Goal: Task Accomplishment & Management: Manage account settings

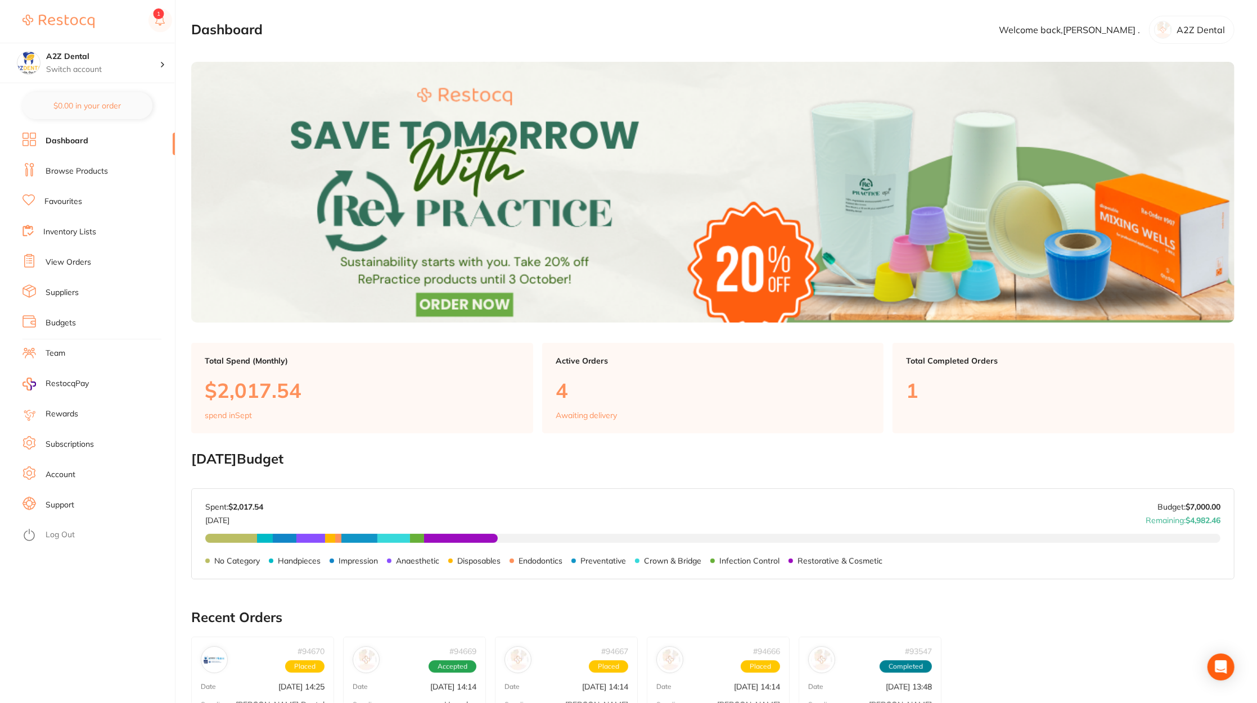
click at [49, 263] on link "View Orders" at bounding box center [69, 262] width 46 height 11
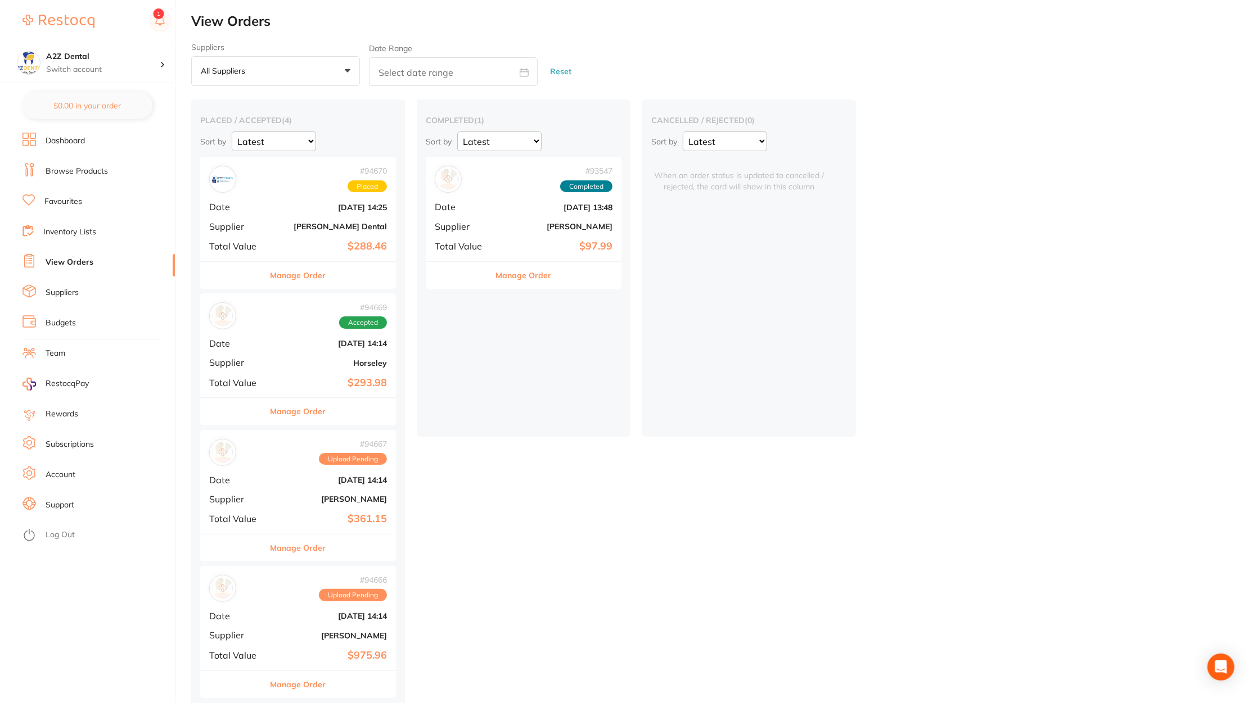
click at [486, 215] on div "# 93547 Completed Date [DATE] 13:48 Supplier [PERSON_NAME] Total Value $97.99" at bounding box center [524, 209] width 196 height 104
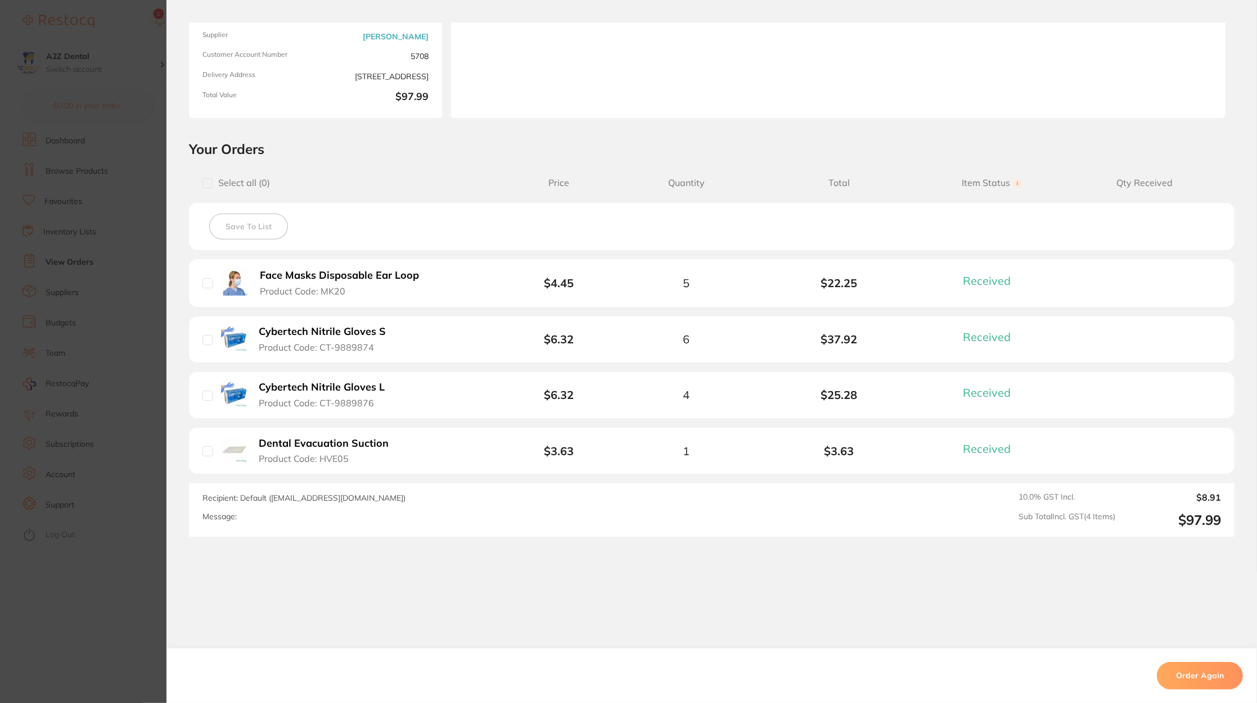
click at [406, 395] on div "Cybertech Nitrile Gloves L Product Code: CT-9889876" at bounding box center [308, 395] width 213 height 28
click at [337, 385] on b "Cybertech Nitrile Gloves L" at bounding box center [322, 388] width 126 height 12
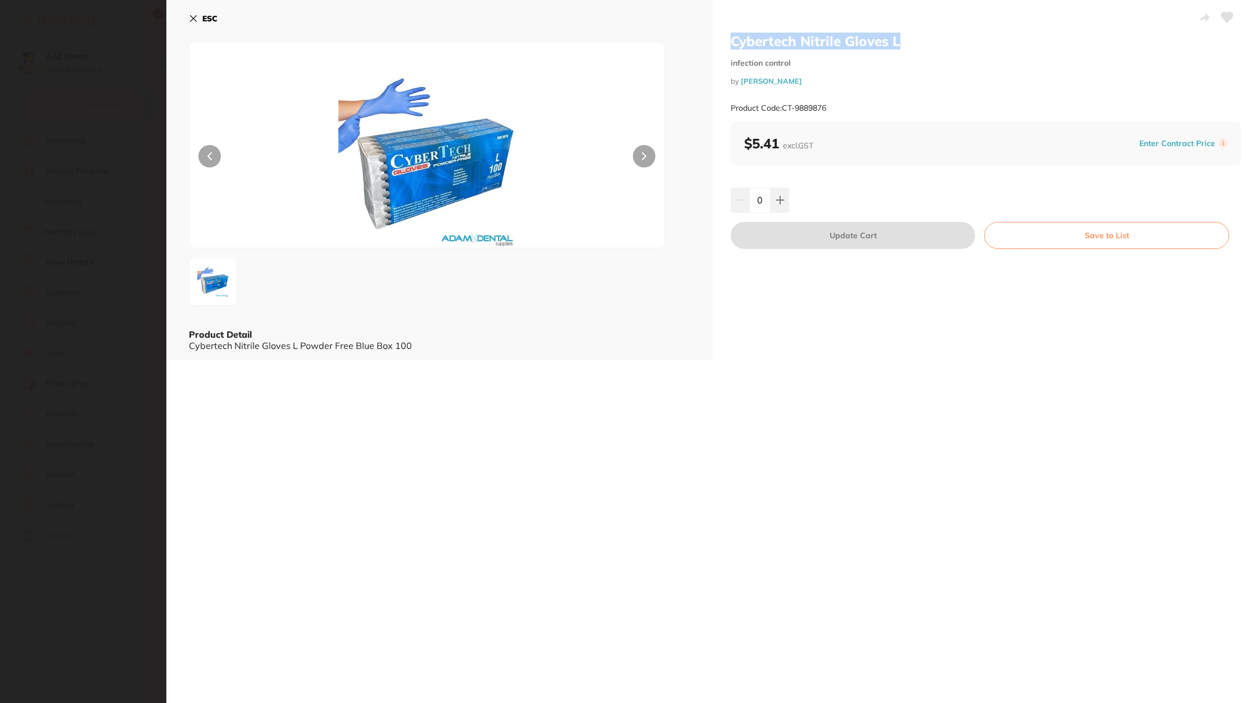
drag, startPoint x: 903, startPoint y: 44, endPoint x: 730, endPoint y: 41, distance: 173.2
type textarea "Cybertech Nitrile Gloves L"
click at [731, 41] on h2 "Cybertech Nitrile Gloves L" at bounding box center [986, 41] width 511 height 17
copy h2 "Cybertech Nitrile Gloves L"
click at [193, 16] on icon at bounding box center [193, 18] width 9 height 9
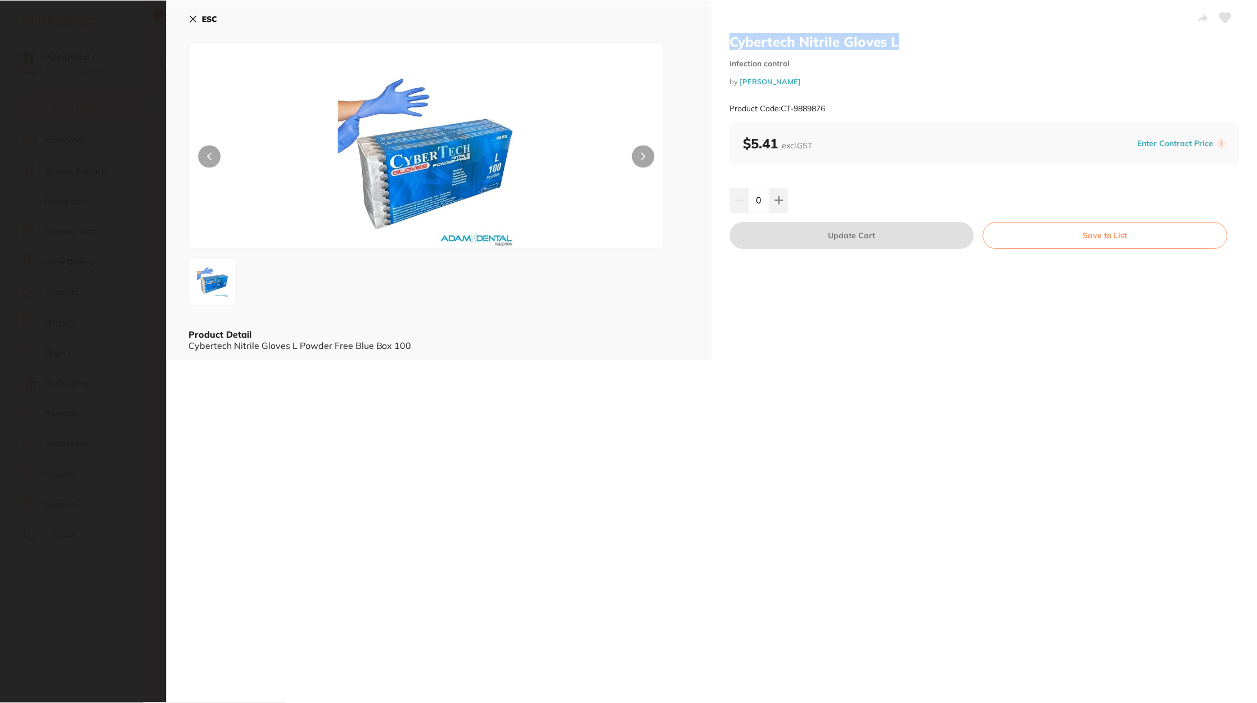
scroll to position [10, 0]
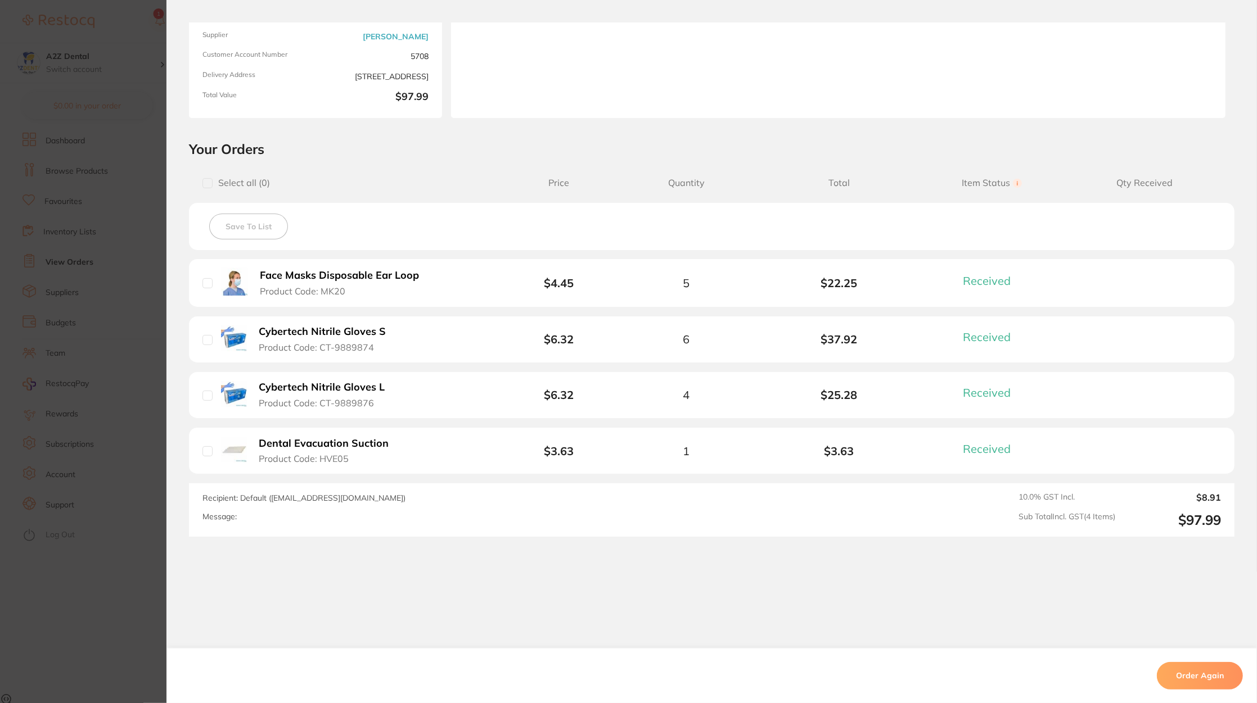
click at [93, 164] on section "Order ID: Restocq- 93547 Order Information 4 Received Completed Order Date [DAT…" at bounding box center [628, 351] width 1257 height 703
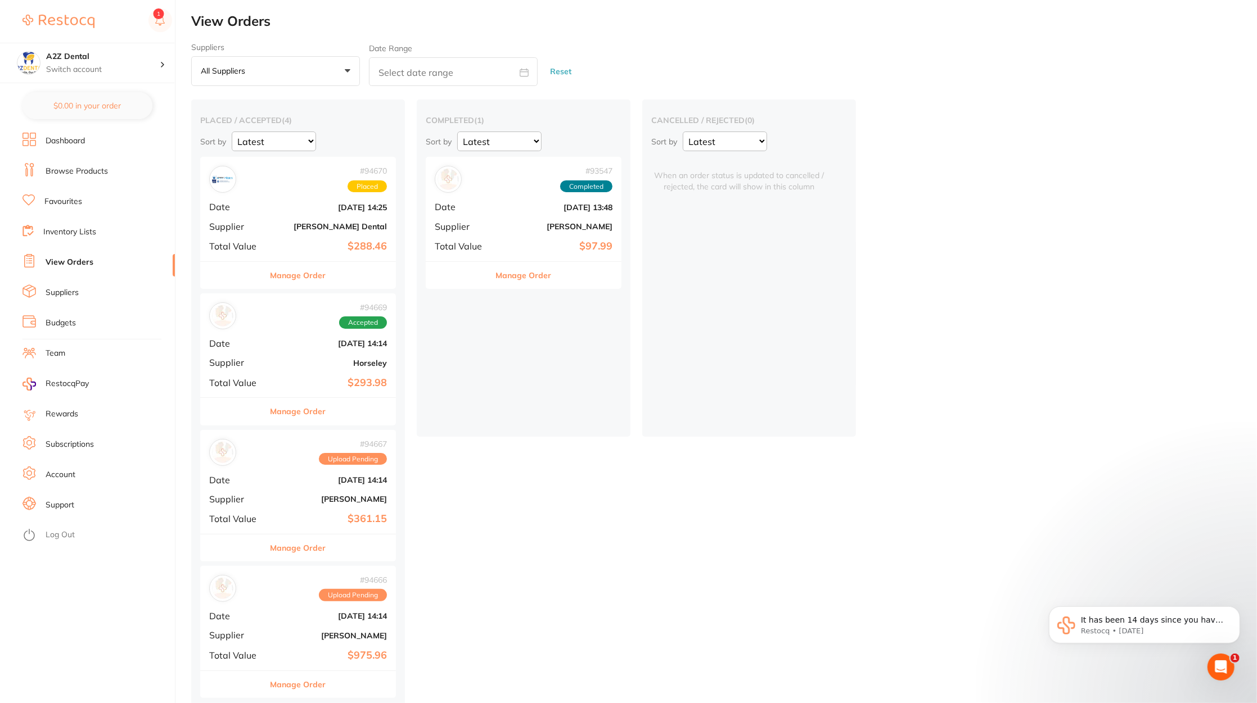
click at [83, 228] on link "Inventory Lists" at bounding box center [69, 232] width 53 height 11
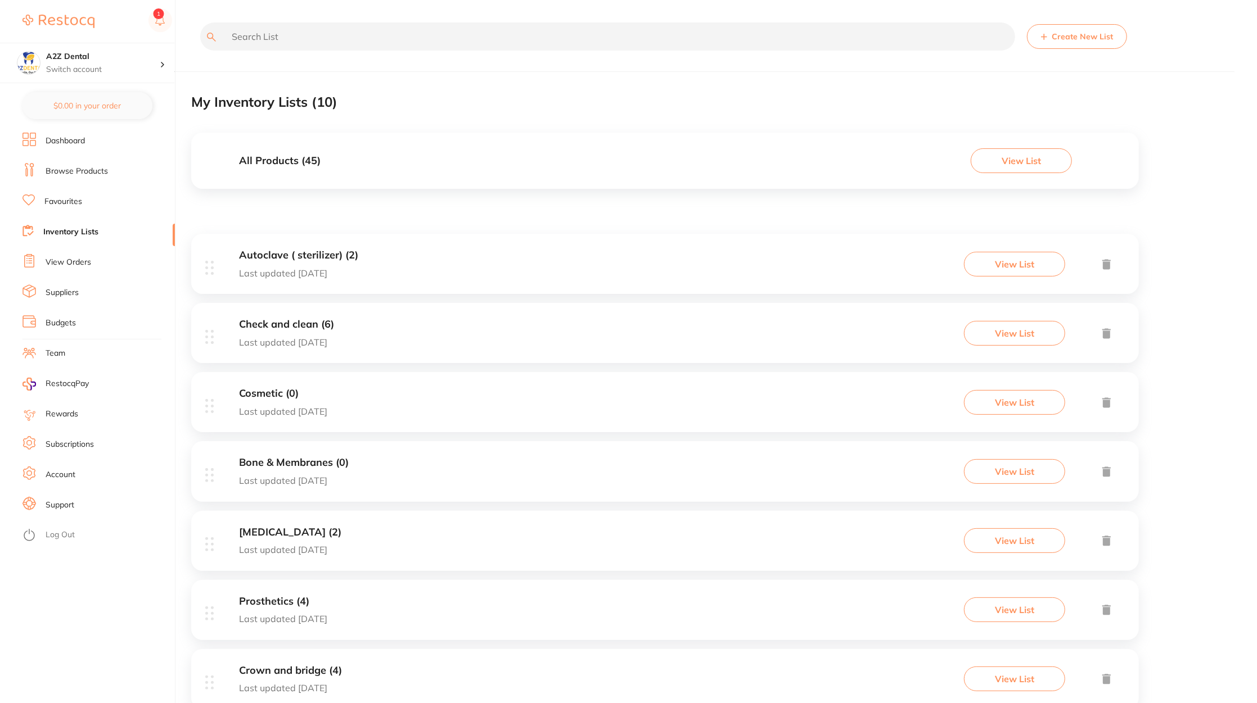
click at [327, 33] on input "text" at bounding box center [607, 36] width 815 height 28
paste input "cybertech nitrile gloves l"
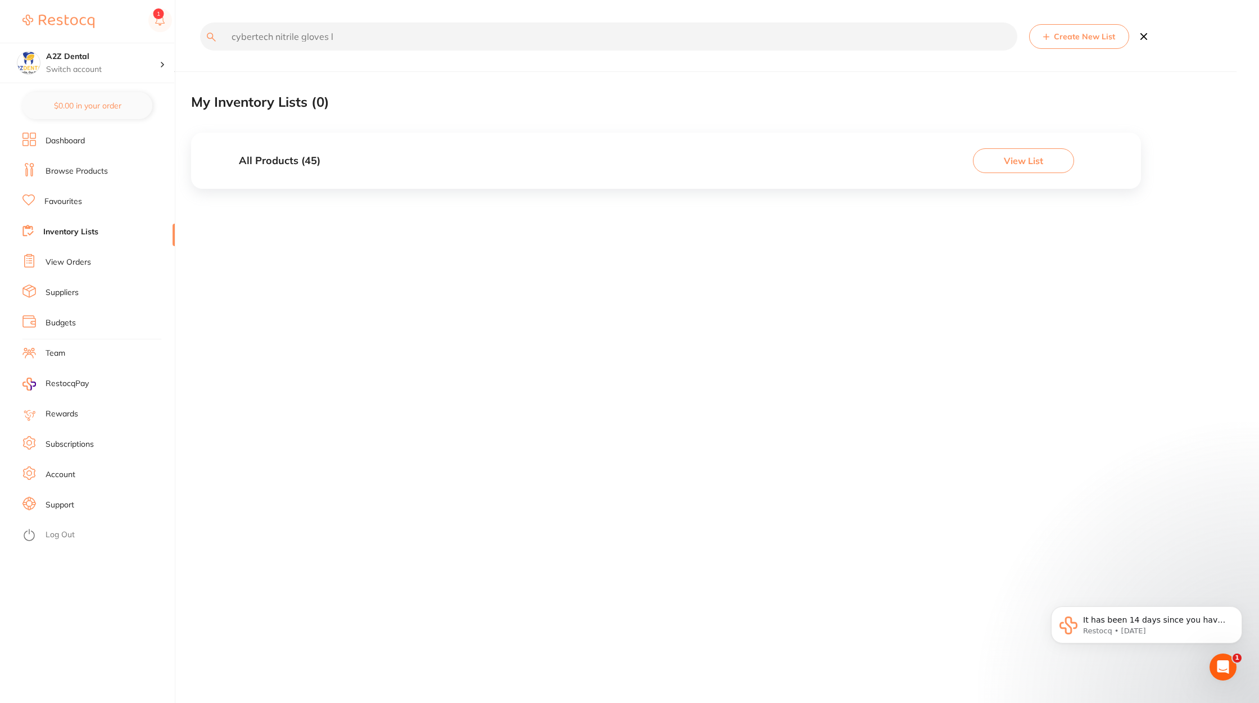
type input "cybertech nitrile gloves l"
click at [1047, 164] on button "View List" at bounding box center [1023, 160] width 101 height 25
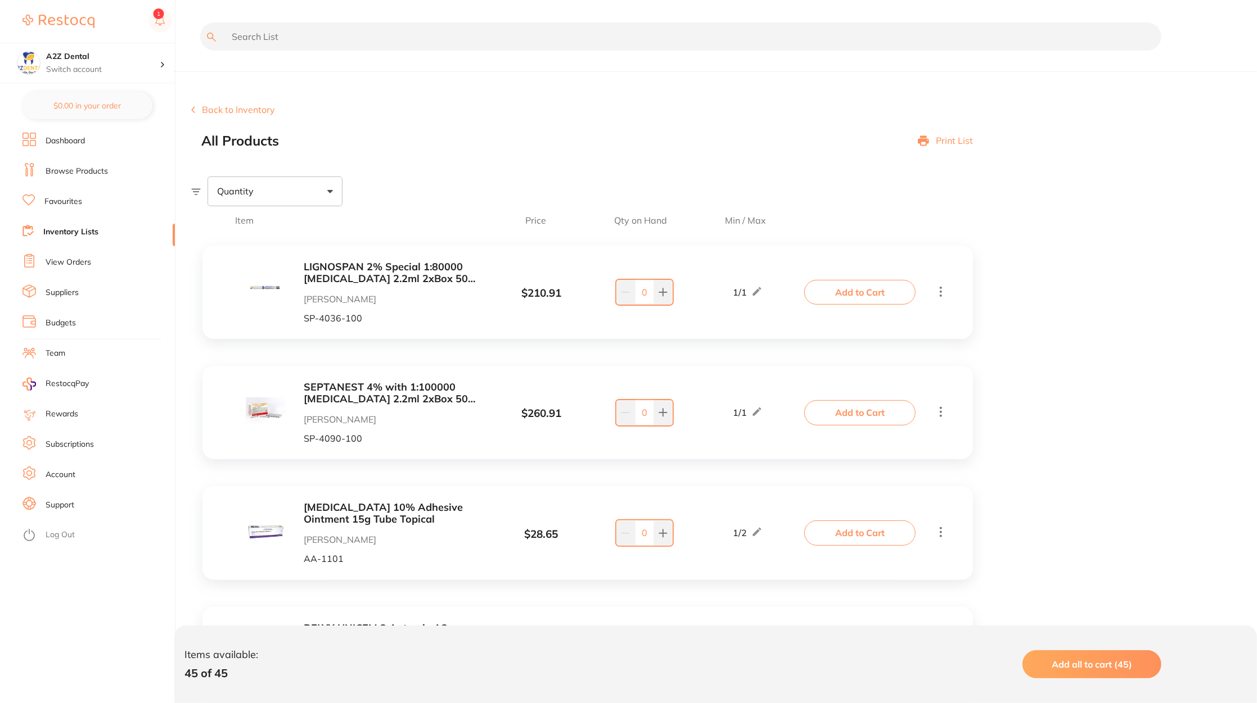
click at [371, 35] on input "text" at bounding box center [680, 36] width 961 height 28
paste input "cybertech nitrile gloves l"
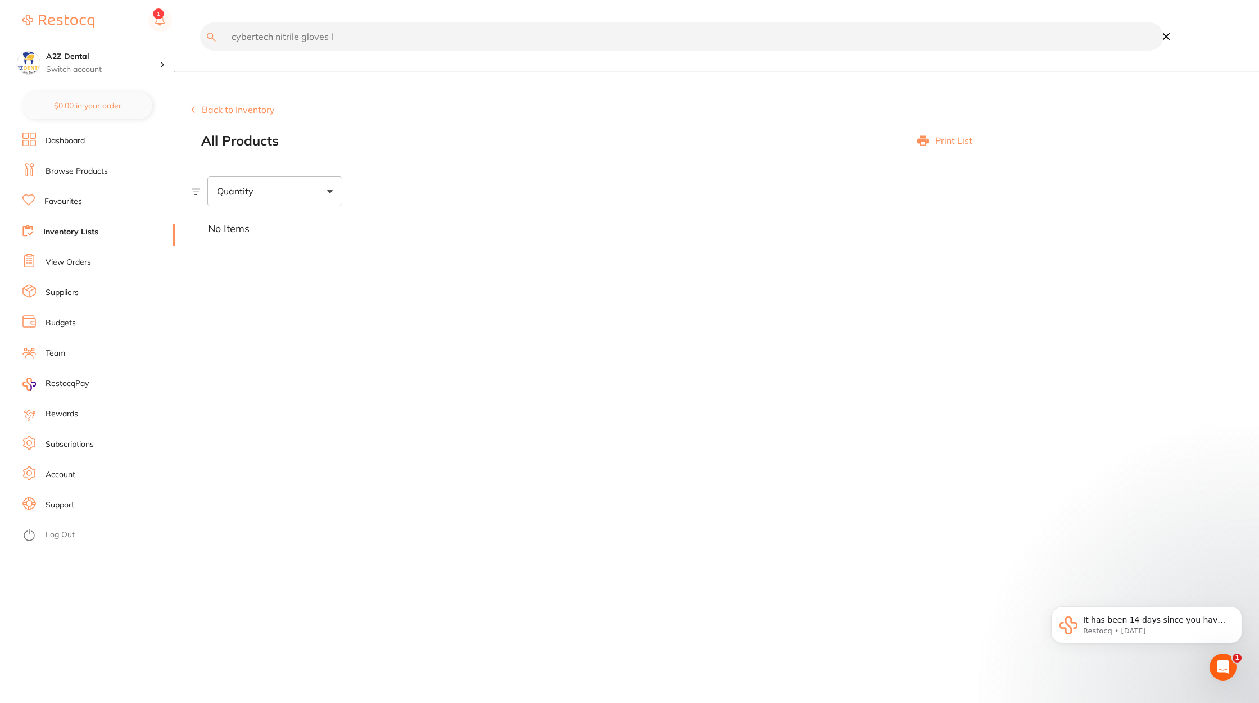
type input "cybertech nitrile gloves l"
click at [256, 116] on div "Back to Inventory All Products Print List" at bounding box center [725, 127] width 1068 height 44
click at [253, 109] on button "Back to Inventory" at bounding box center [233, 110] width 84 height 10
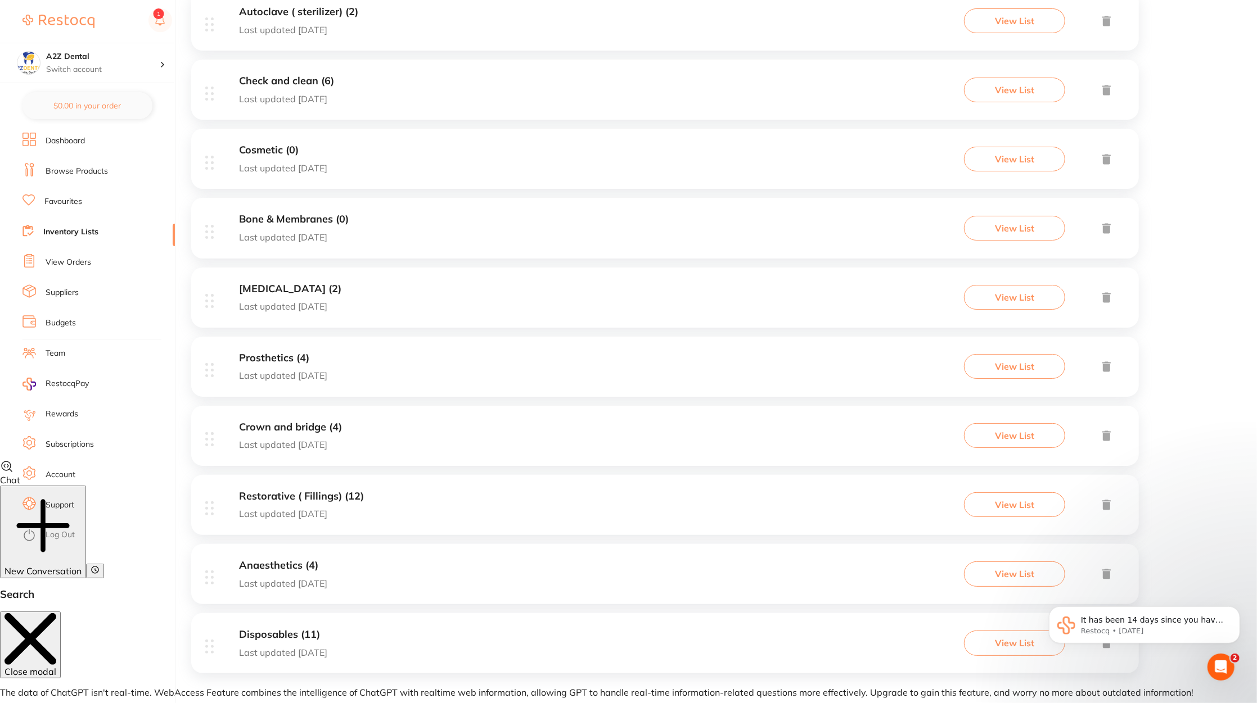
scroll to position [245, 0]
click at [444, 659] on div "Disposables (11) Last updated [DATE] View List" at bounding box center [664, 642] width 947 height 60
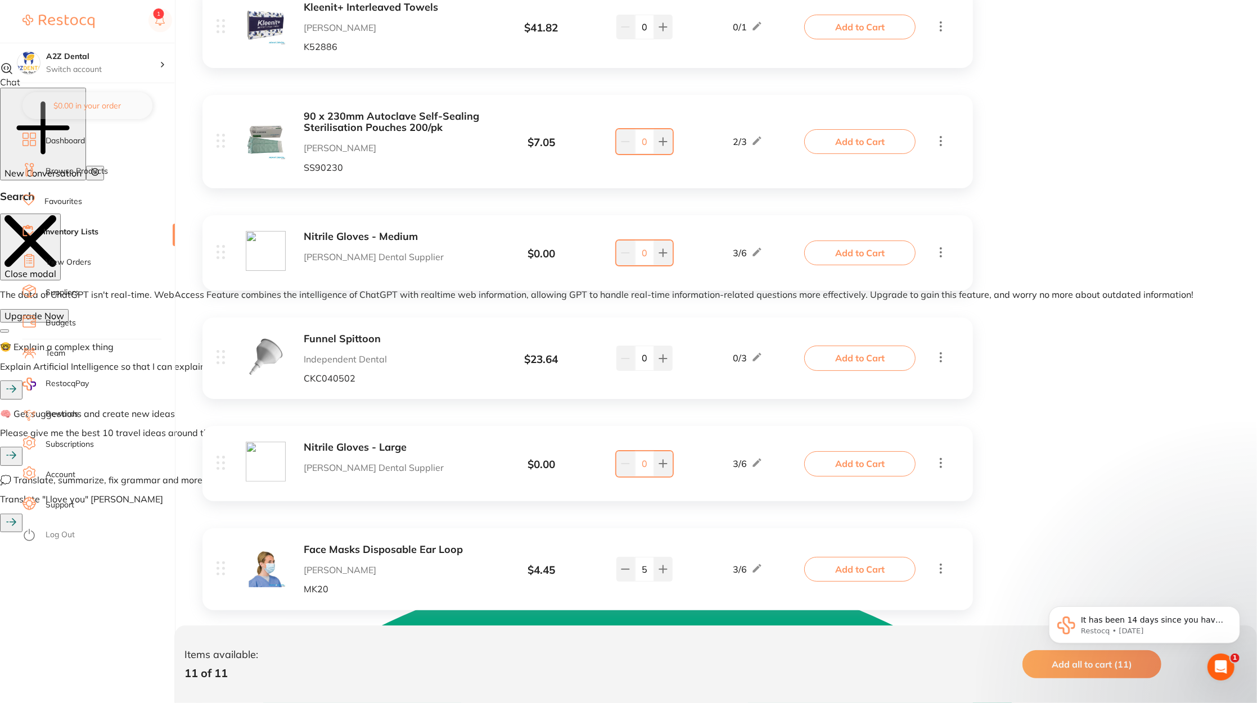
scroll to position [643, 0]
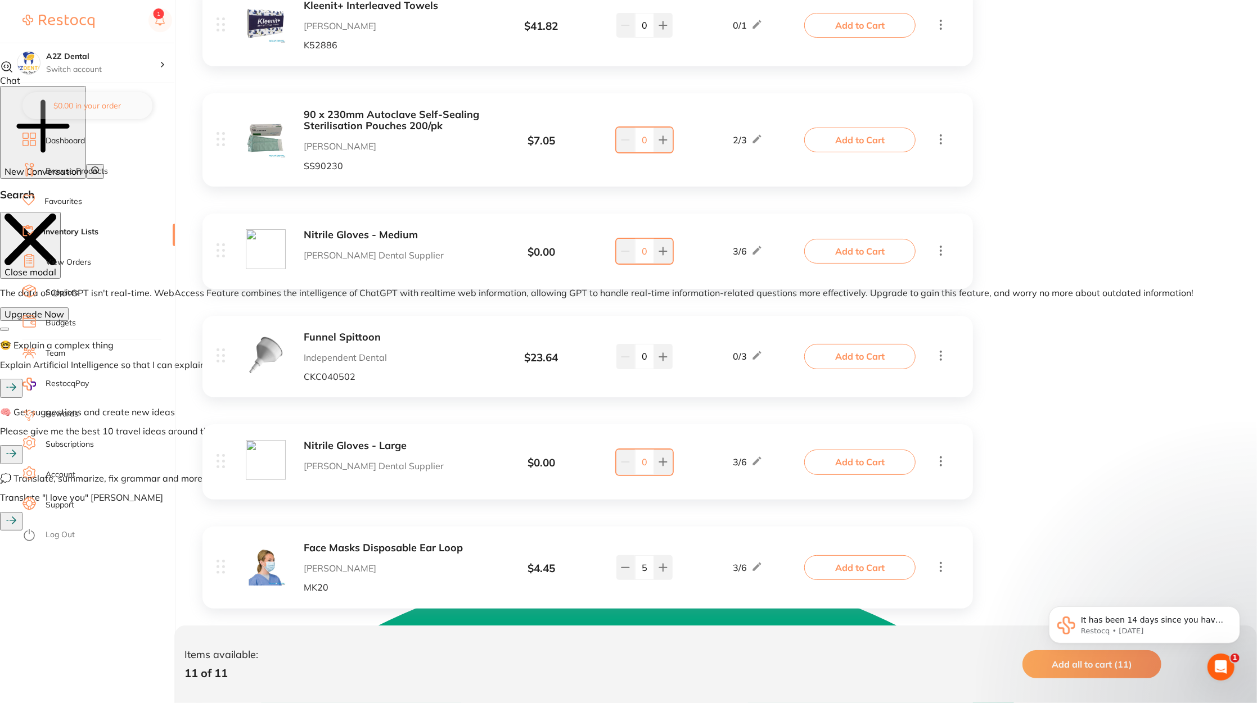
click at [385, 233] on b "Nitrile Gloves - Medium" at bounding box center [393, 235] width 178 height 12
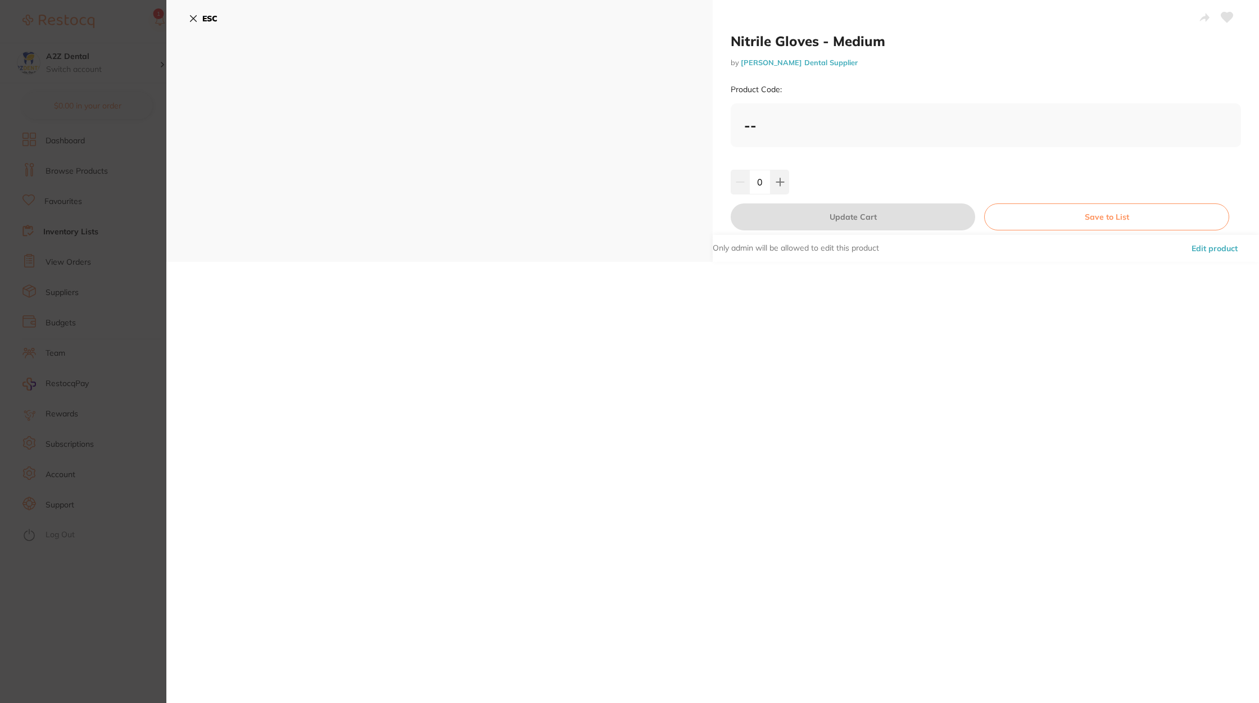
click at [188, 13] on div "ESC" at bounding box center [439, 131] width 547 height 262
click at [193, 19] on icon at bounding box center [194, 19] width 6 height 6
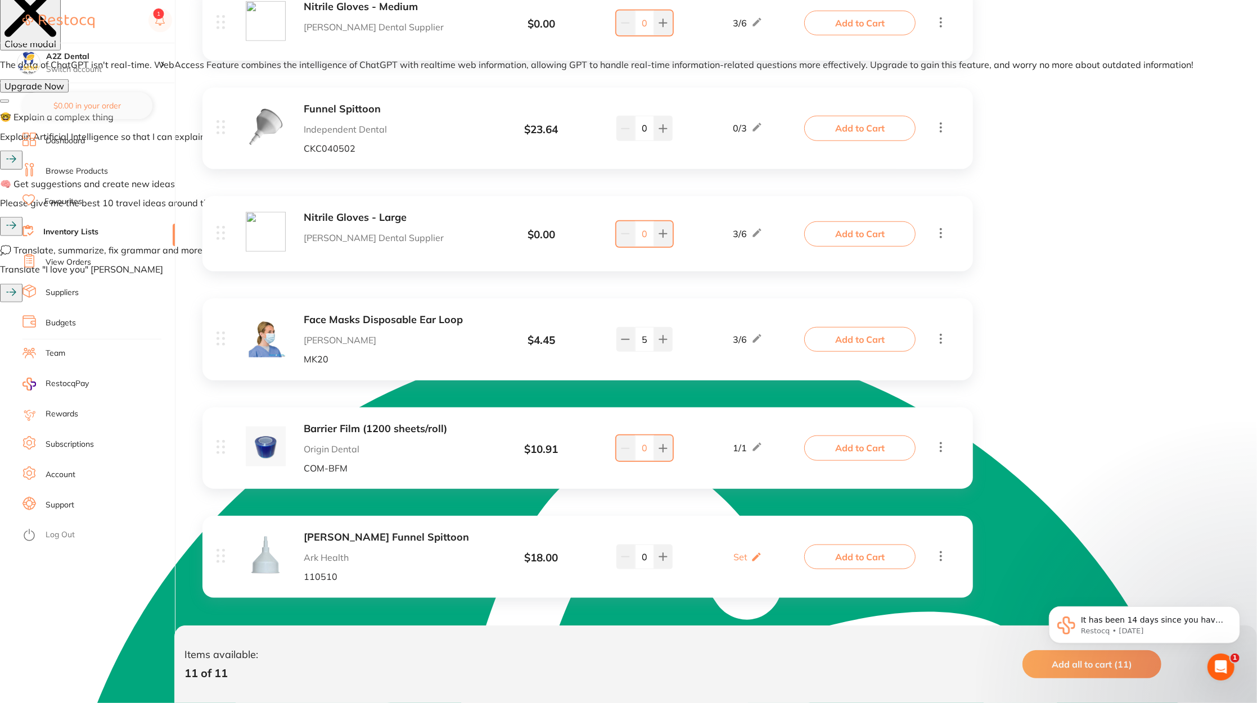
scroll to position [876, 0]
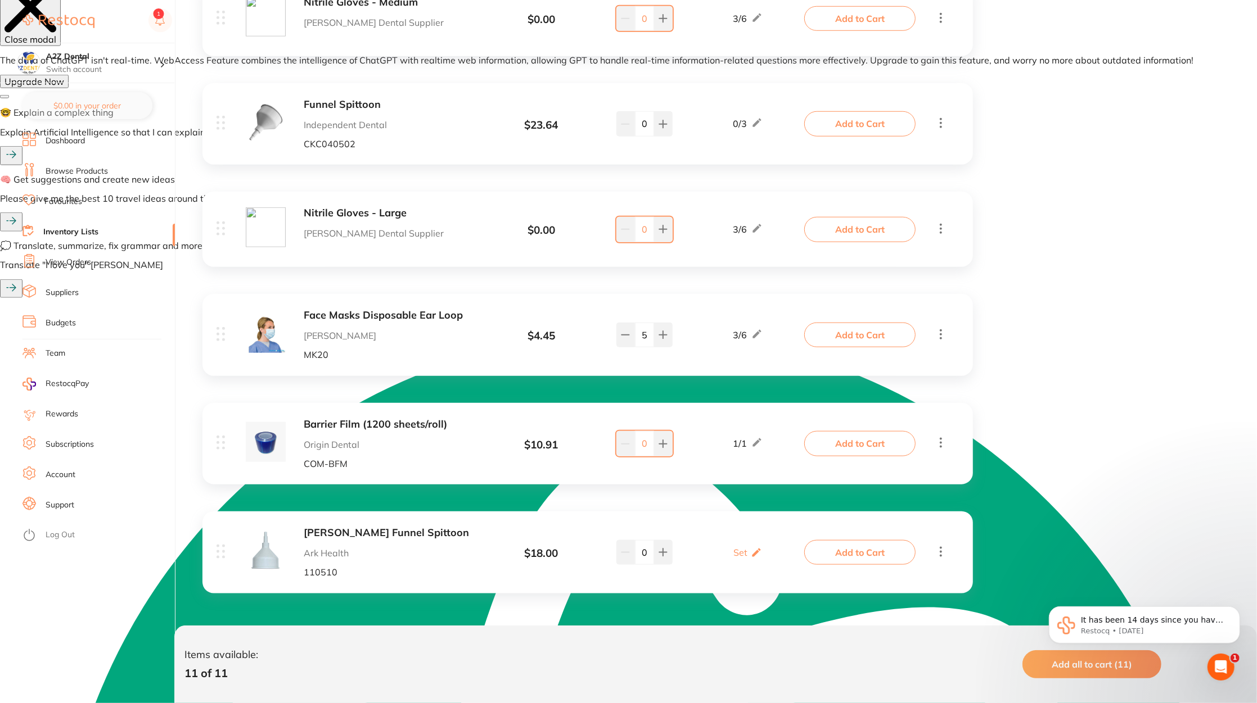
click at [426, 242] on div "Nitrile Gloves - Large [PERSON_NAME] Dental Supplier" at bounding box center [393, 229] width 178 height 44
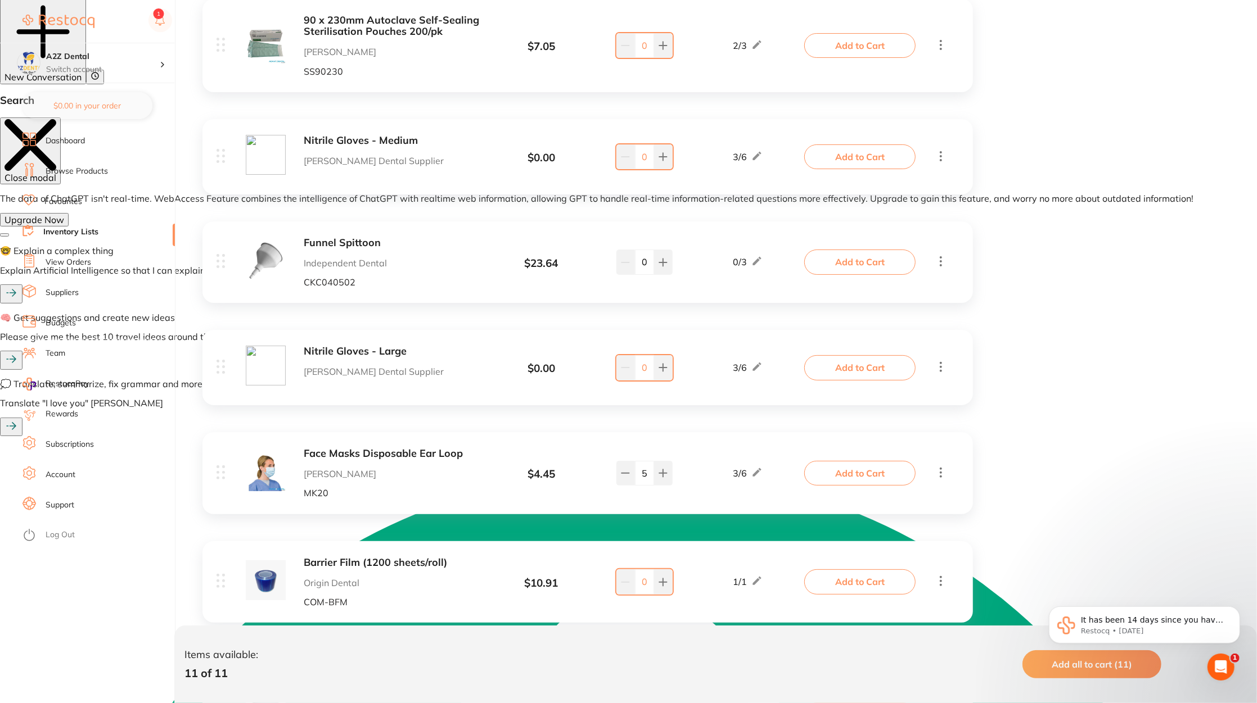
scroll to position [729, 0]
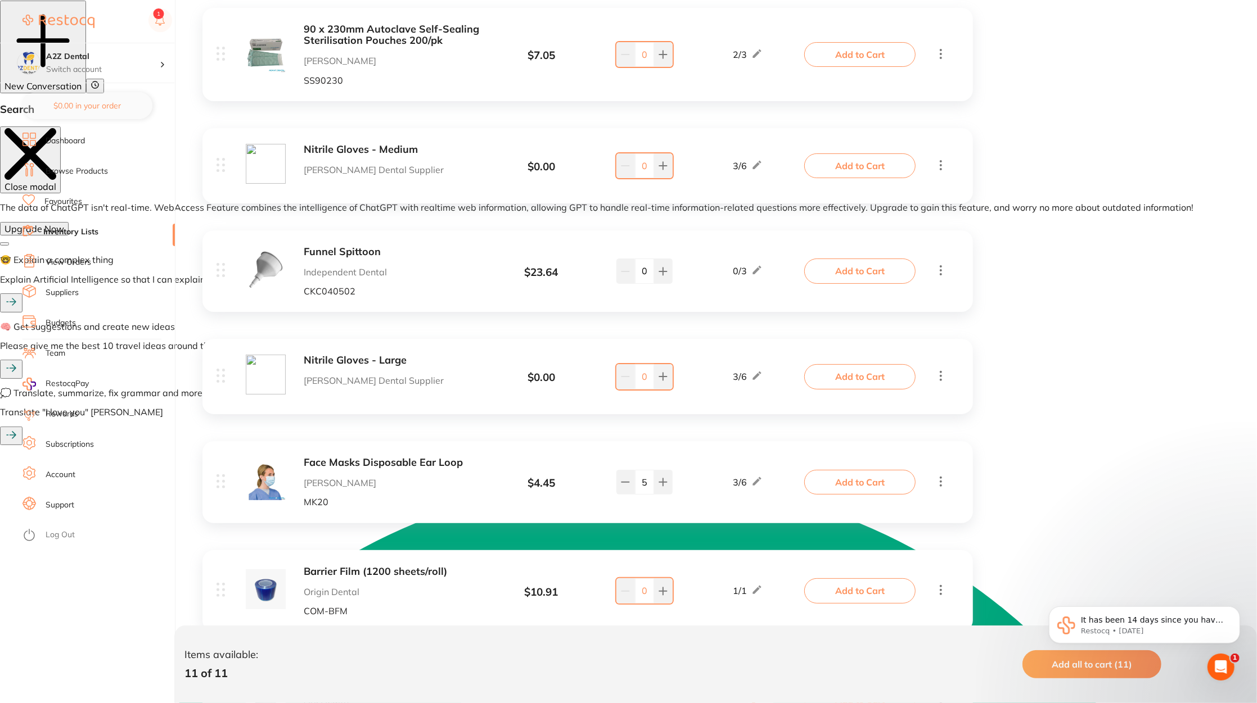
click at [326, 151] on b "Nitrile Gloves - Medium" at bounding box center [393, 150] width 178 height 12
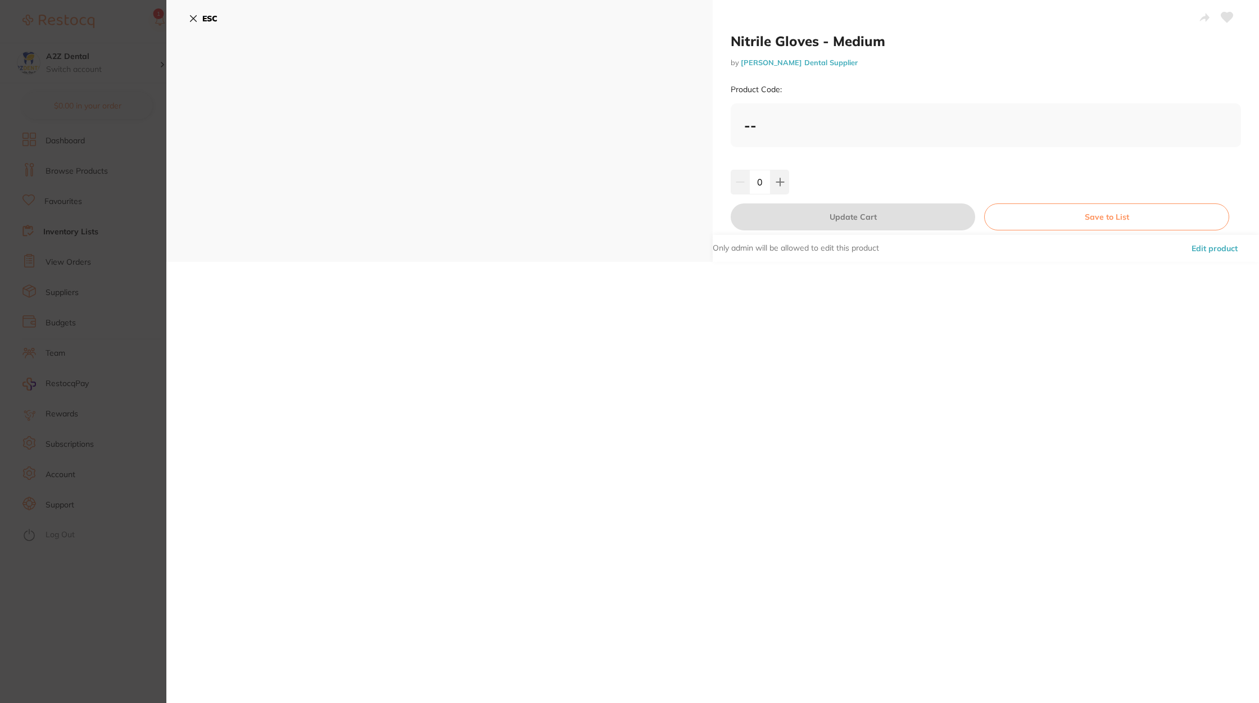
click at [189, 13] on button "ESC" at bounding box center [203, 18] width 29 height 19
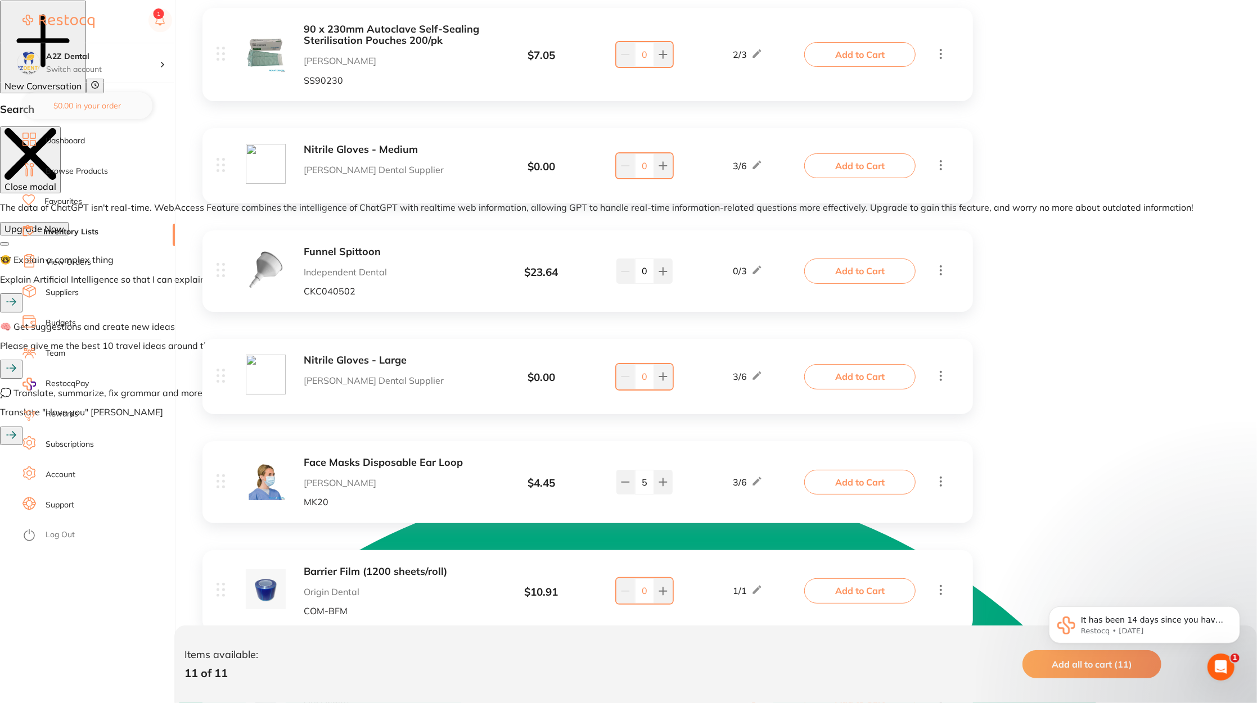
click at [359, 171] on p "[PERSON_NAME] Dental Supplier" at bounding box center [393, 170] width 178 height 10
click at [413, 147] on b "Nitrile Gloves - Medium" at bounding box center [393, 150] width 178 height 12
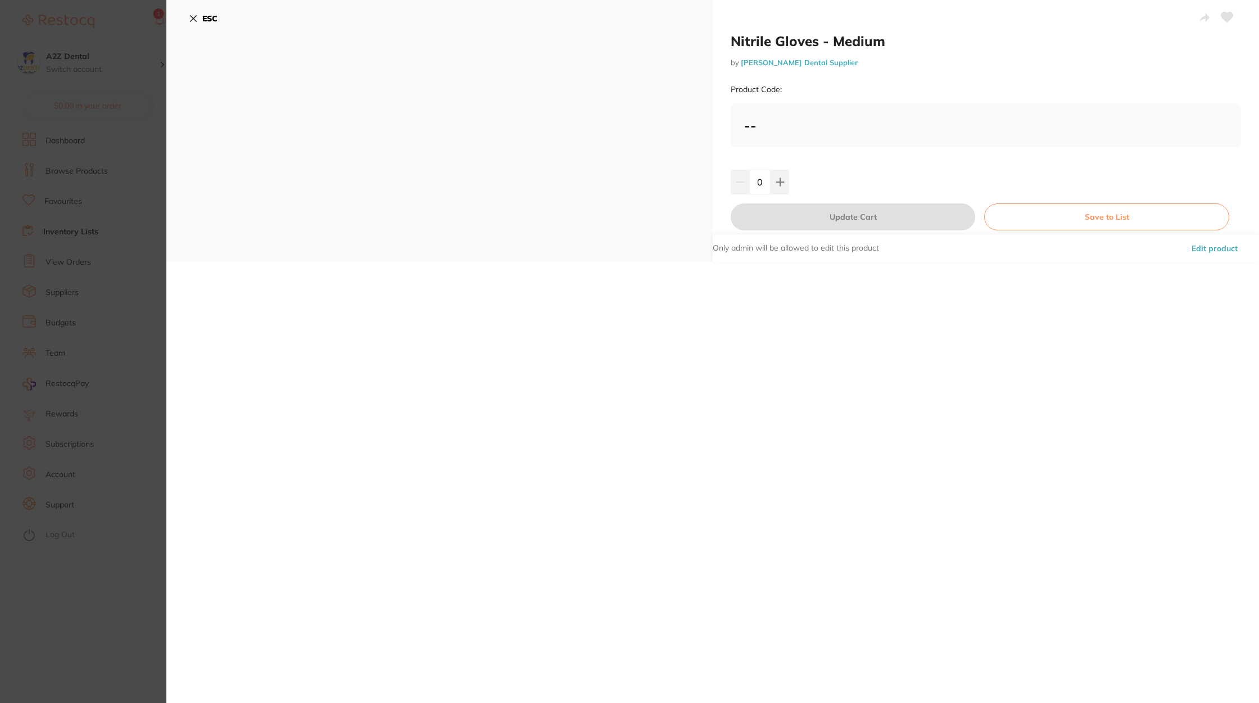
click at [782, 58] on link "[PERSON_NAME] Dental Supplier" at bounding box center [799, 62] width 117 height 9
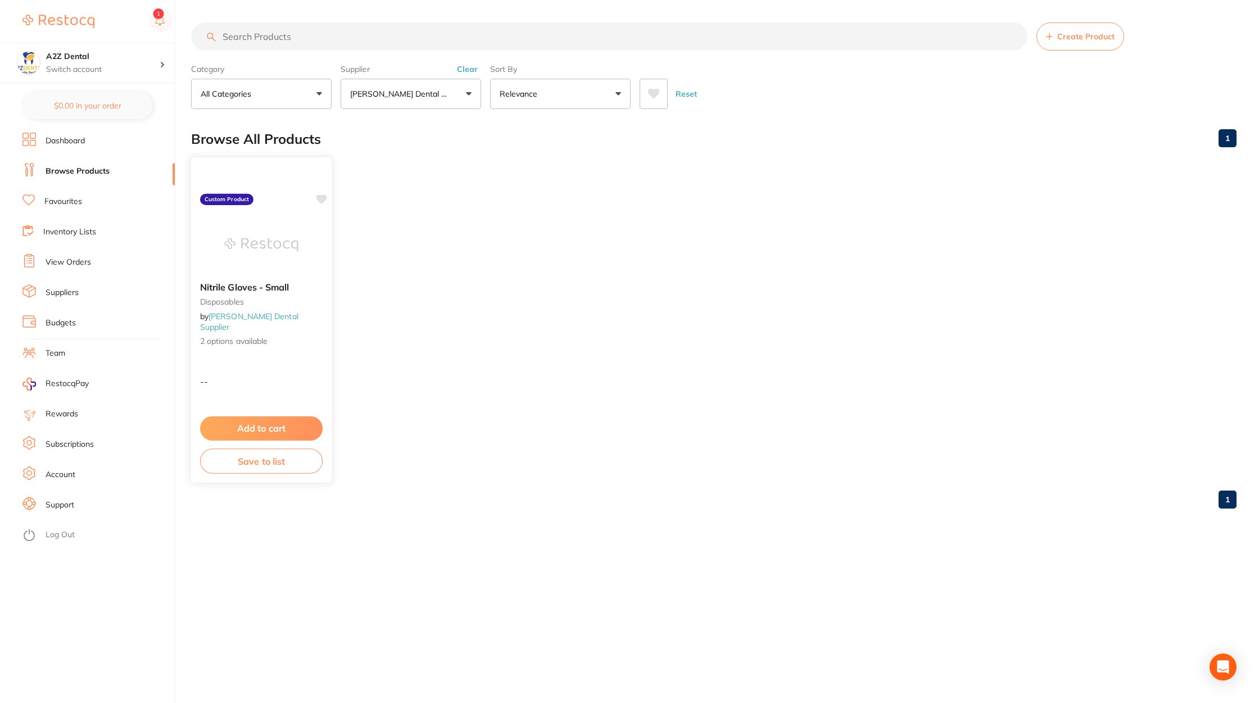
click at [283, 359] on div "Nitrile Gloves - Small disposables by [PERSON_NAME] Dental Supplier 2 options a…" at bounding box center [262, 320] width 142 height 327
click at [283, 359] on div "Nitrile Gloves - Small disposables by [PERSON_NAME] Dental Supplier 2 options a…" at bounding box center [261, 320] width 141 height 323
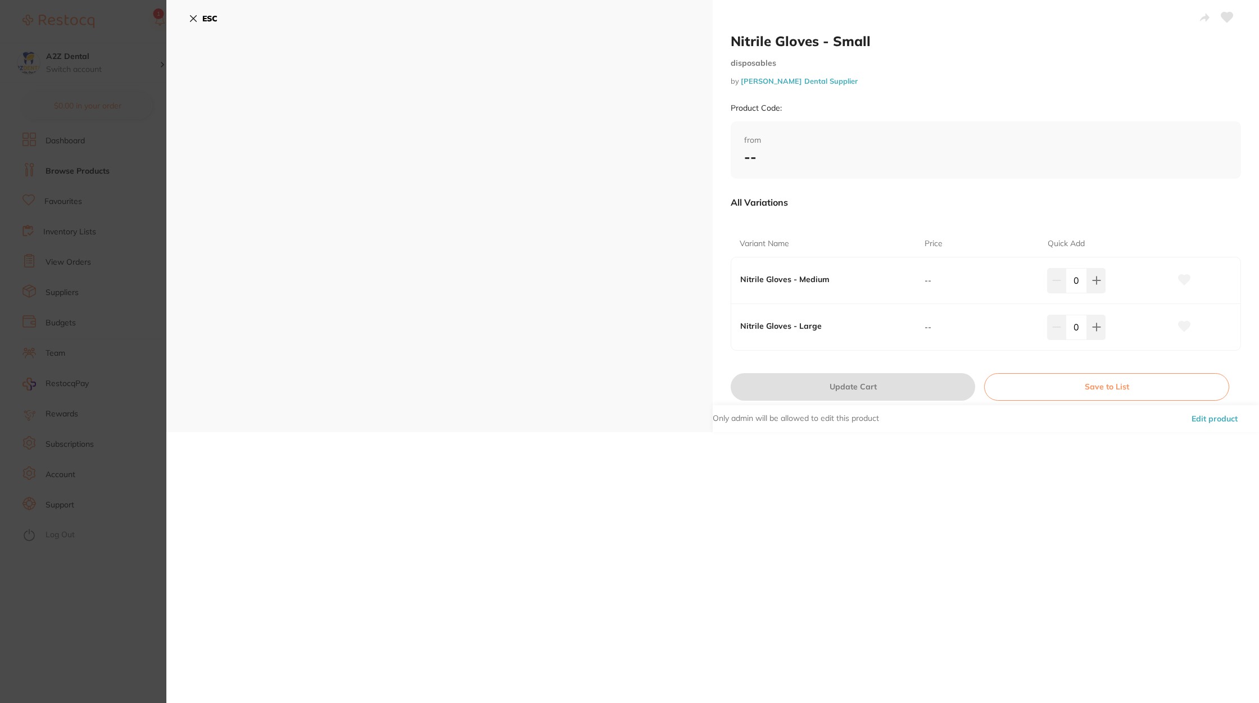
click at [187, 22] on div "ESC" at bounding box center [439, 216] width 547 height 432
click at [195, 21] on icon at bounding box center [193, 18] width 9 height 9
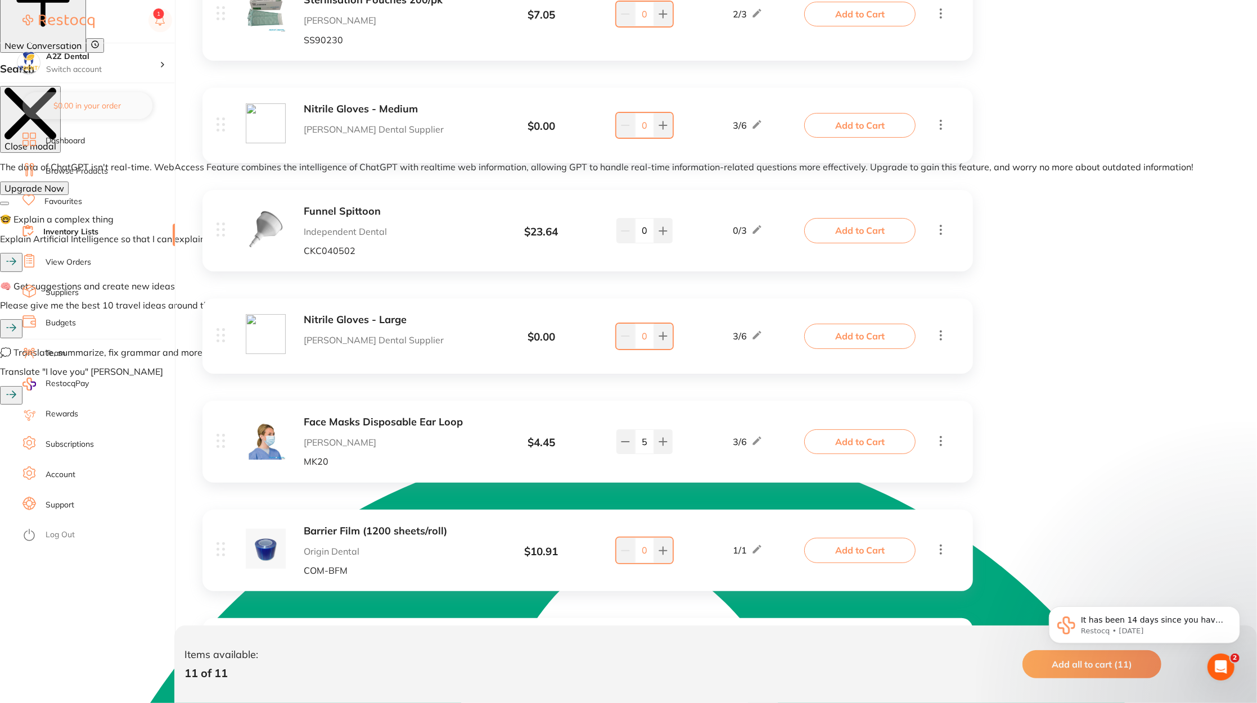
scroll to position [764, 0]
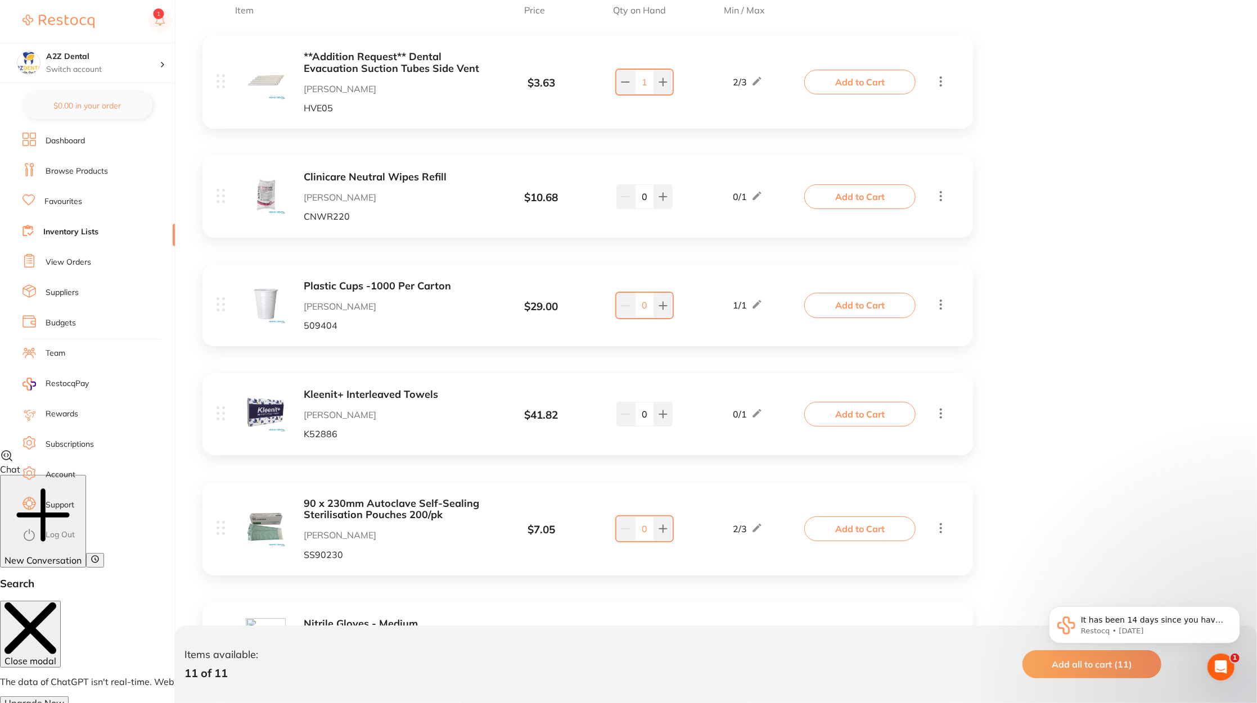
scroll to position [218, 0]
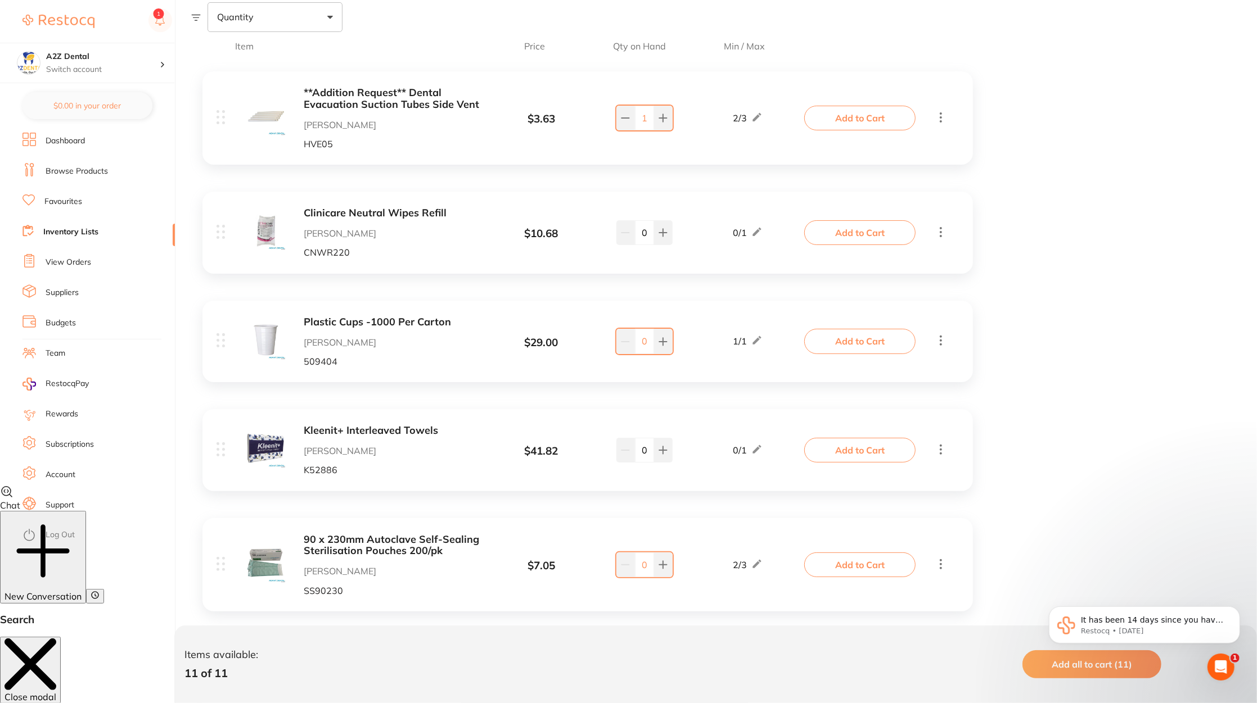
click at [84, 141] on link "Dashboard" at bounding box center [65, 141] width 39 height 11
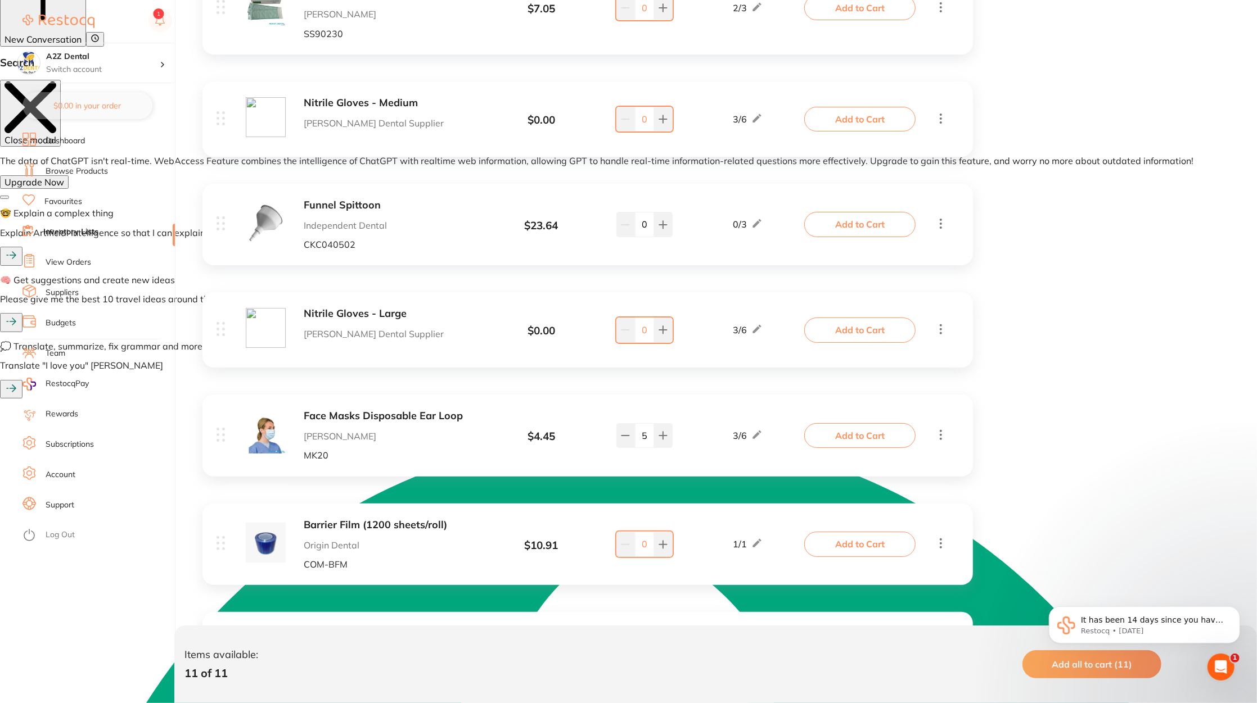
scroll to position [753, 0]
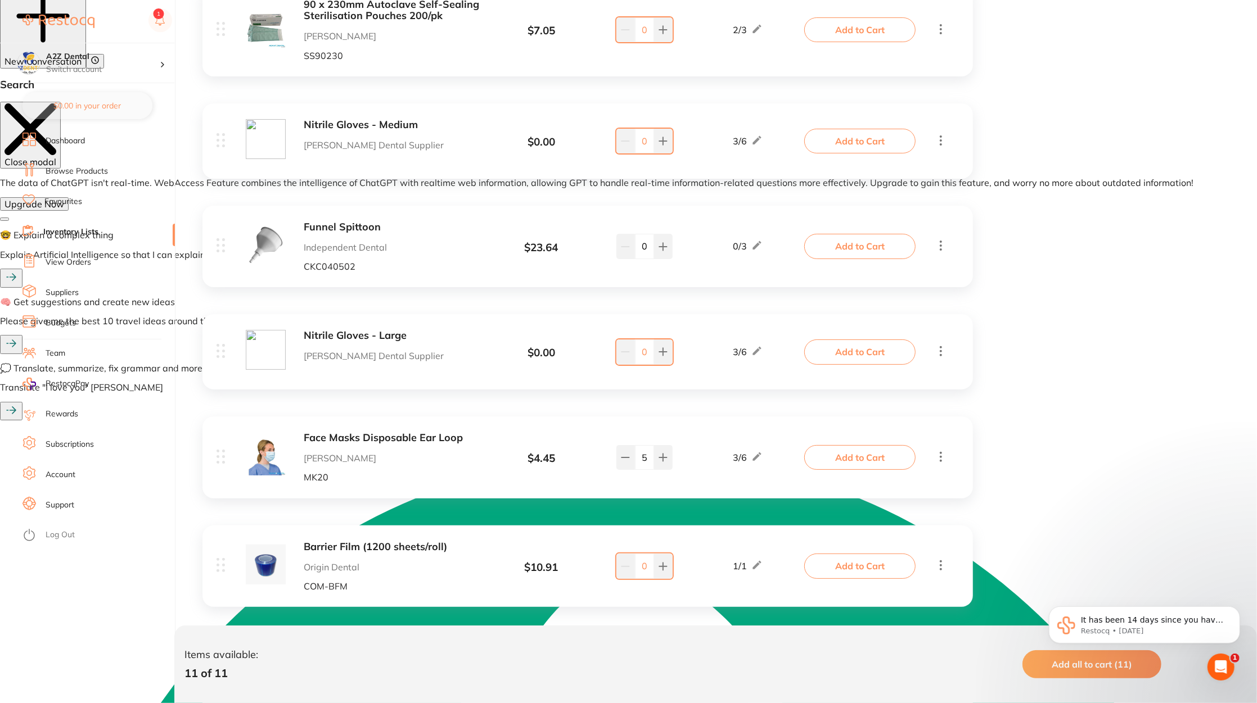
click at [947, 349] on div "Nitrile Gloves - Large Adams Dental Supplier $ 0.00 3 / 6 0 3 / 6 Add to Cart" at bounding box center [587, 351] width 770 height 75
click at [943, 350] on icon at bounding box center [940, 351] width 13 height 14
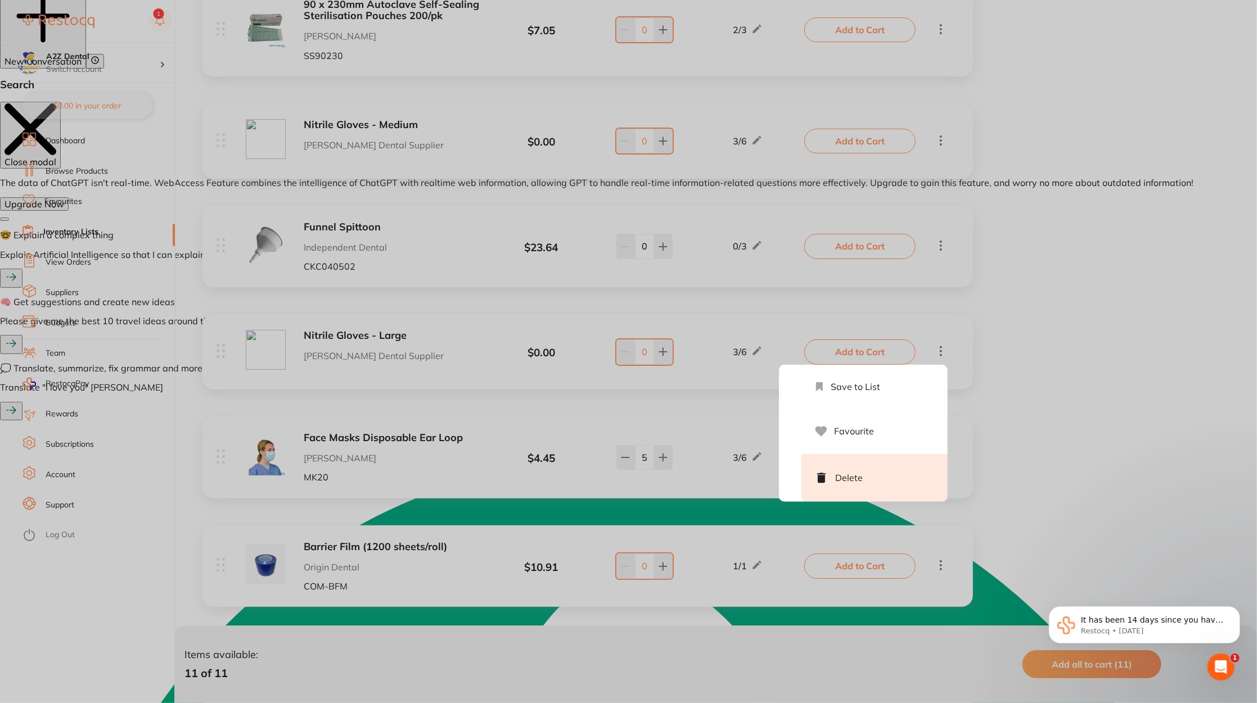
click at [890, 472] on li "Delete" at bounding box center [874, 478] width 146 height 48
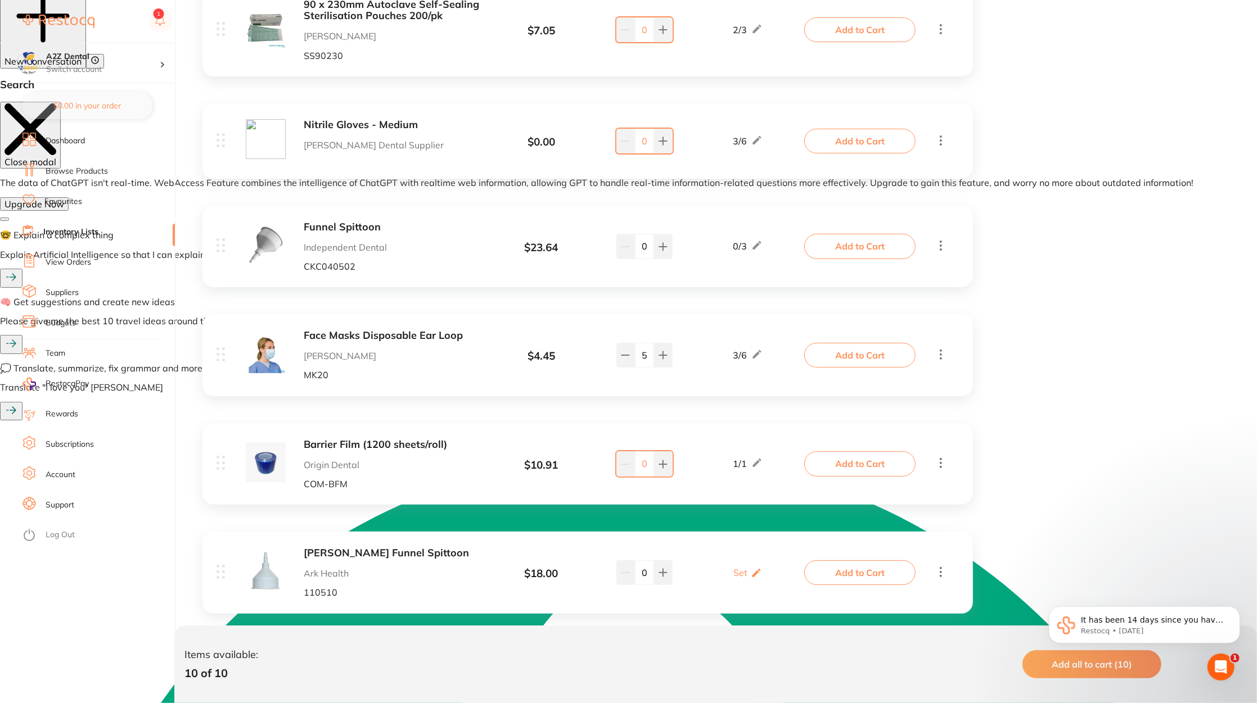
click at [949, 138] on div "Nitrile Gloves - Medium Adams Dental Supplier $ 0.00 3 / 6 0 3 / 6 Add to Cart" at bounding box center [587, 140] width 770 height 75
click at [942, 137] on icon at bounding box center [940, 140] width 13 height 14
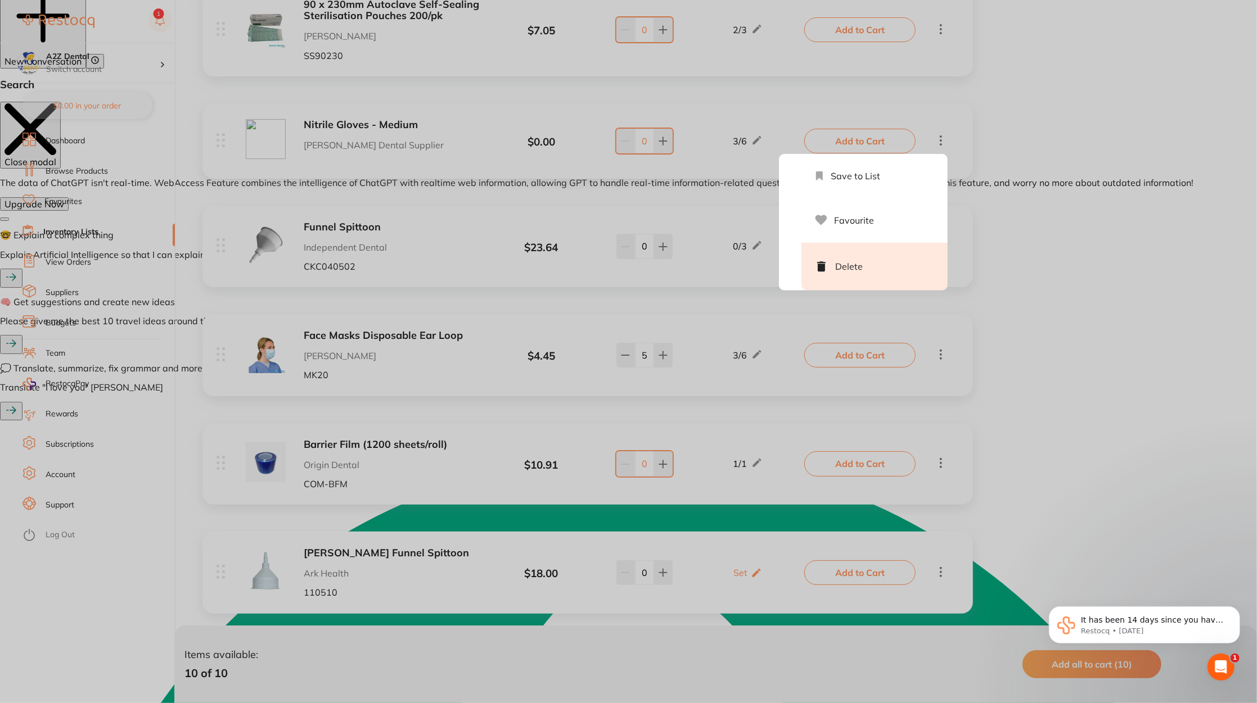
click at [883, 259] on li "Delete" at bounding box center [874, 267] width 146 height 48
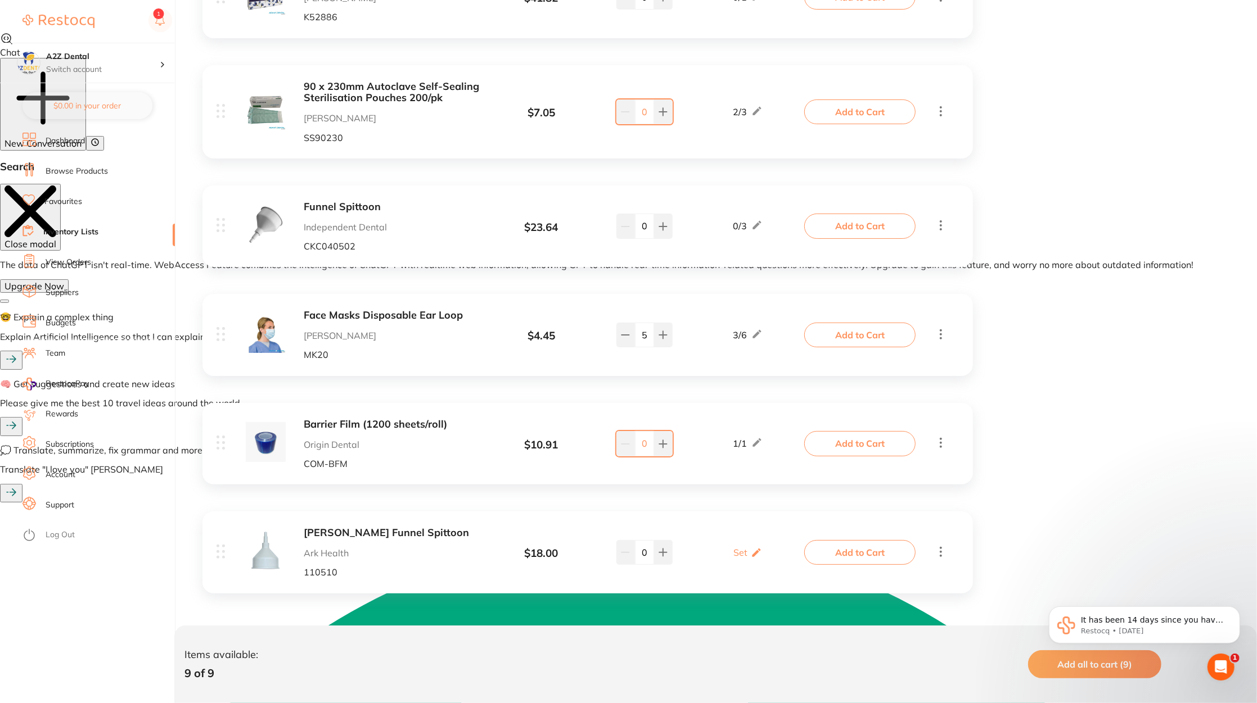
click at [69, 262] on link "View Orders" at bounding box center [69, 262] width 46 height 11
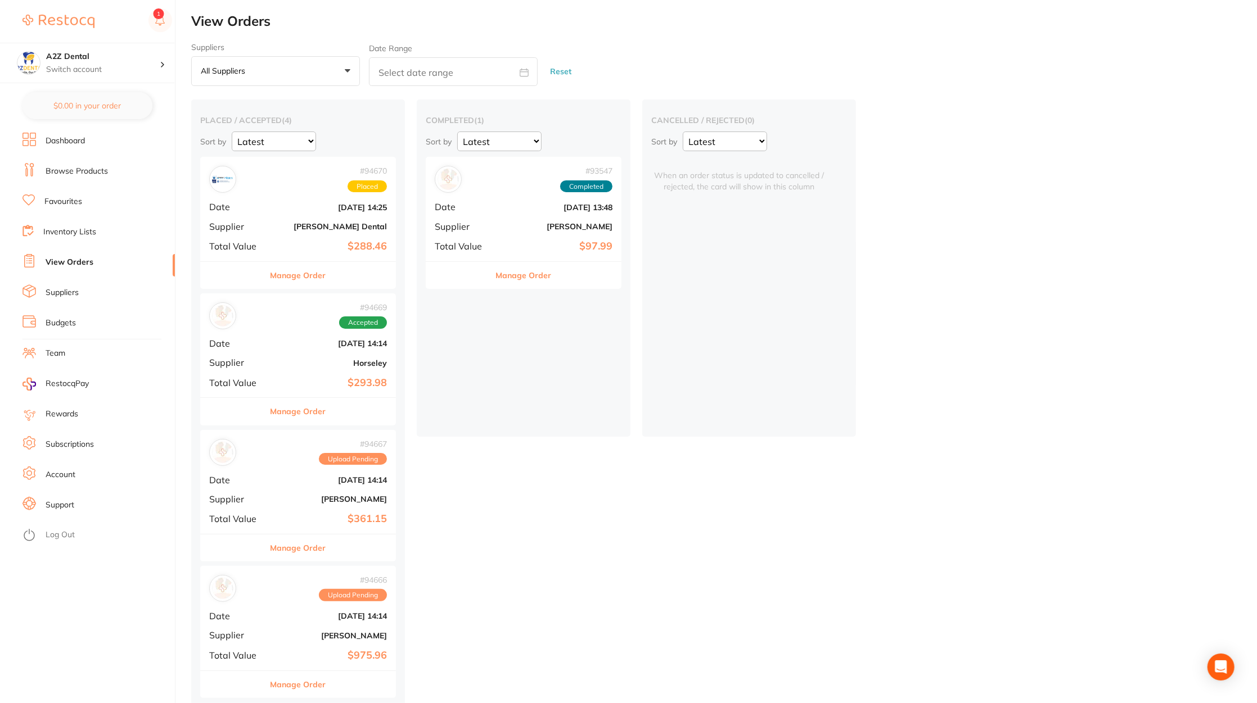
click at [531, 217] on div "# 93547 Completed Date [DATE] 13:48 Supplier [PERSON_NAME] Total Value $97.99" at bounding box center [524, 209] width 196 height 104
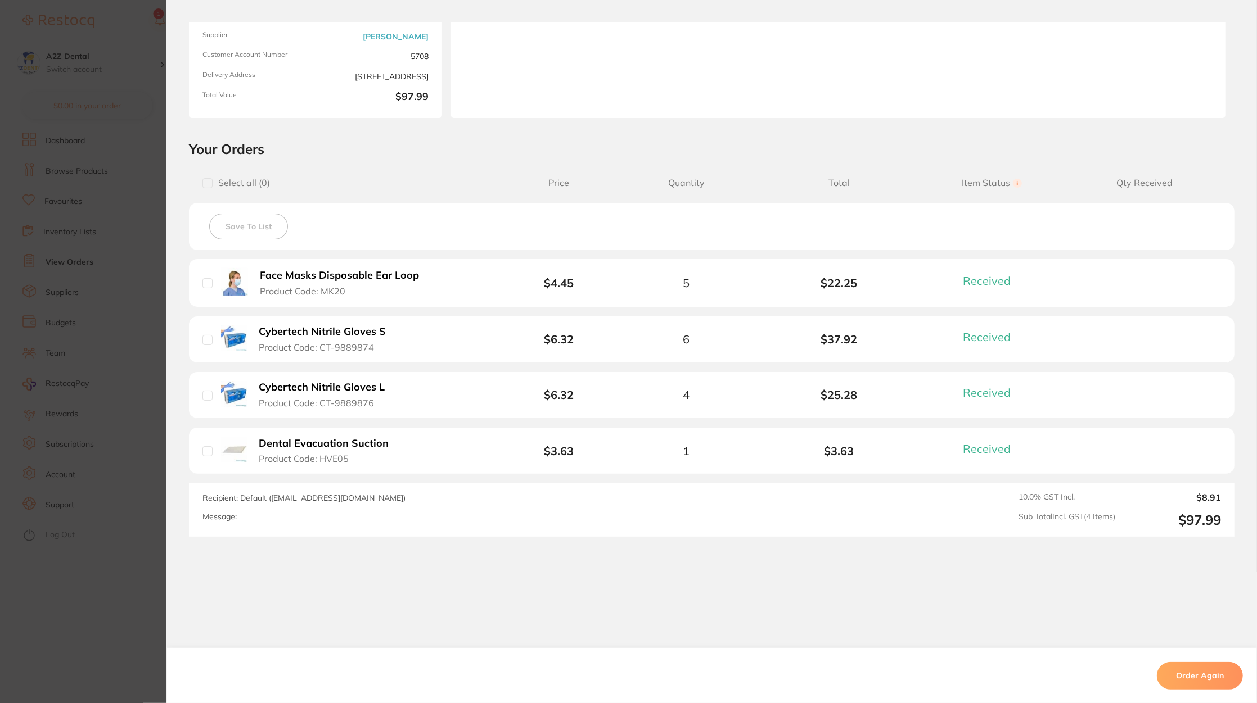
click at [206, 337] on input "checkbox" at bounding box center [207, 340] width 10 height 10
checkbox input "true"
click at [204, 391] on input "checkbox" at bounding box center [207, 396] width 10 height 10
checkbox input "true"
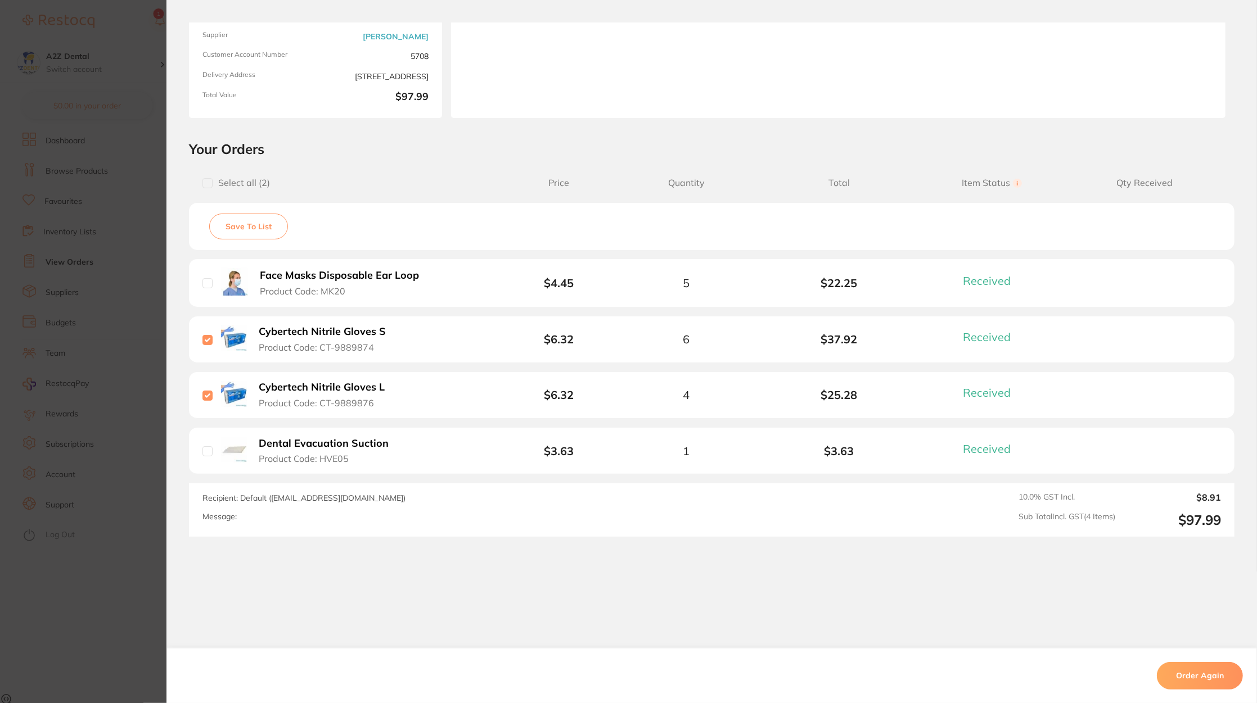
click at [246, 225] on button "Save To List" at bounding box center [248, 227] width 79 height 26
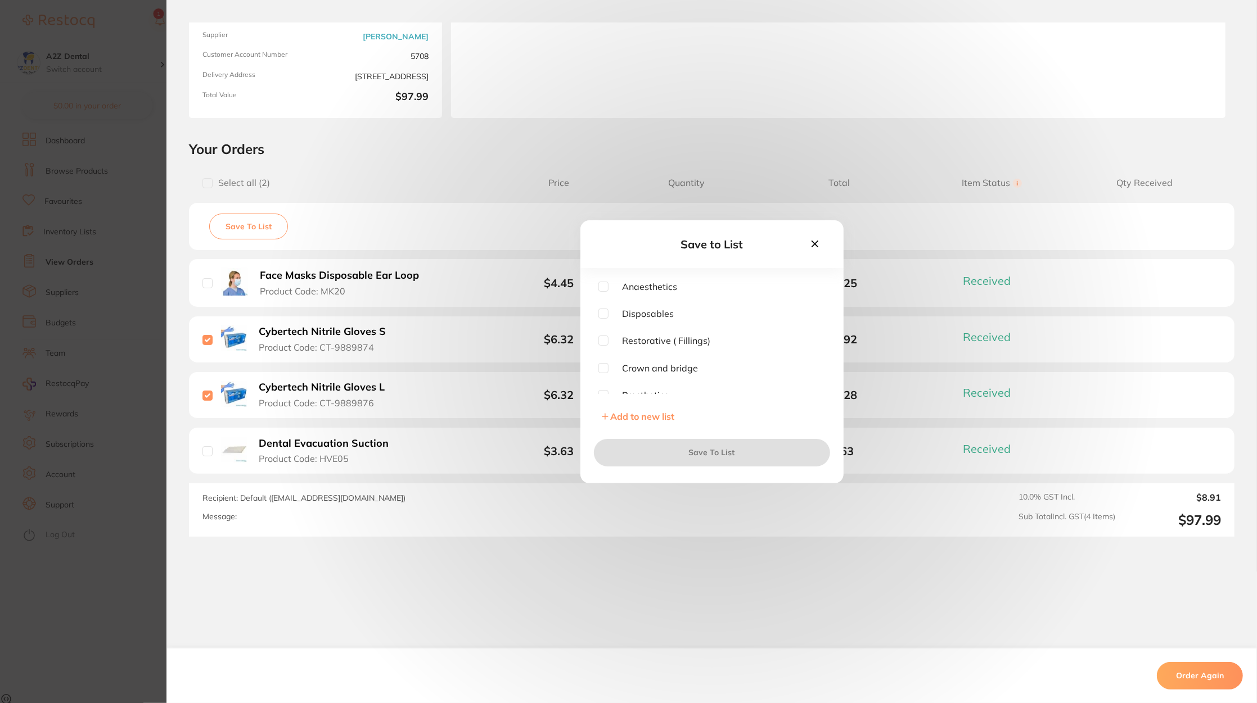
click at [677, 320] on div "Anaesthetics Disposables Restorative ( Fillings) Crown and bridge Prosthetics R…" at bounding box center [711, 338] width 227 height 112
click at [633, 311] on span "Disposables" at bounding box center [641, 314] width 66 height 10
click at [599, 311] on input "checkbox" at bounding box center [603, 314] width 10 height 10
checkbox input "true"
click at [693, 454] on button "Save To List" at bounding box center [712, 452] width 236 height 27
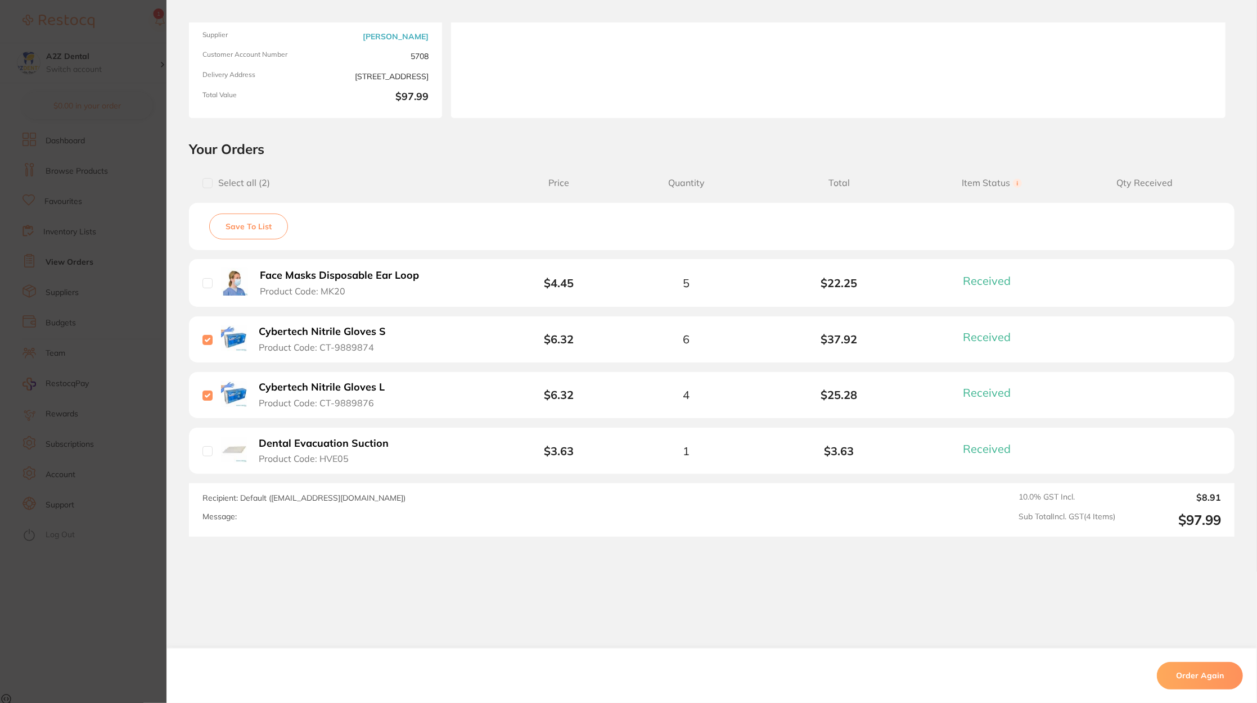
click at [106, 323] on section "Order ID: Restocq- 93547 Order Information 4 Received Completed Order Date Sept…" at bounding box center [628, 351] width 1257 height 703
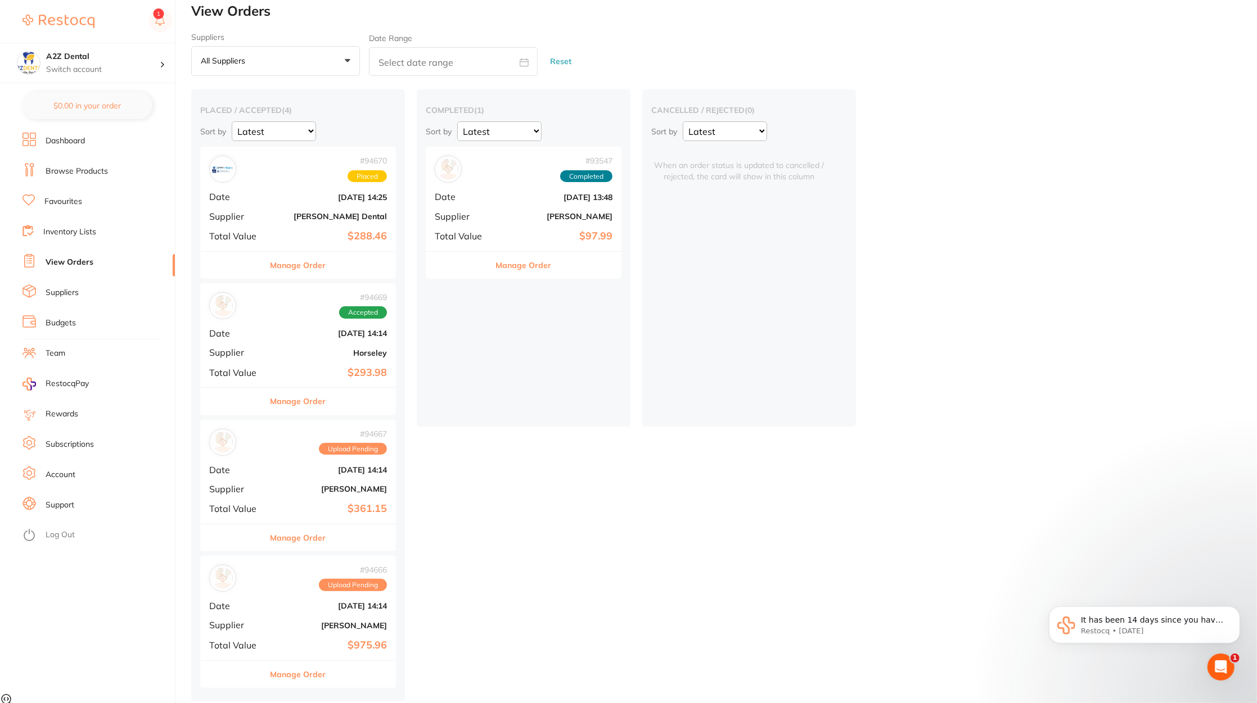
click at [85, 240] on li "Inventory Lists" at bounding box center [98, 232] width 152 height 17
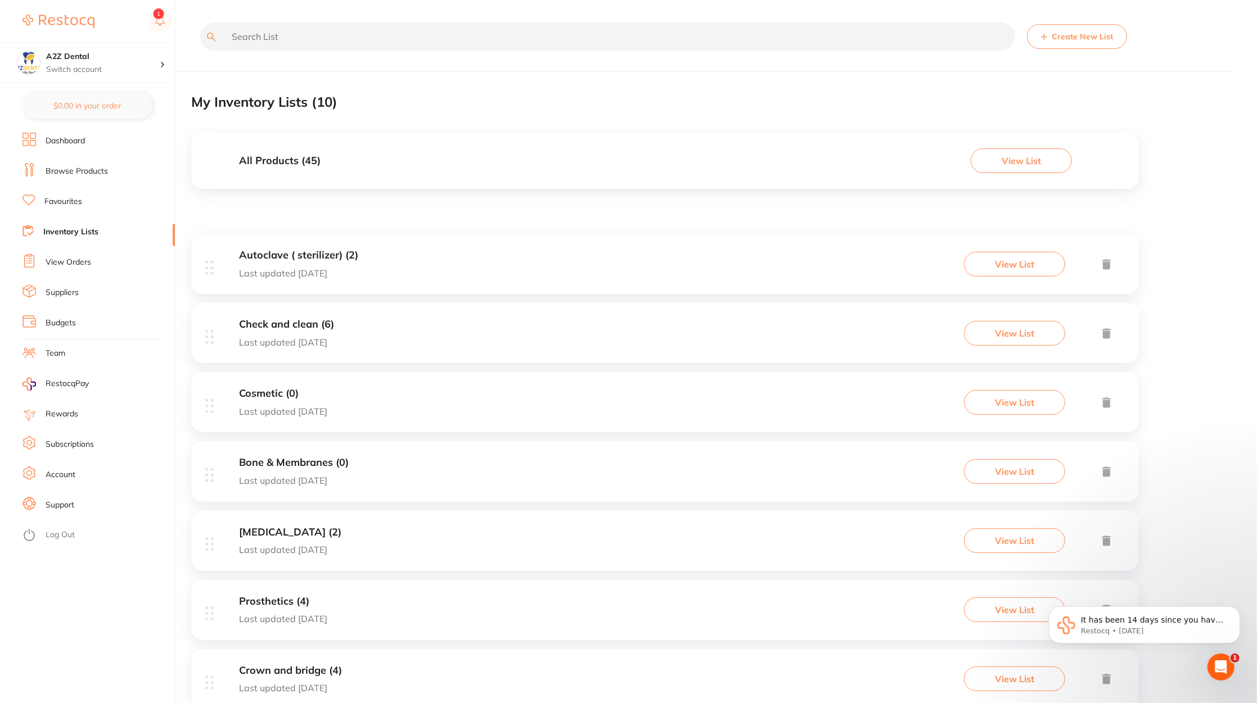
click at [277, 48] on input "text" at bounding box center [607, 36] width 815 height 28
type input "c"
click at [79, 163] on li "Browse Products" at bounding box center [98, 171] width 152 height 17
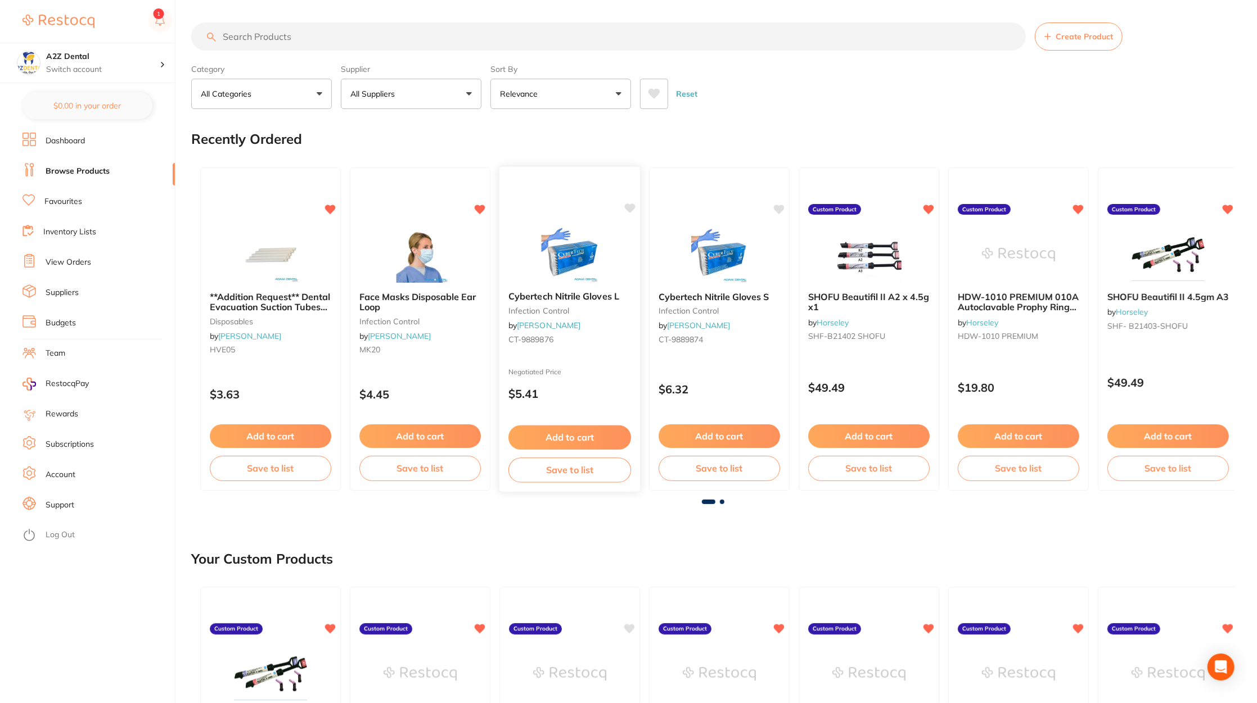
click at [592, 360] on div "Cybertech Nitrile Gloves L infection control by Adam Dental CT-9889876 Negotiat…" at bounding box center [570, 329] width 142 height 327
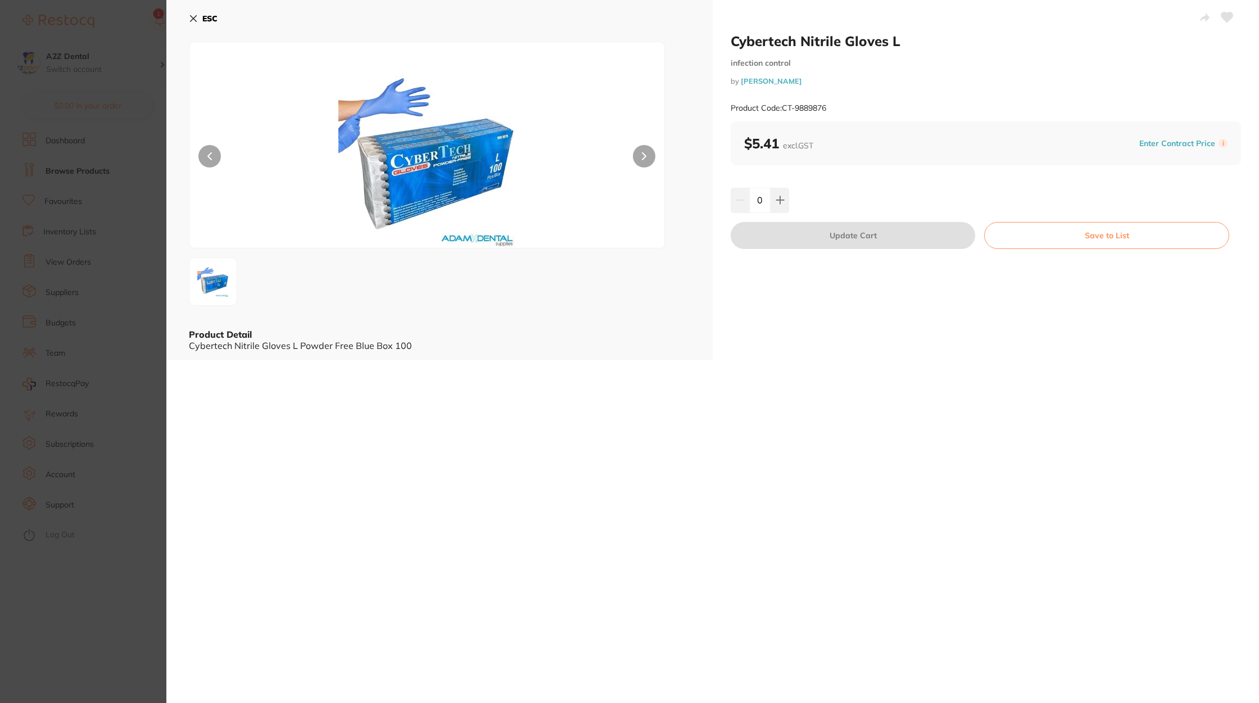
click at [192, 16] on icon at bounding box center [193, 18] width 9 height 9
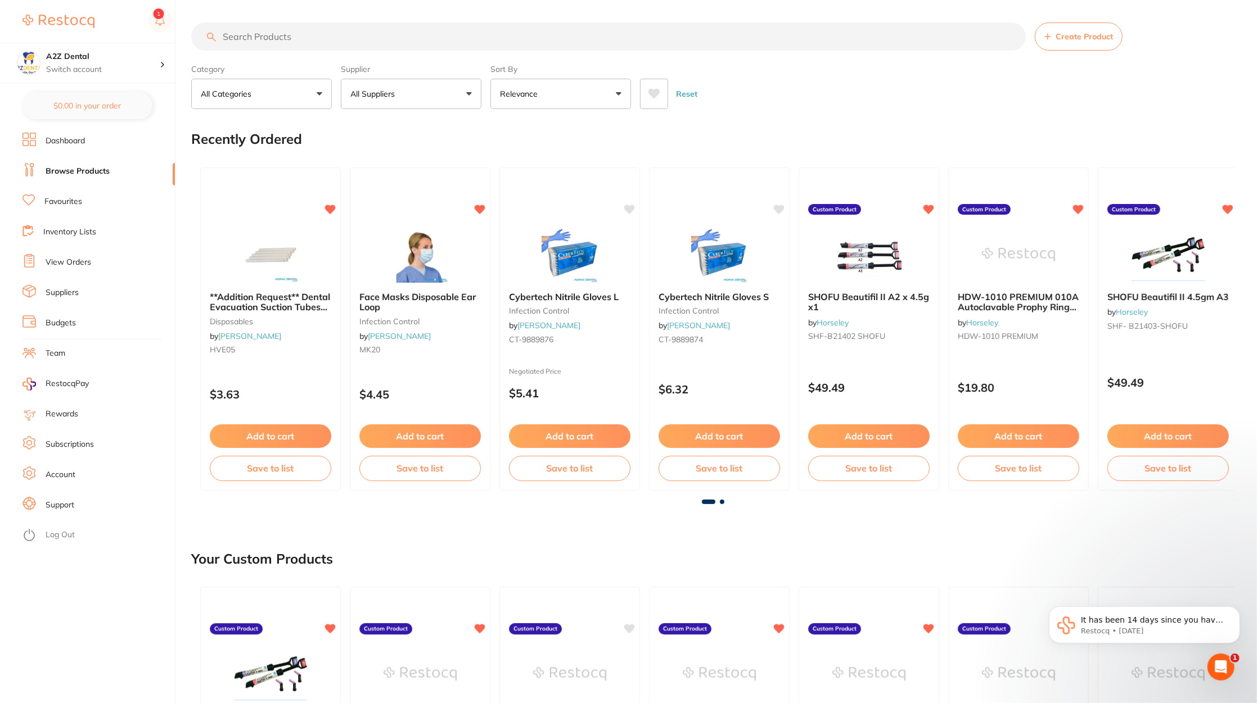
click at [400, 44] on input "search" at bounding box center [608, 36] width 834 height 28
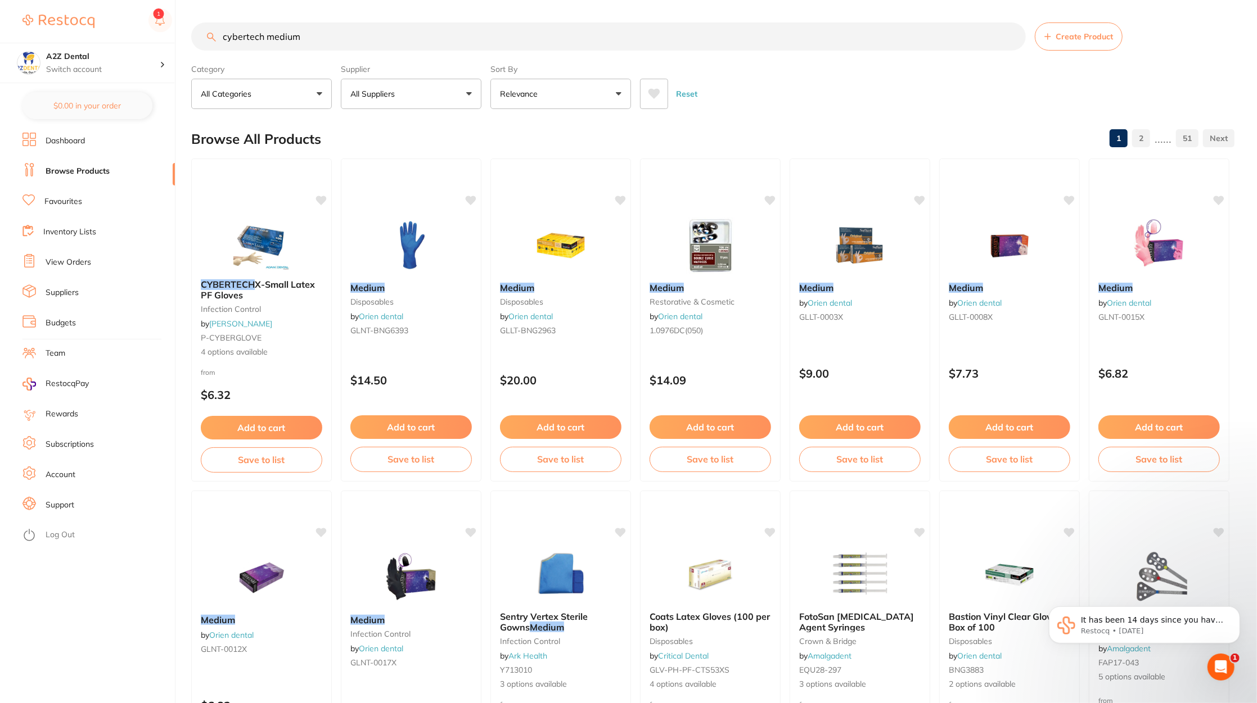
type input "cybertech medium"
click at [88, 148] on li "Dashboard" at bounding box center [98, 141] width 152 height 17
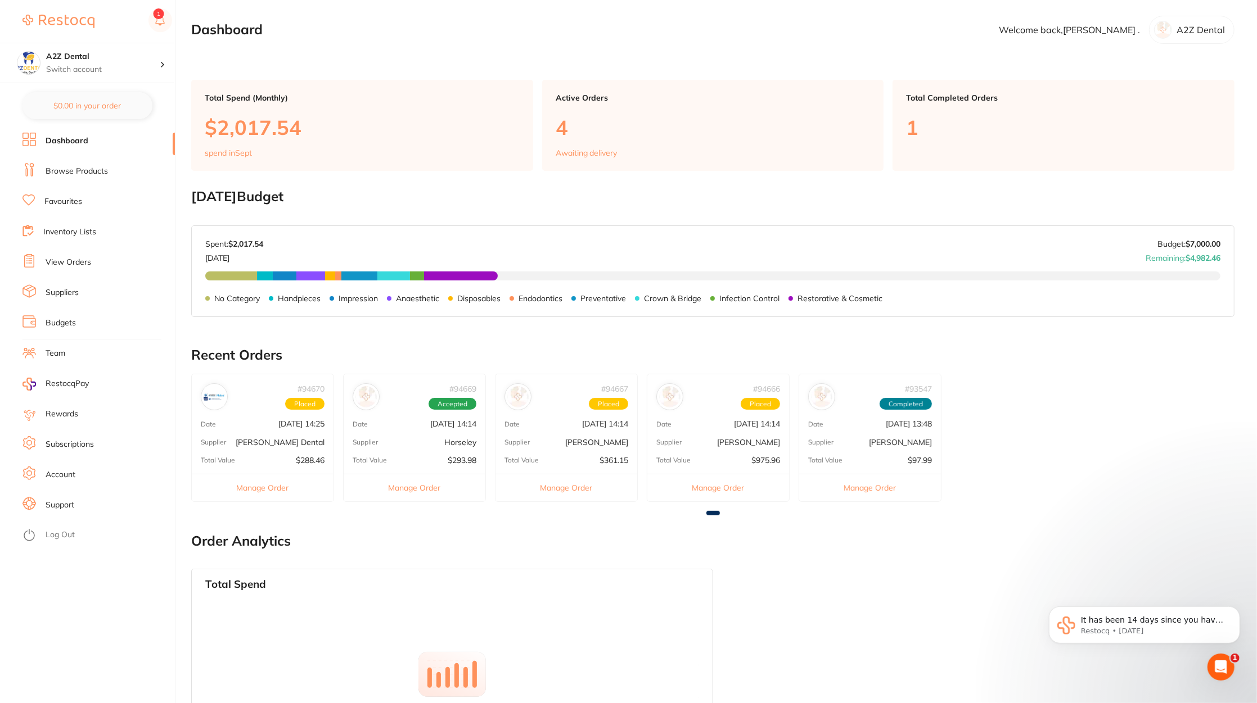
click at [103, 240] on li "Inventory Lists" at bounding box center [98, 232] width 152 height 17
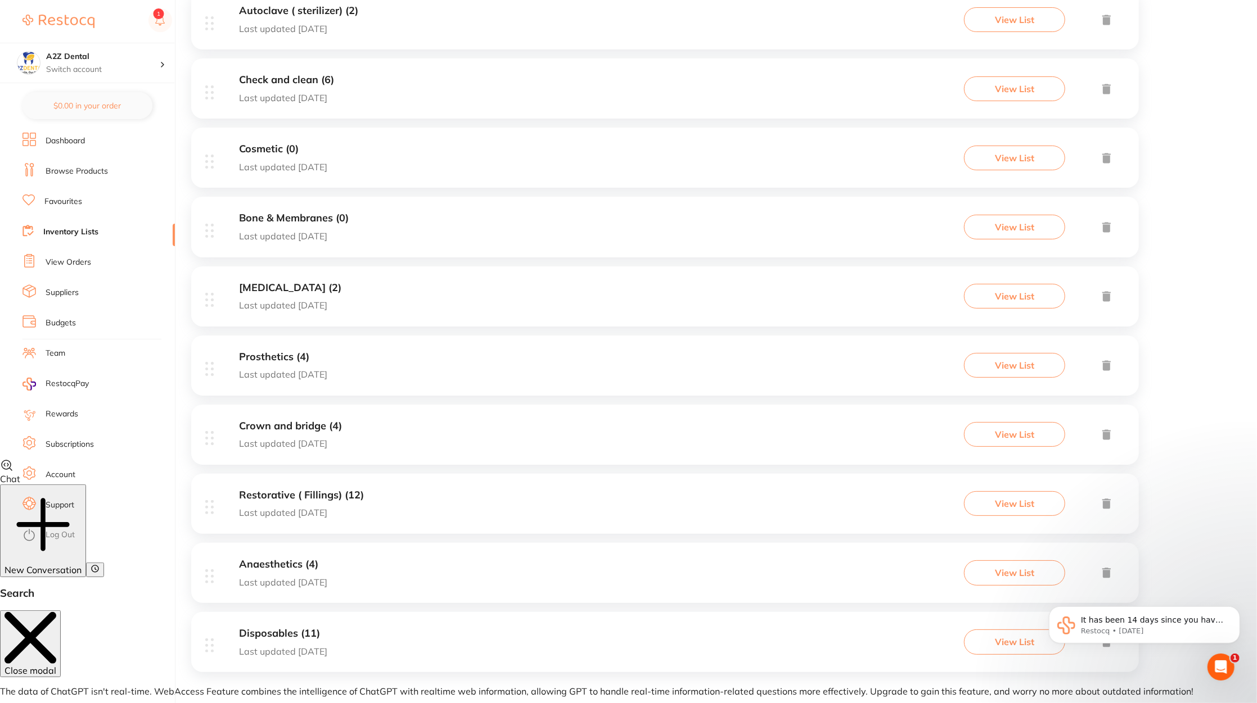
scroll to position [237, 0]
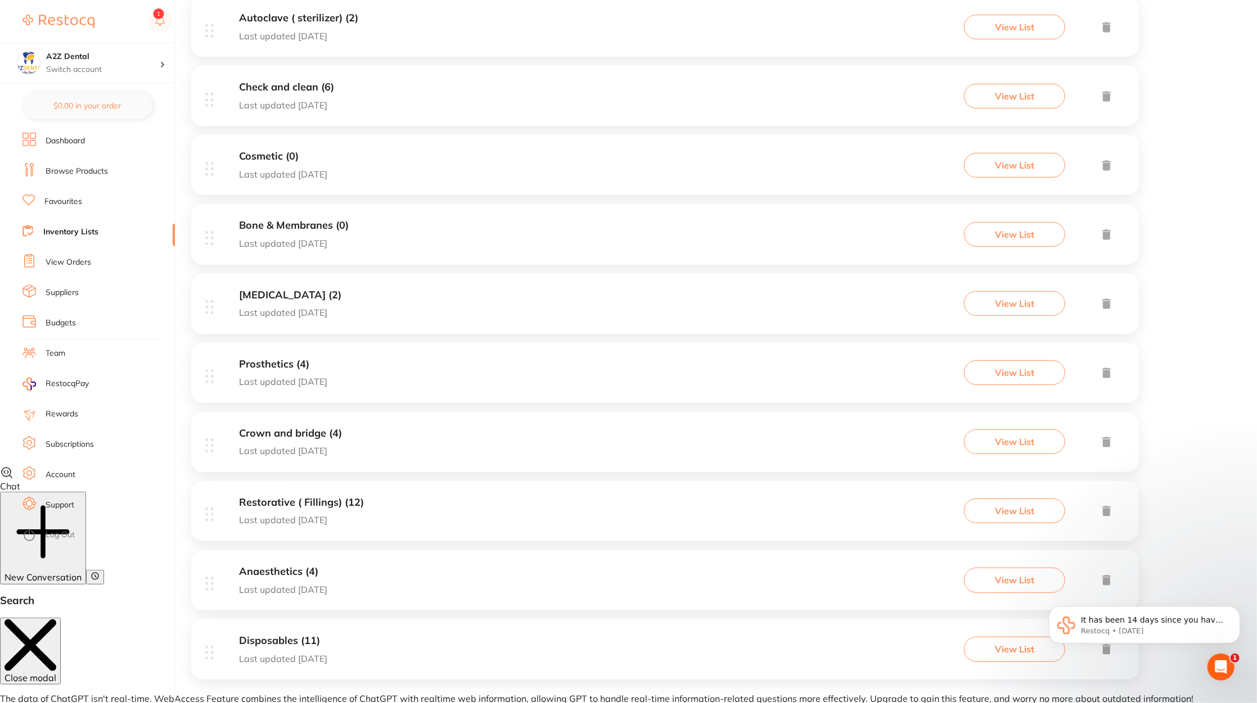
click at [385, 631] on div "Disposables (11) Last updated today View List" at bounding box center [664, 650] width 947 height 60
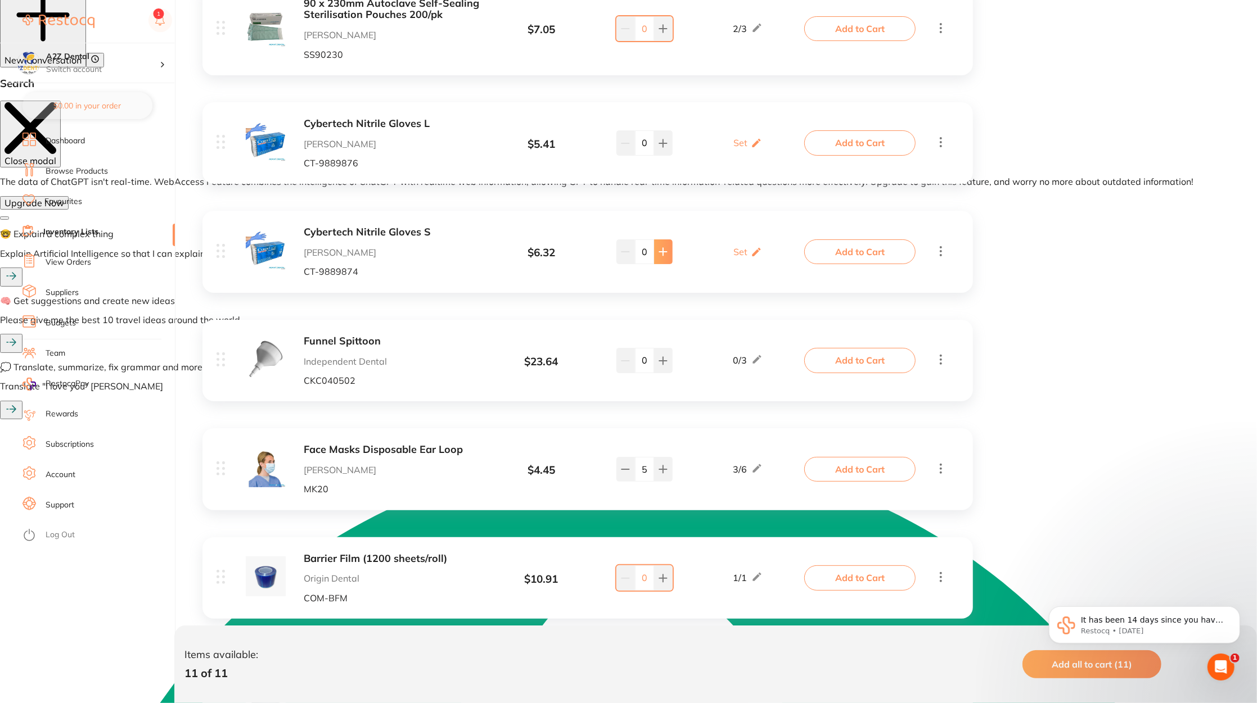
click at [664, 252] on icon at bounding box center [662, 251] width 9 height 9
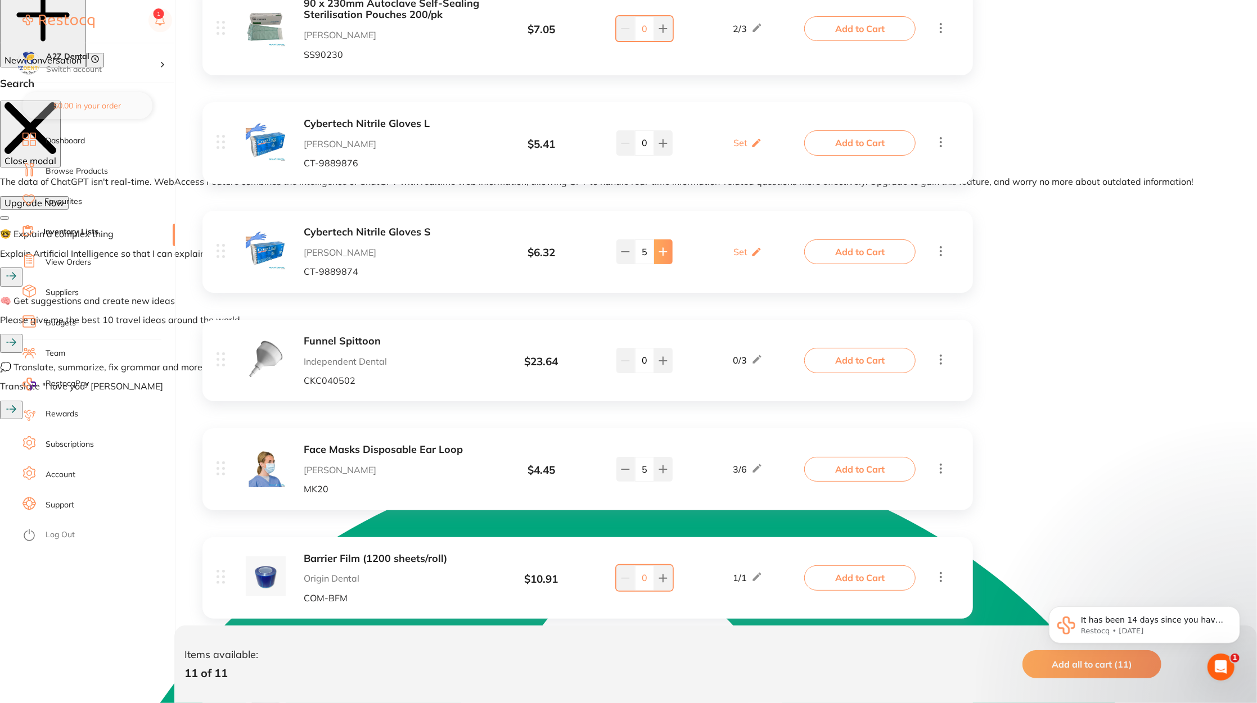
click at [664, 252] on icon at bounding box center [662, 251] width 9 height 9
type input "6"
click at [660, 142] on icon at bounding box center [663, 142] width 7 height 7
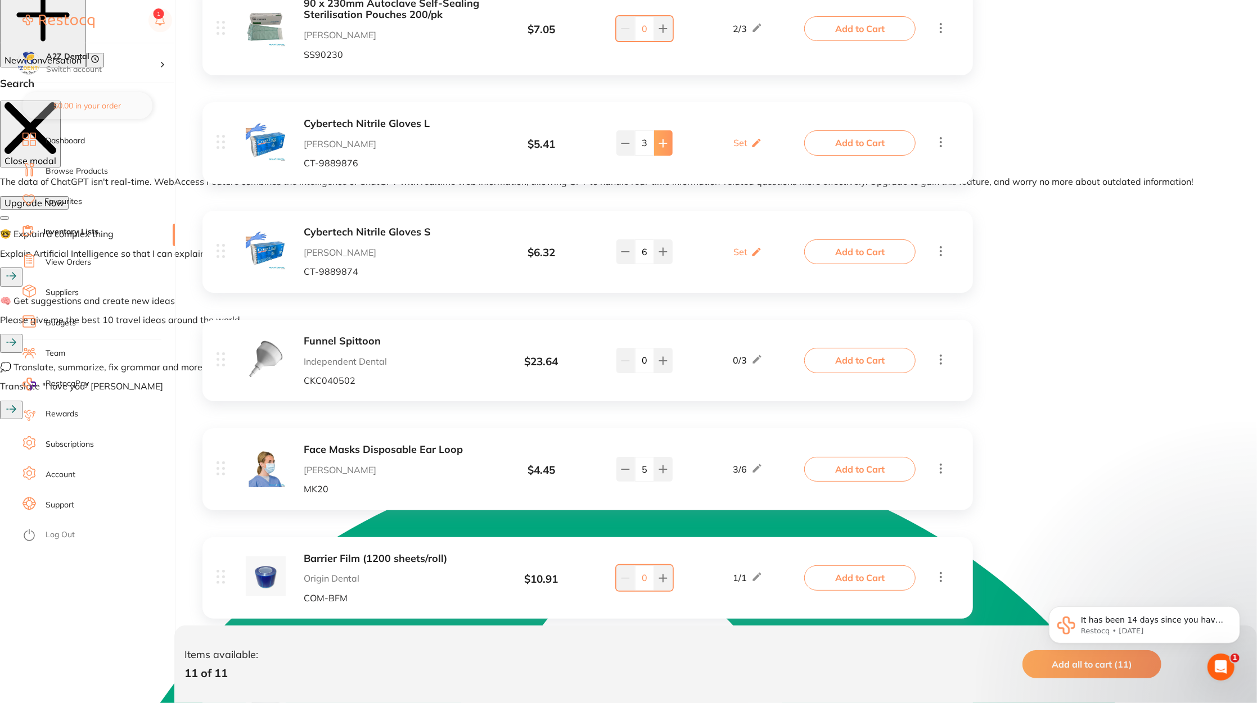
click at [660, 142] on icon at bounding box center [663, 142] width 7 height 7
type input "4"
click at [1101, 359] on div "Item Price Qty on Hand Min / Max **Addition Request** Dental Evacuation Suction…" at bounding box center [723, 156] width 1065 height 1320
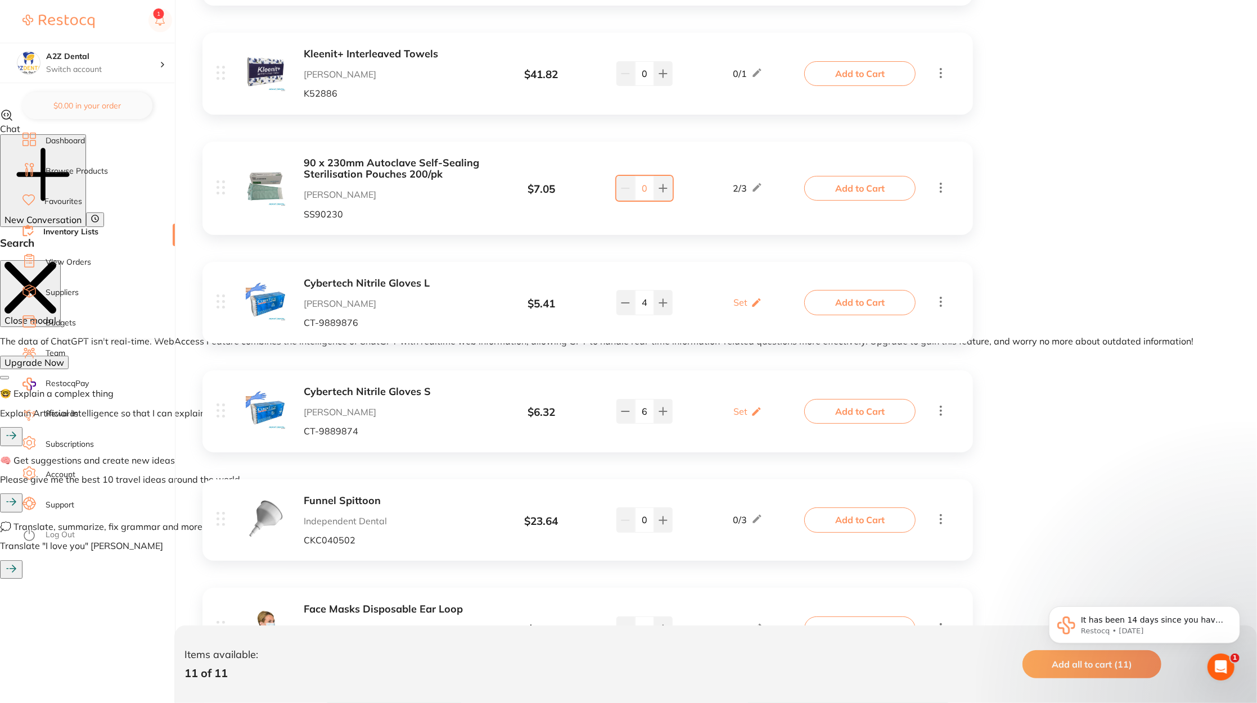
scroll to position [588, 0]
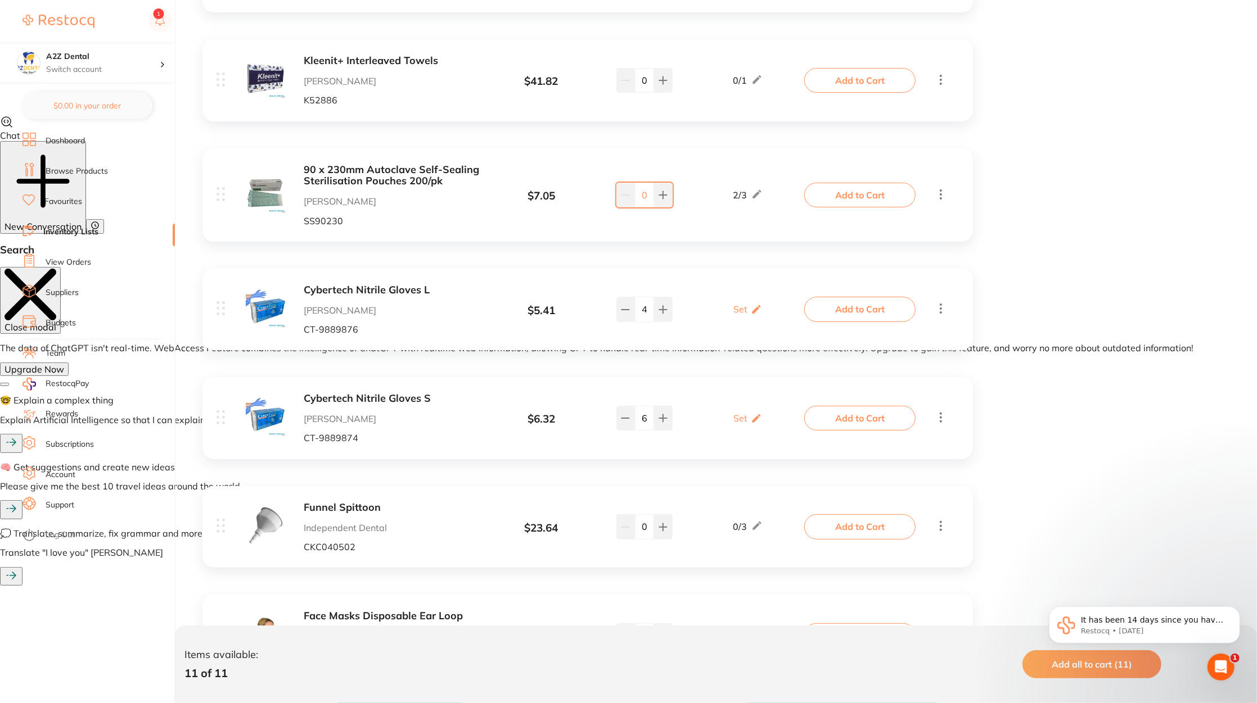
click at [84, 177] on li "Browse Products" at bounding box center [98, 171] width 152 height 17
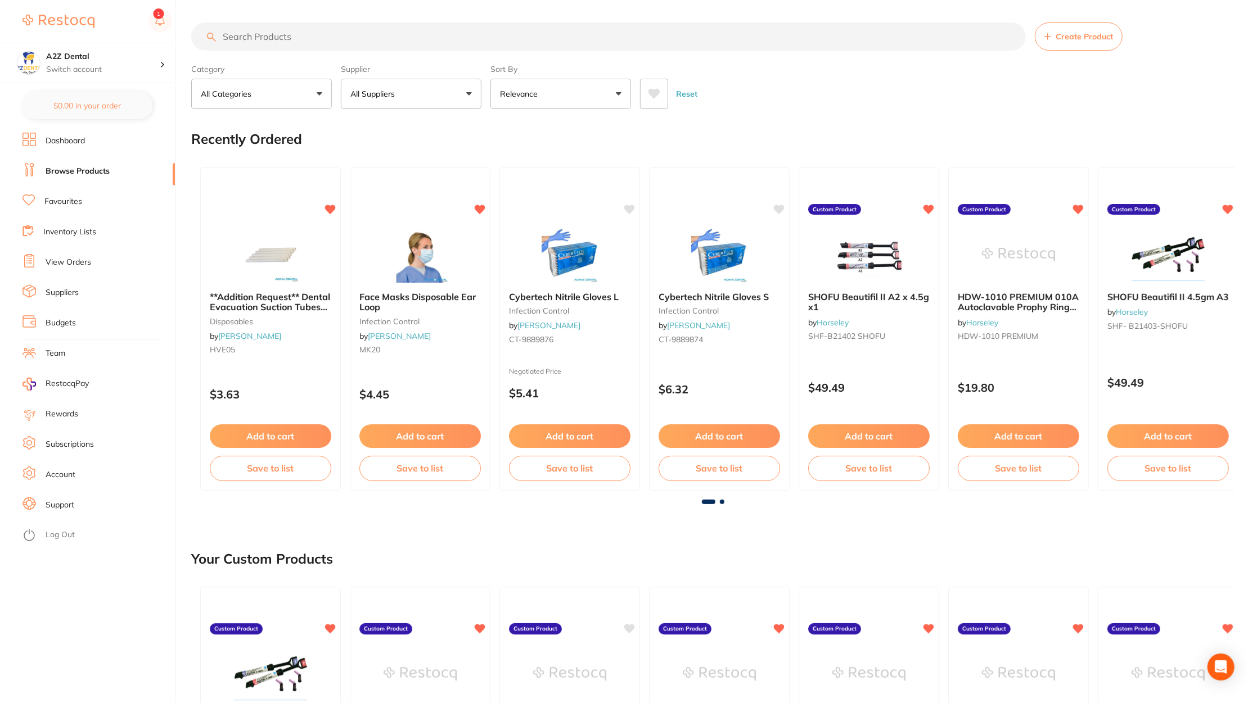
click at [78, 206] on link "Favourites" at bounding box center [63, 201] width 38 height 11
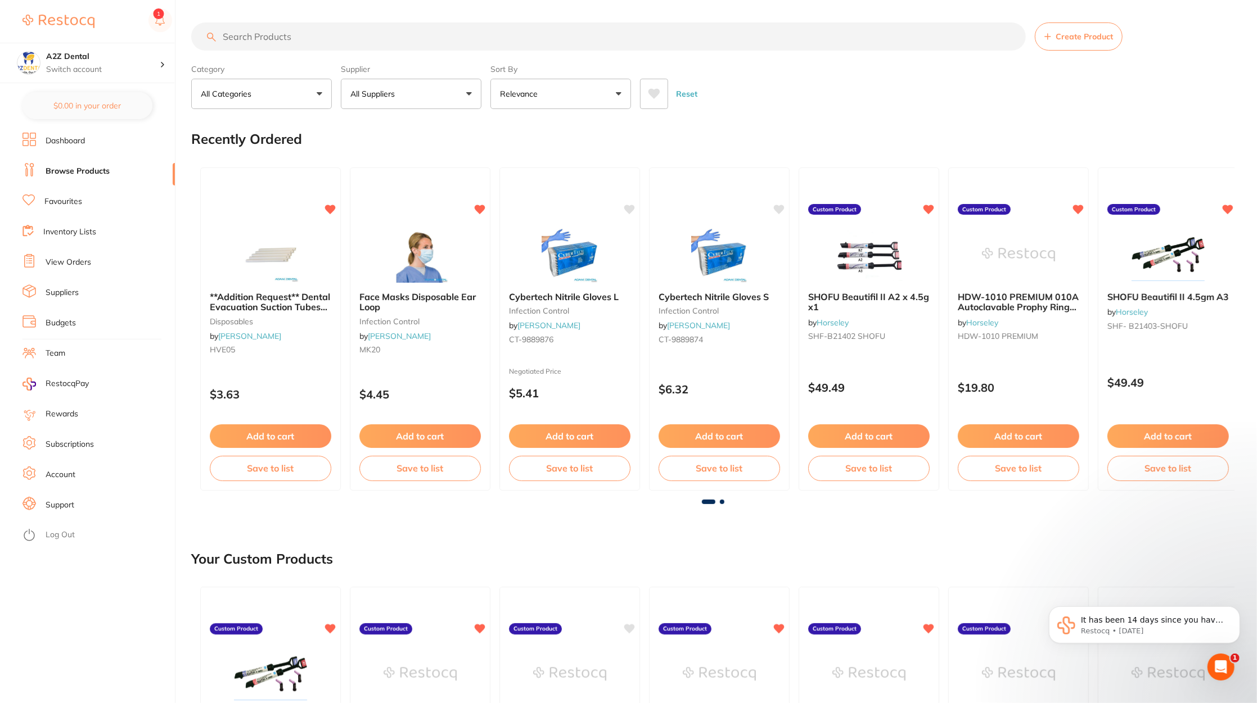
click at [295, 375] on div "**Addition Request** Dental Evacuation Suction Tubes Side Vent disposables by A…" at bounding box center [270, 329] width 141 height 323
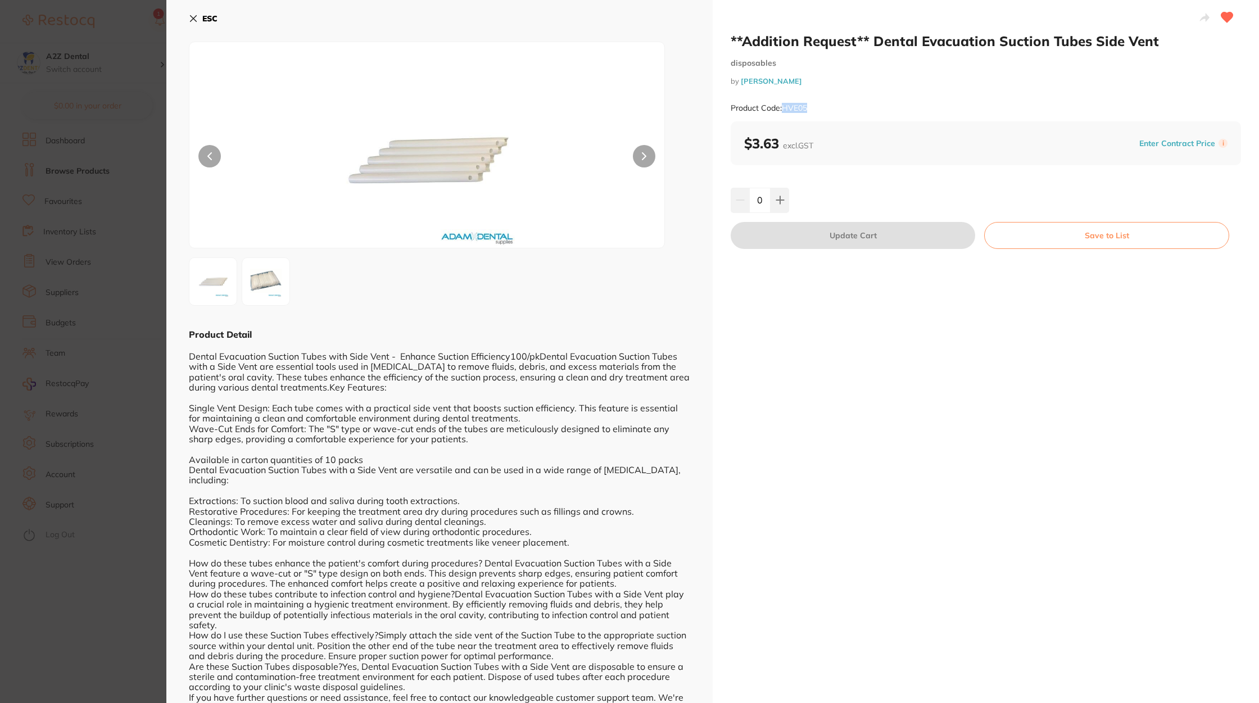
drag, startPoint x: 783, startPoint y: 109, endPoint x: 818, endPoint y: 109, distance: 34.3
click at [818, 109] on div "Product Code: HVE05" at bounding box center [986, 108] width 511 height 28
copy small "HVE05"
click at [200, 19] on button "ESC" at bounding box center [203, 18] width 29 height 19
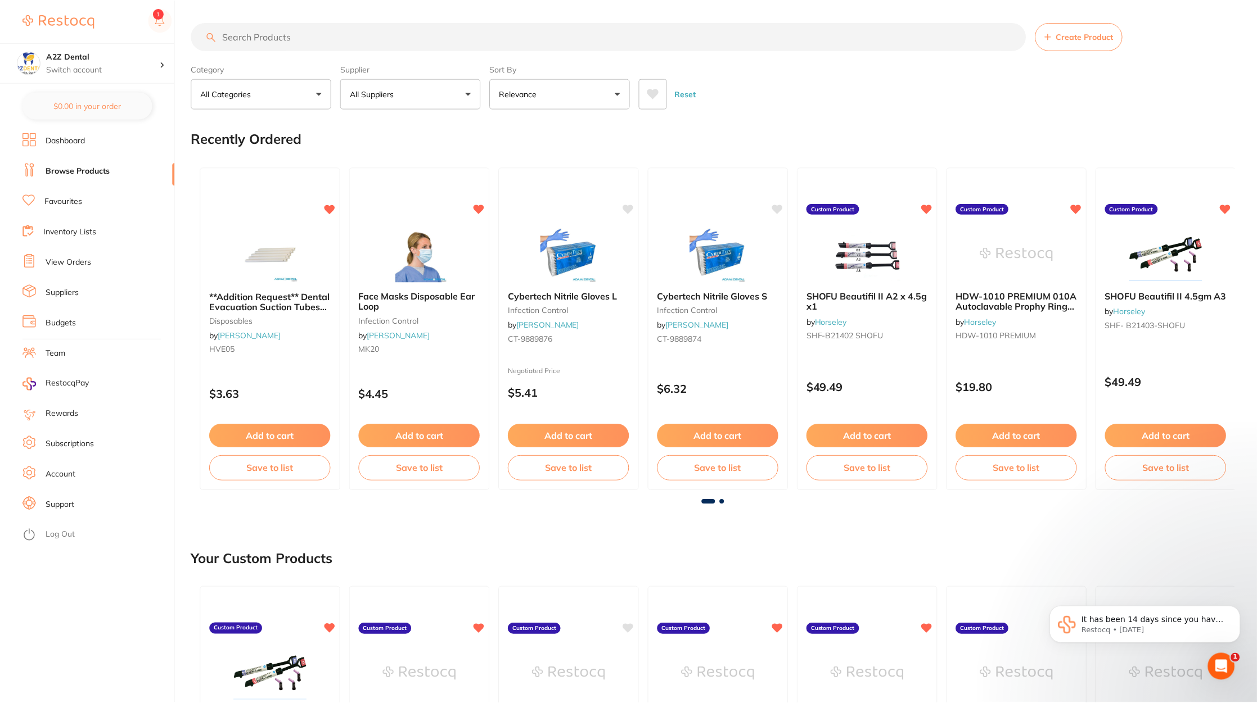
scroll to position [588, 0]
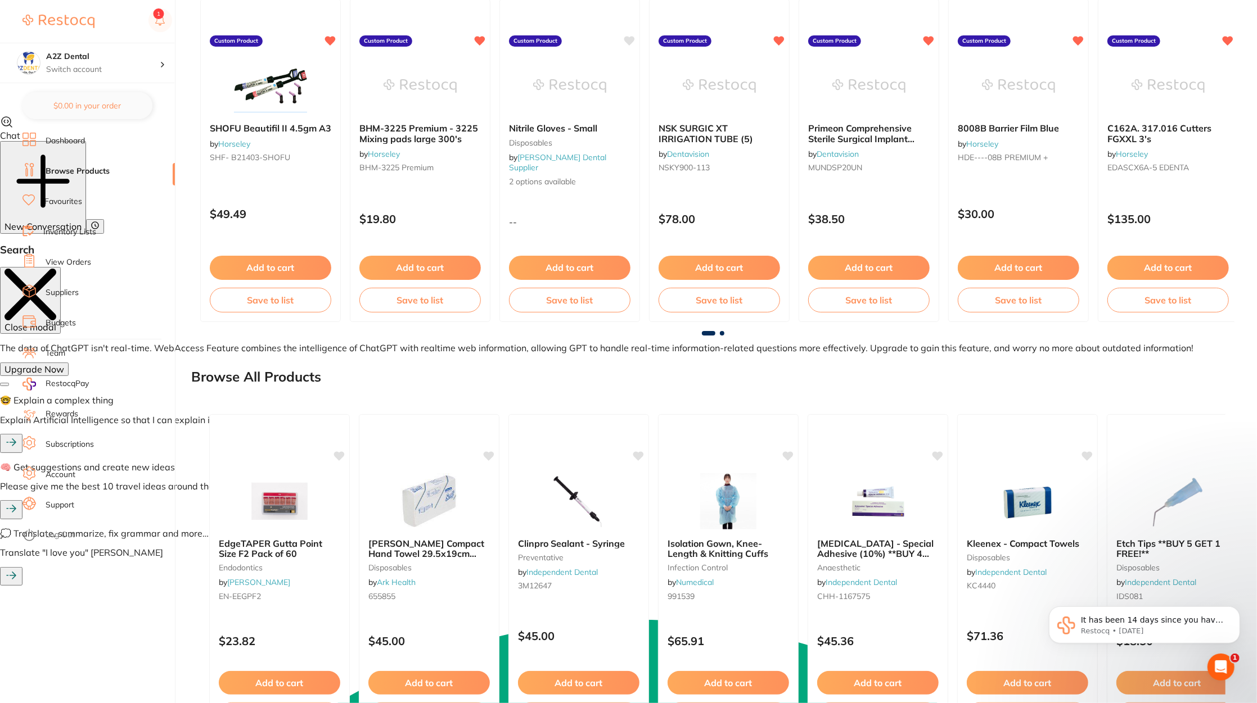
click at [83, 297] on li "Suppliers" at bounding box center [98, 293] width 152 height 17
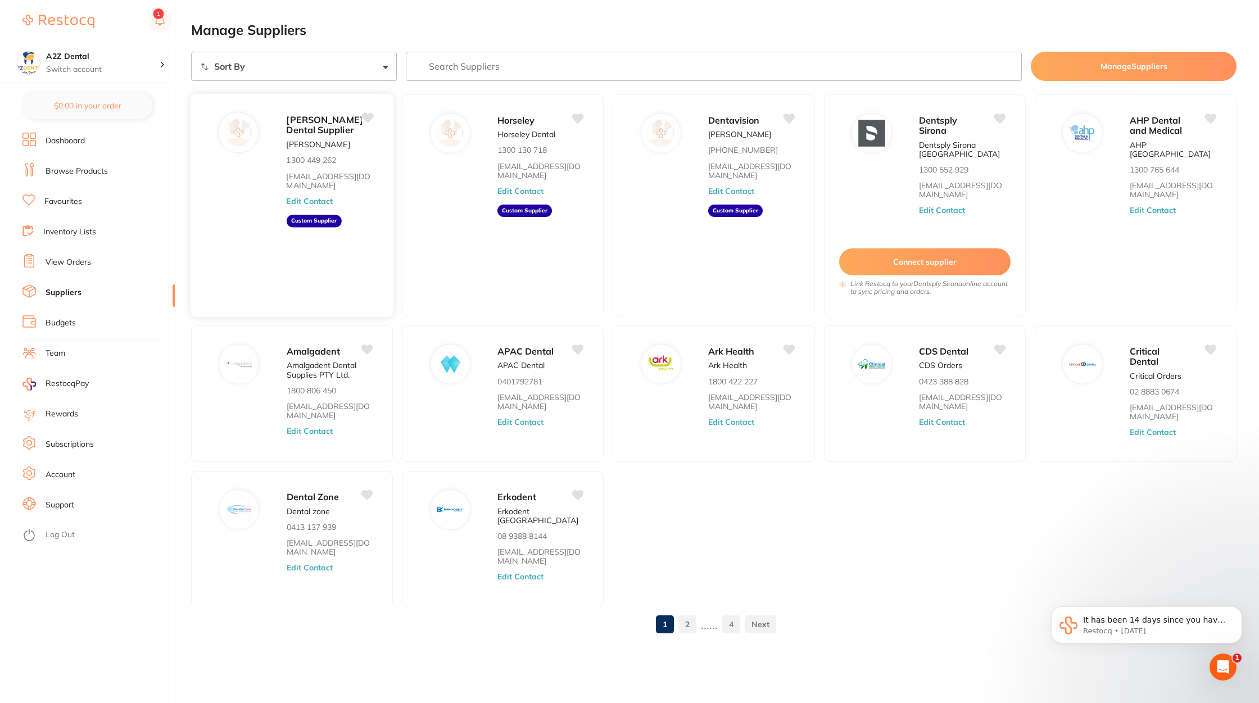
click at [326, 206] on button "Edit Contact" at bounding box center [309, 201] width 47 height 9
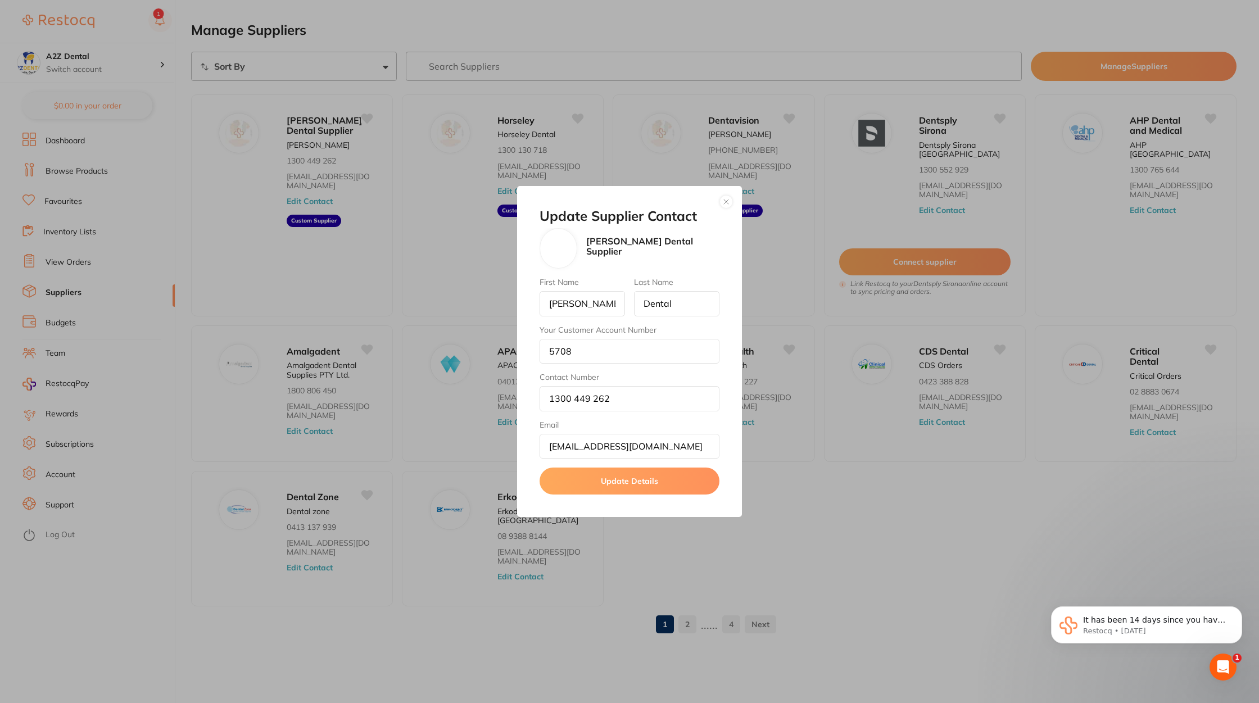
click at [909, 562] on div "Update Supplier Contact Adams Dental Supplier First Name Adam Last Name Dental …" at bounding box center [629, 351] width 1259 height 703
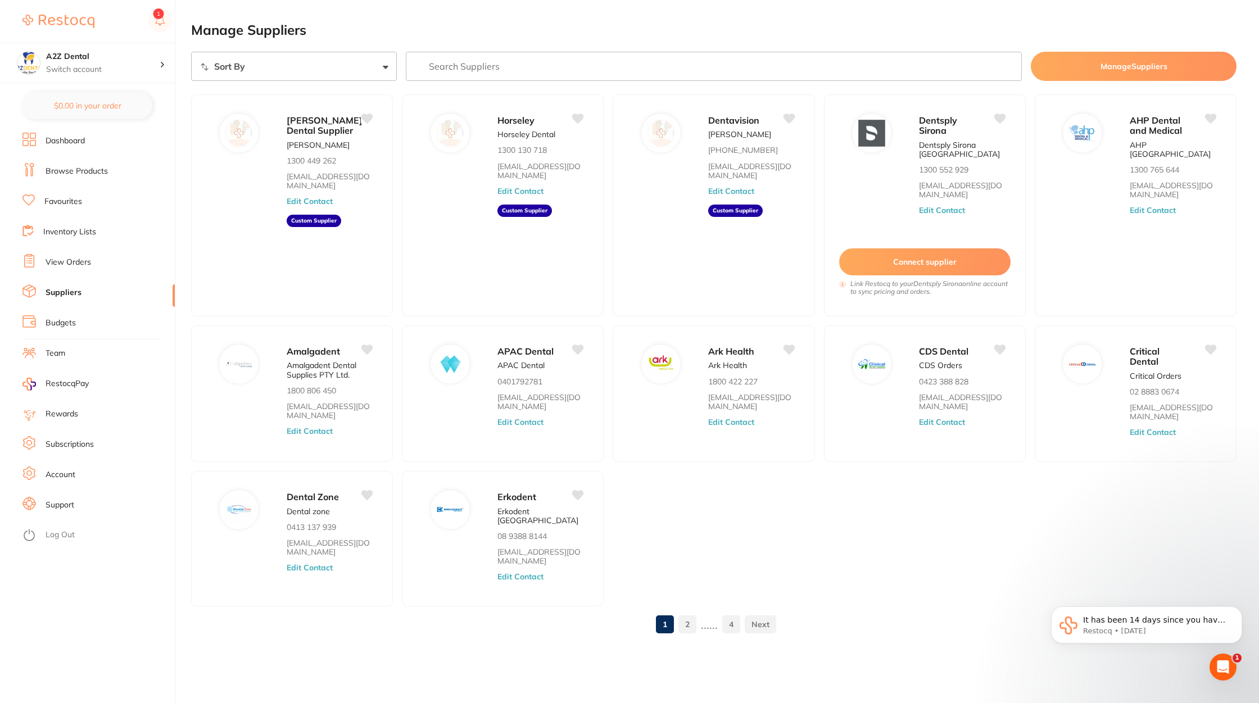
click at [535, 66] on input "search" at bounding box center [714, 66] width 617 height 29
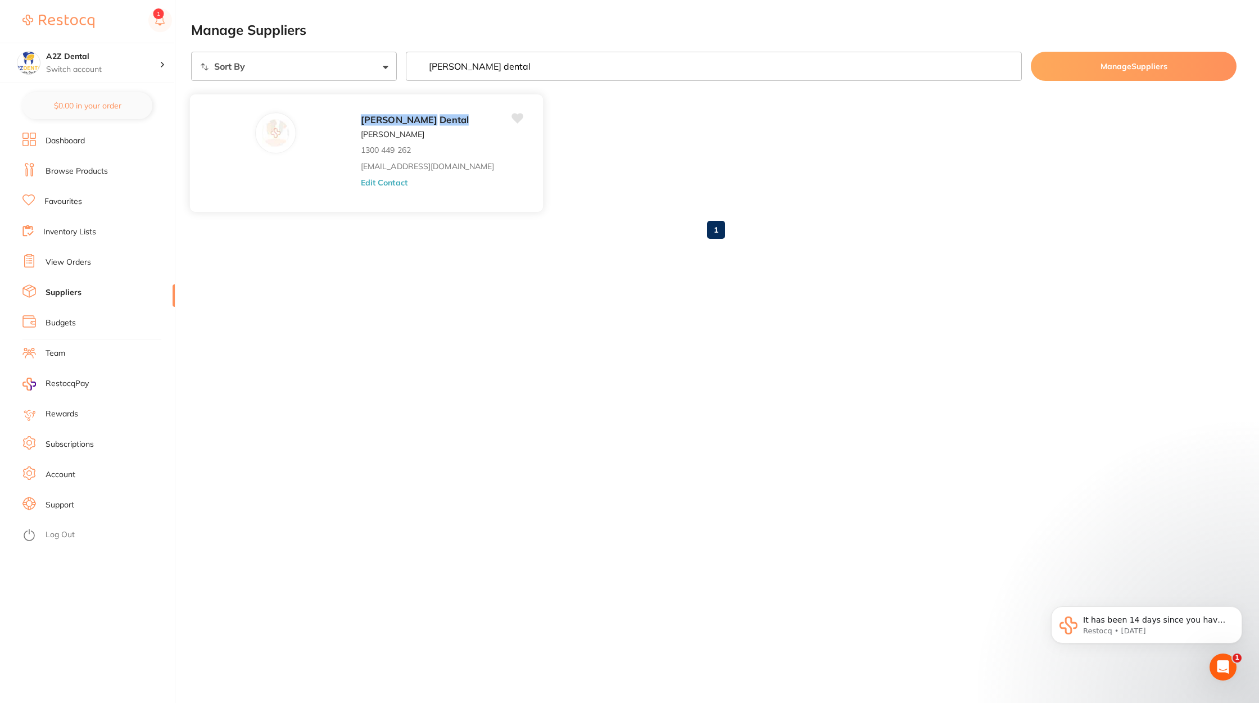
click at [361, 184] on button "Edit Contact" at bounding box center [384, 182] width 47 height 9
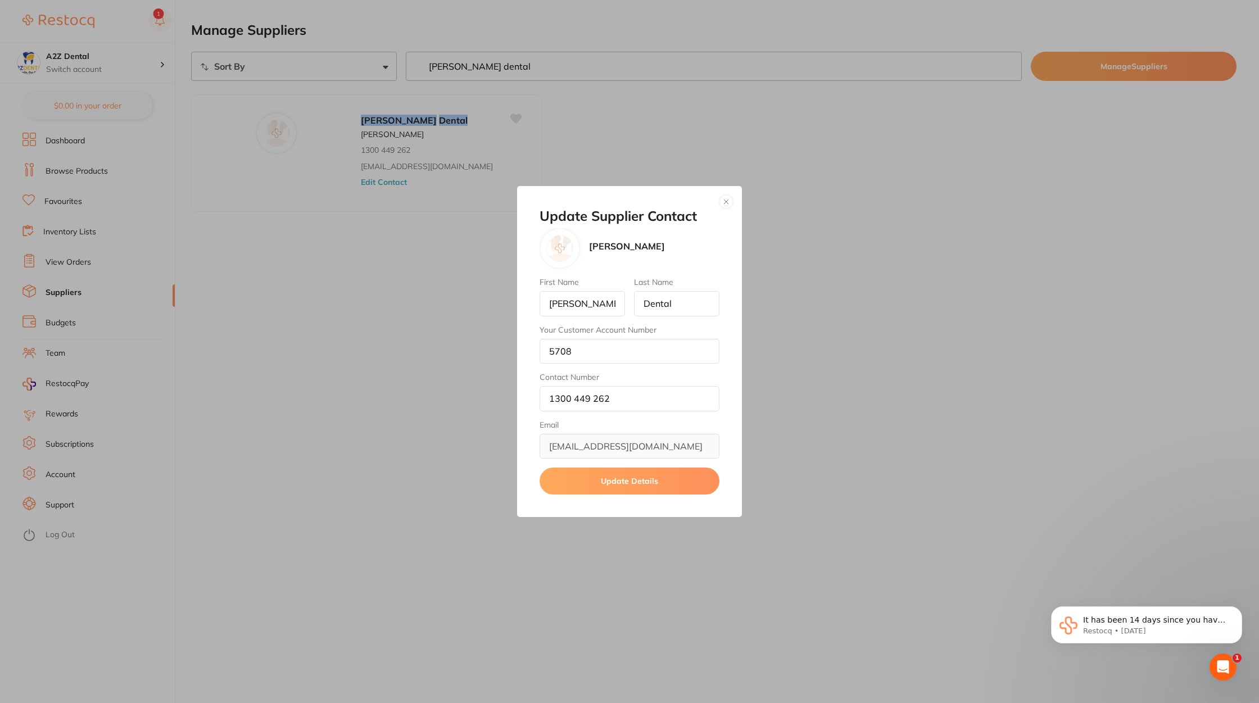
click at [525, 60] on div "Update Supplier Contact Adam Dental First Name Adam Last Name Dental Your Custo…" at bounding box center [629, 351] width 1259 height 703
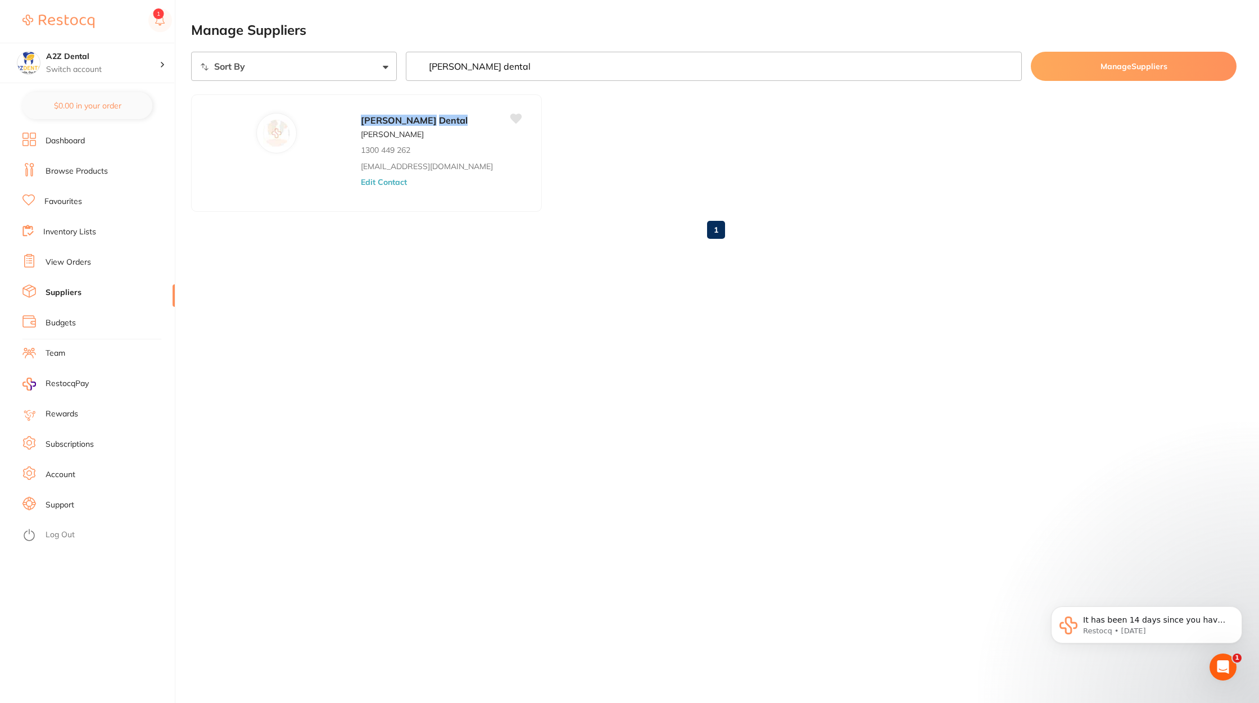
click at [525, 62] on input "adam dental" at bounding box center [714, 66] width 617 height 29
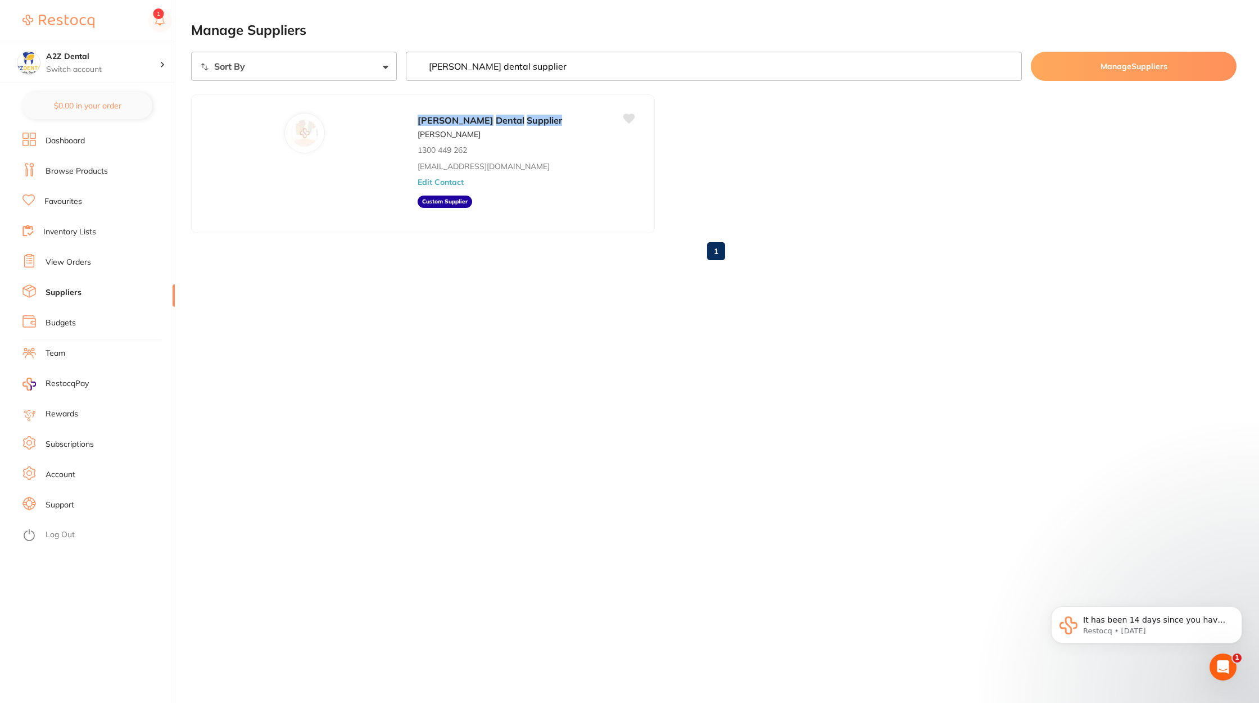
type input "adam dental supplier"
click at [91, 179] on li "Browse Products" at bounding box center [98, 171] width 152 height 17
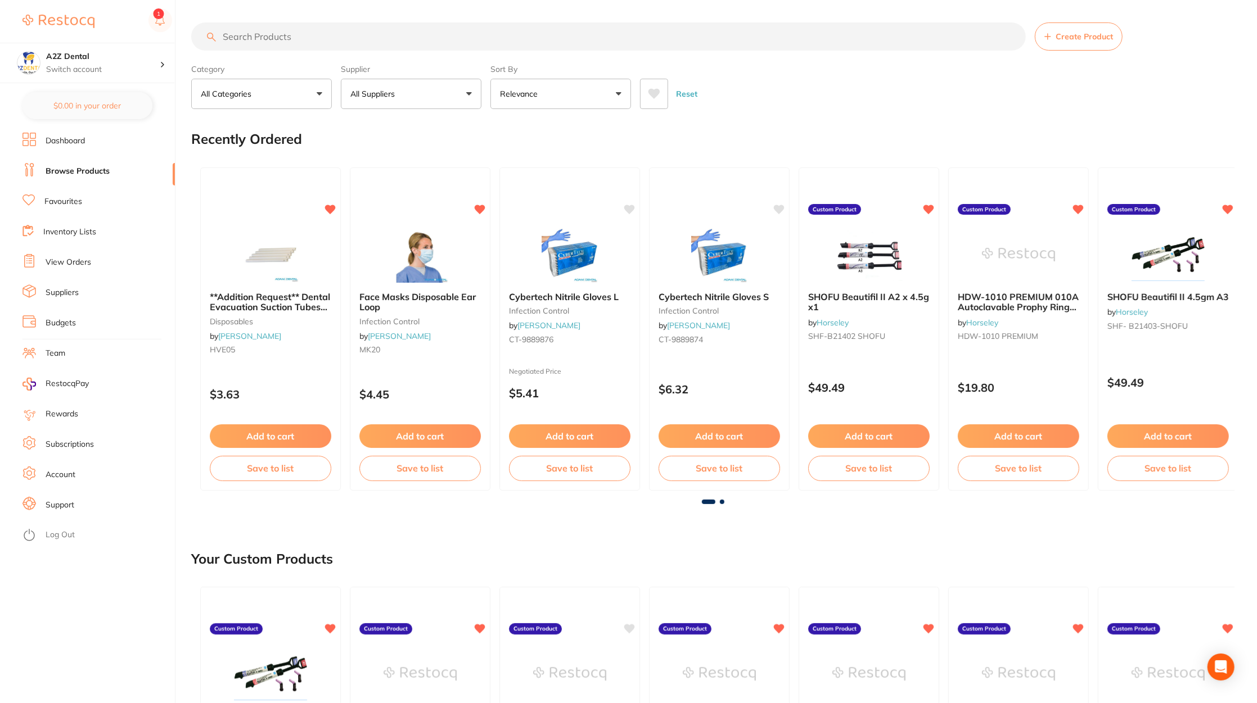
click at [434, 87] on button "All Suppliers" at bounding box center [411, 94] width 141 height 30
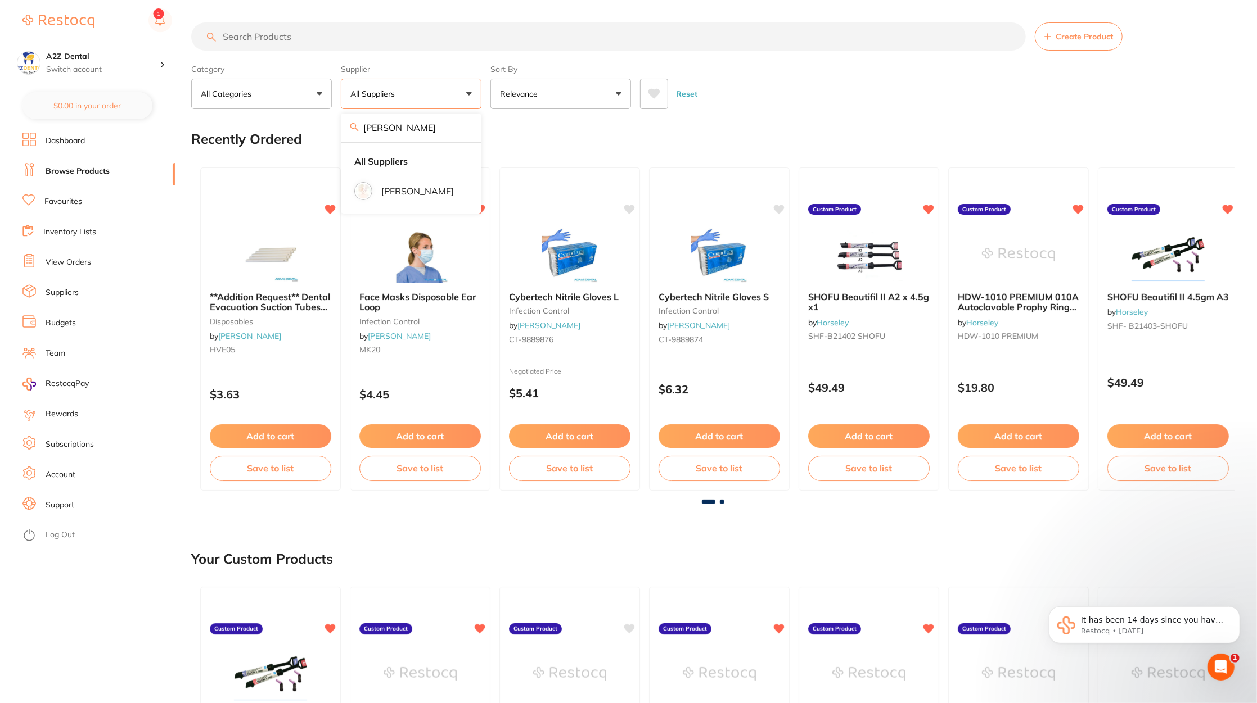
type input "adam"
click at [548, 138] on div "Recently Ordered" at bounding box center [712, 139] width 1043 height 38
click at [81, 263] on link "View Orders" at bounding box center [69, 262] width 46 height 11
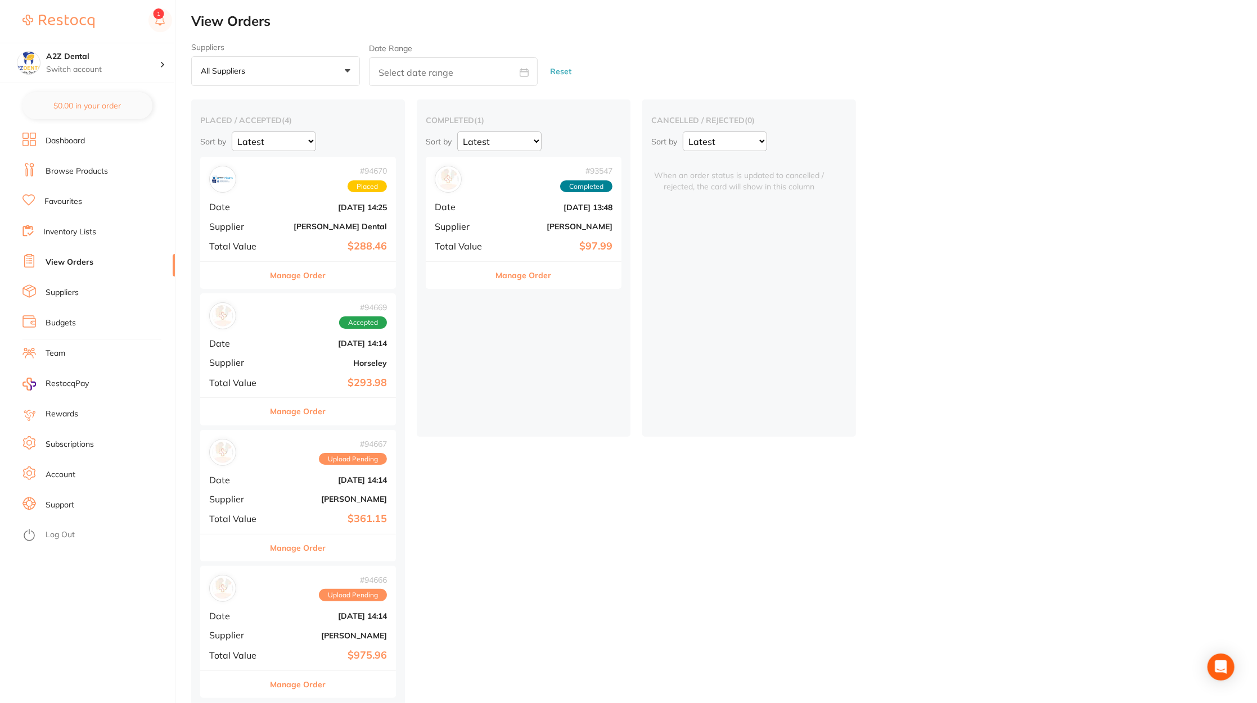
click at [512, 209] on b "[DATE] 13:48" at bounding box center [556, 207] width 112 height 9
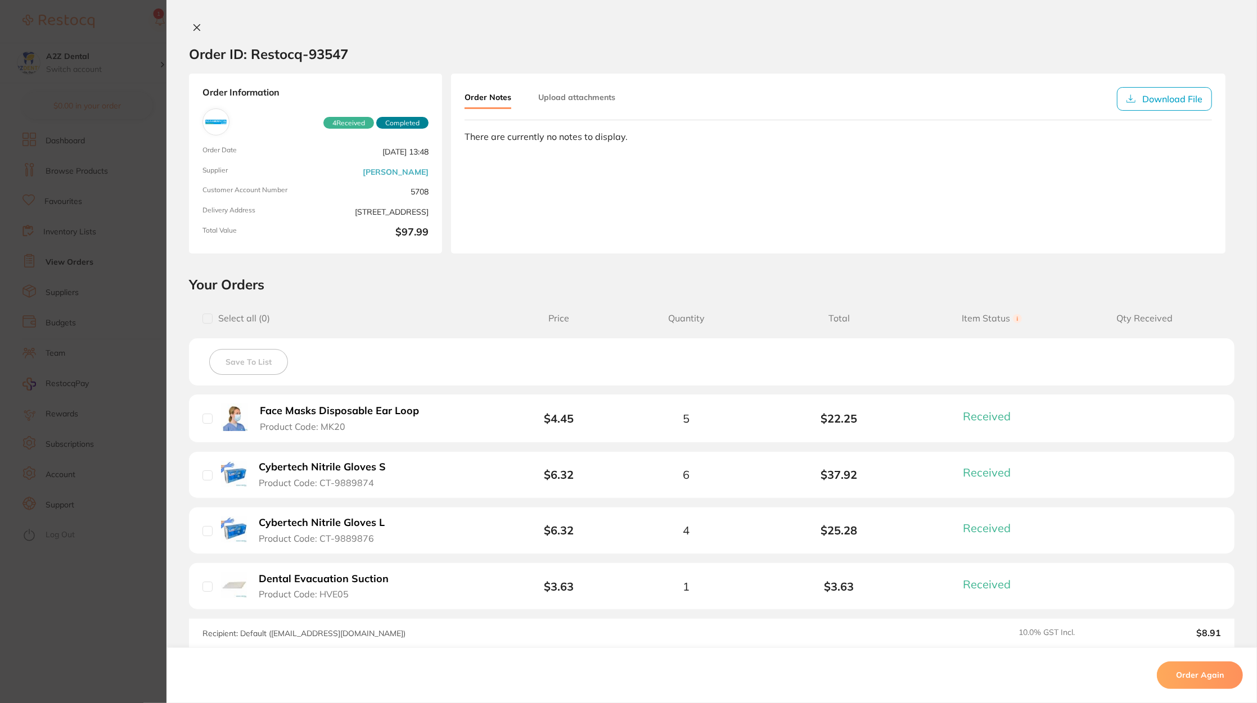
click at [400, 466] on div "Cybertech Nitrile Gloves S Product Code: CT-9889874" at bounding box center [309, 475] width 214 height 28
click at [389, 469] on button "Cybertech Nitrile Gloves S Product Code: CT-9889874" at bounding box center [327, 475] width 144 height 28
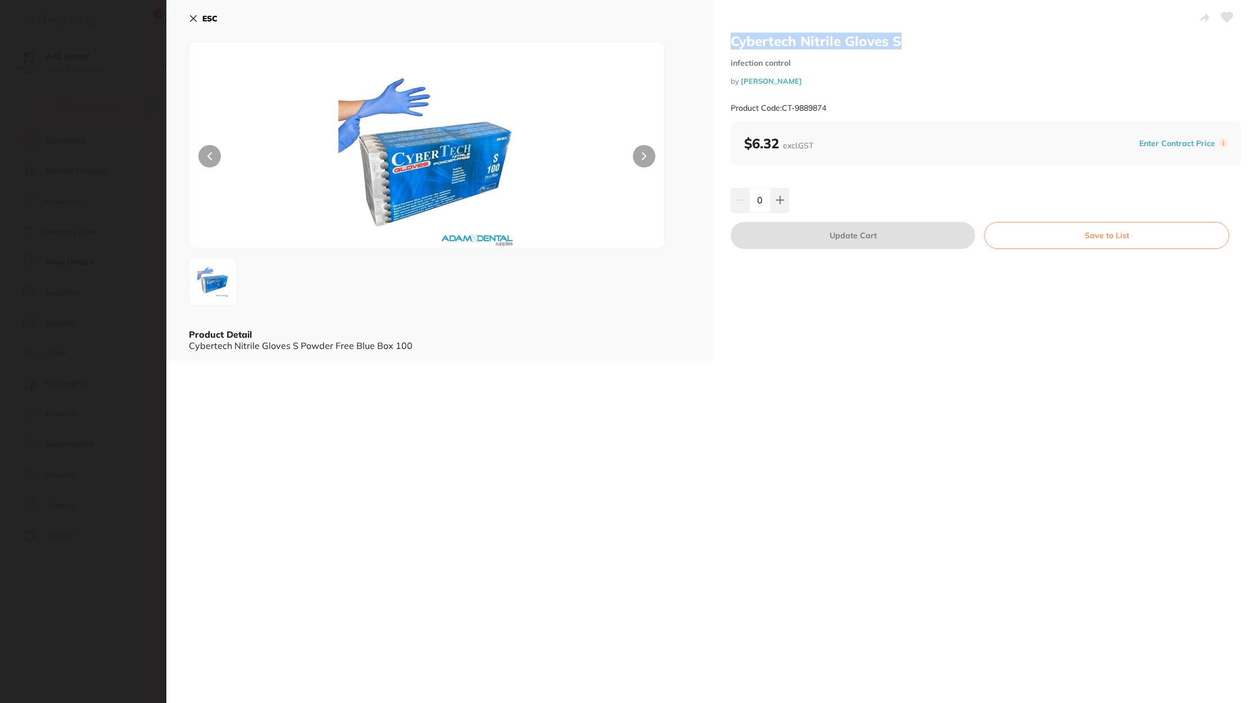
drag, startPoint x: 918, startPoint y: 39, endPoint x: 730, endPoint y: 39, distance: 187.2
click at [731, 39] on h2 "Cybertech Nitrile Gloves S" at bounding box center [986, 41] width 511 height 17
copy h2 "Cybertech Nitrile Gloves S"
click at [185, 18] on div "ESC Product Detail Cybertech Nitrile Gloves S Powder Free Blue Box 100" at bounding box center [439, 180] width 547 height 360
click at [193, 19] on icon at bounding box center [194, 19] width 6 height 6
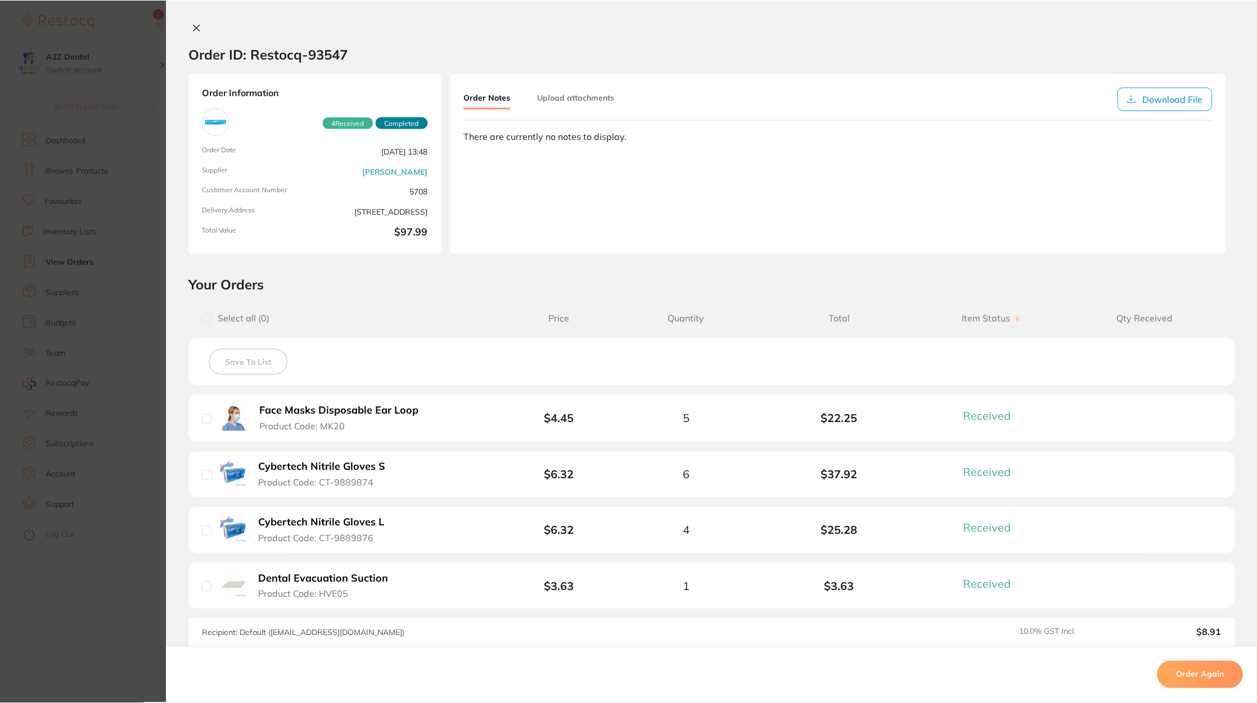
scroll to position [10, 0]
click at [195, 24] on icon at bounding box center [196, 27] width 9 height 9
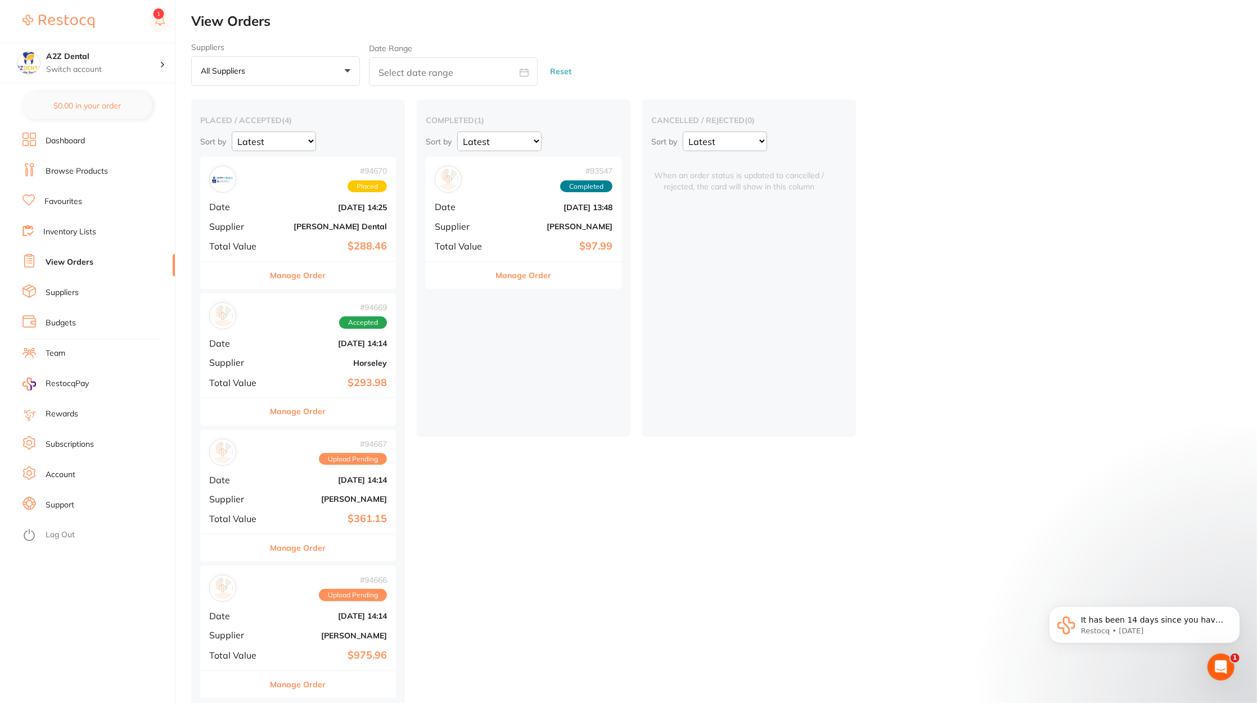
click at [105, 171] on link "Browse Products" at bounding box center [77, 171] width 62 height 11
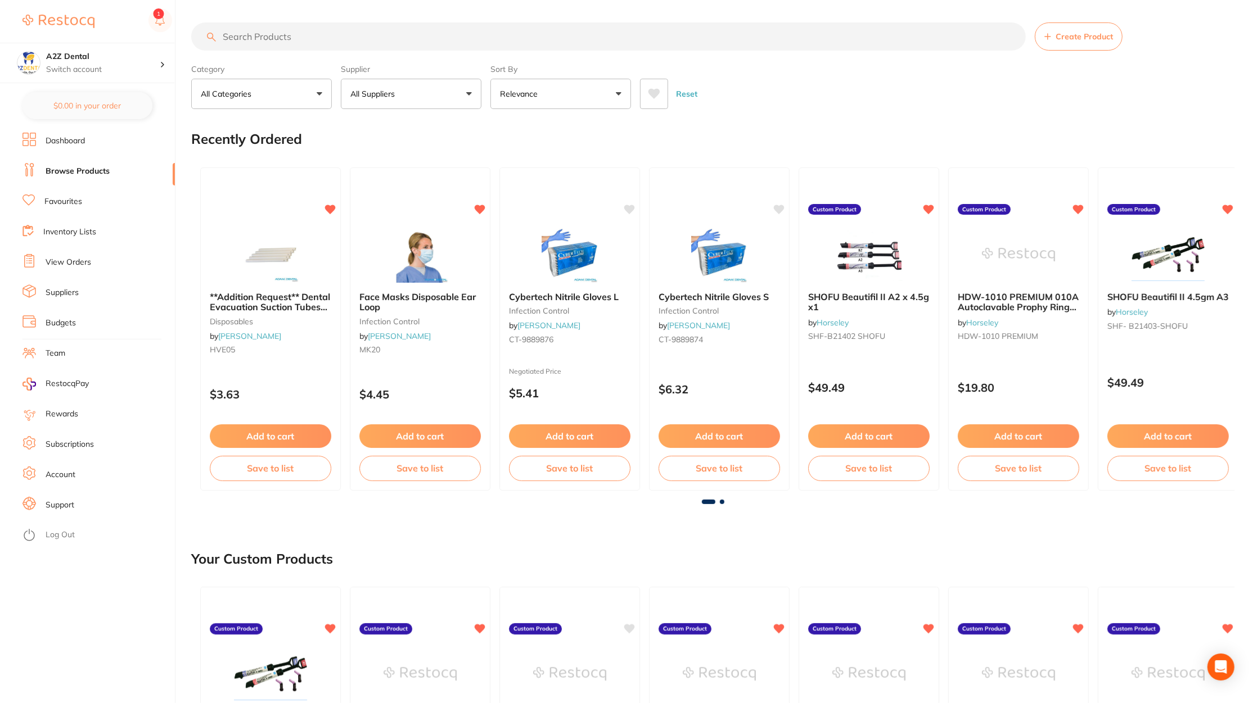
click at [443, 43] on input "search" at bounding box center [608, 36] width 834 height 28
paste input "Cybertech Nitrile Gloves S"
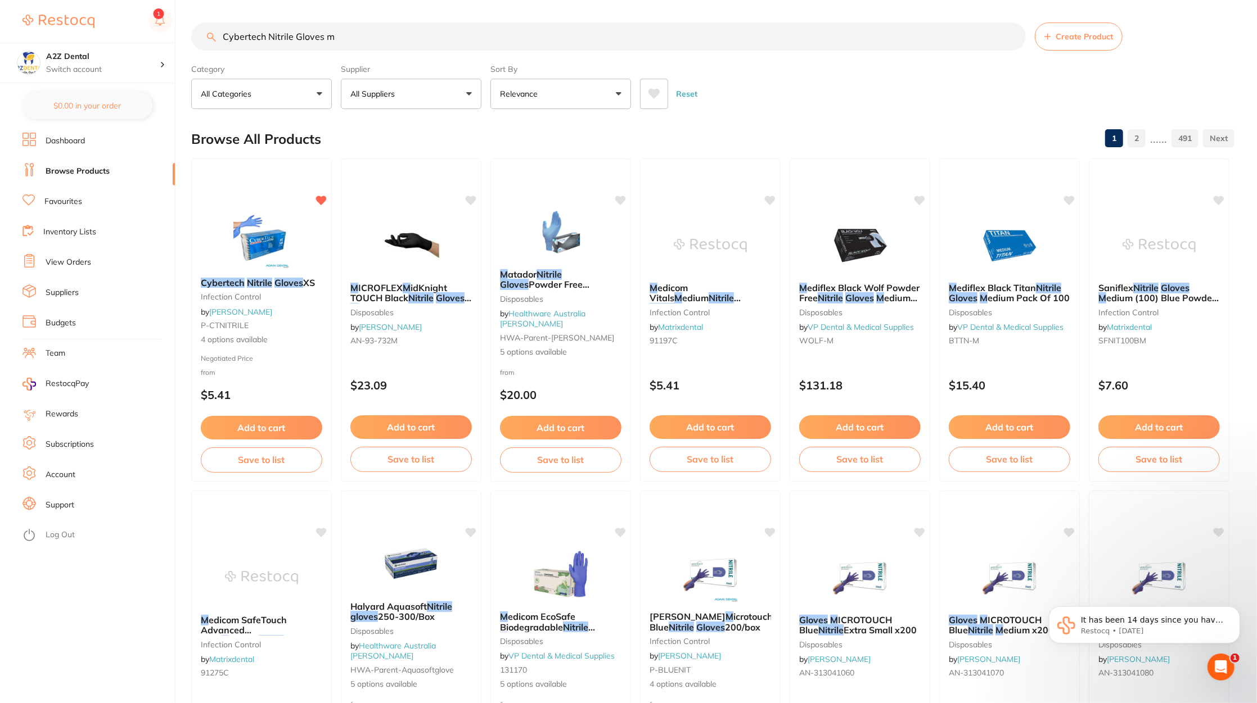
type input "Cybertech Nitrile Gloves m"
click at [446, 100] on button "All Suppliers" at bounding box center [411, 94] width 141 height 30
type input "adam"
click at [432, 182] on li "[PERSON_NAME]" at bounding box center [411, 190] width 132 height 31
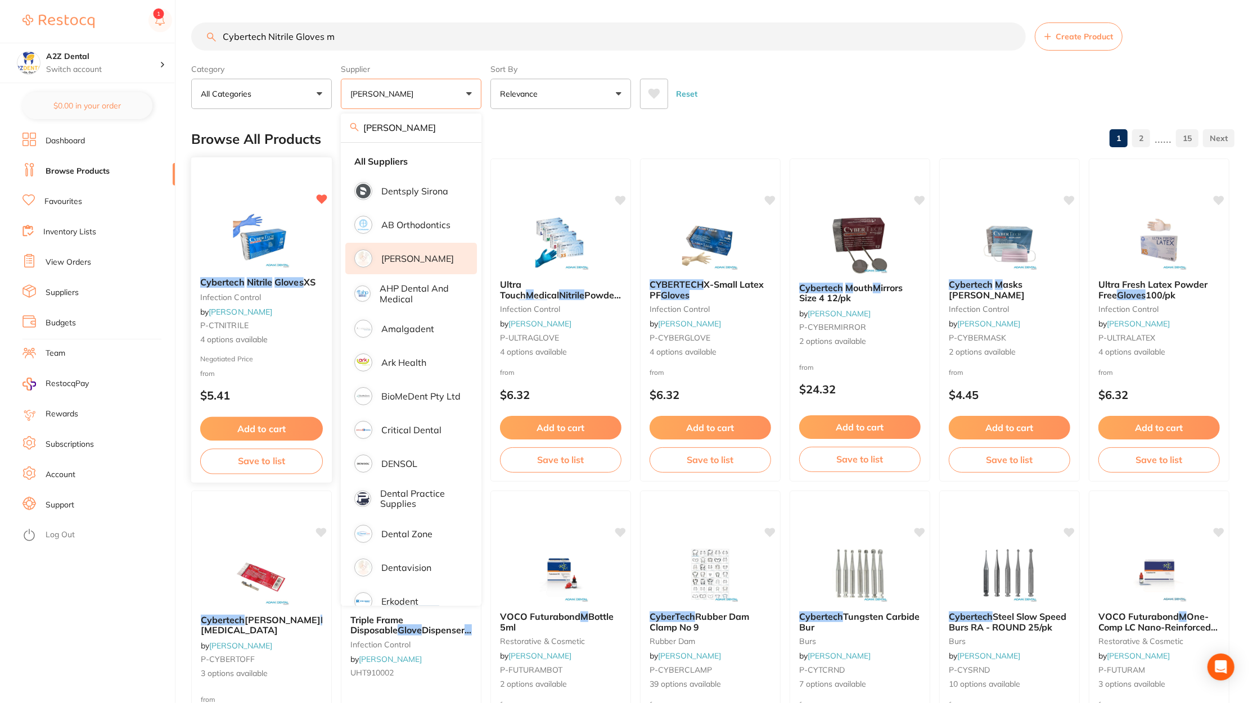
click at [272, 355] on small "Negotiated Price" at bounding box center [261, 359] width 123 height 8
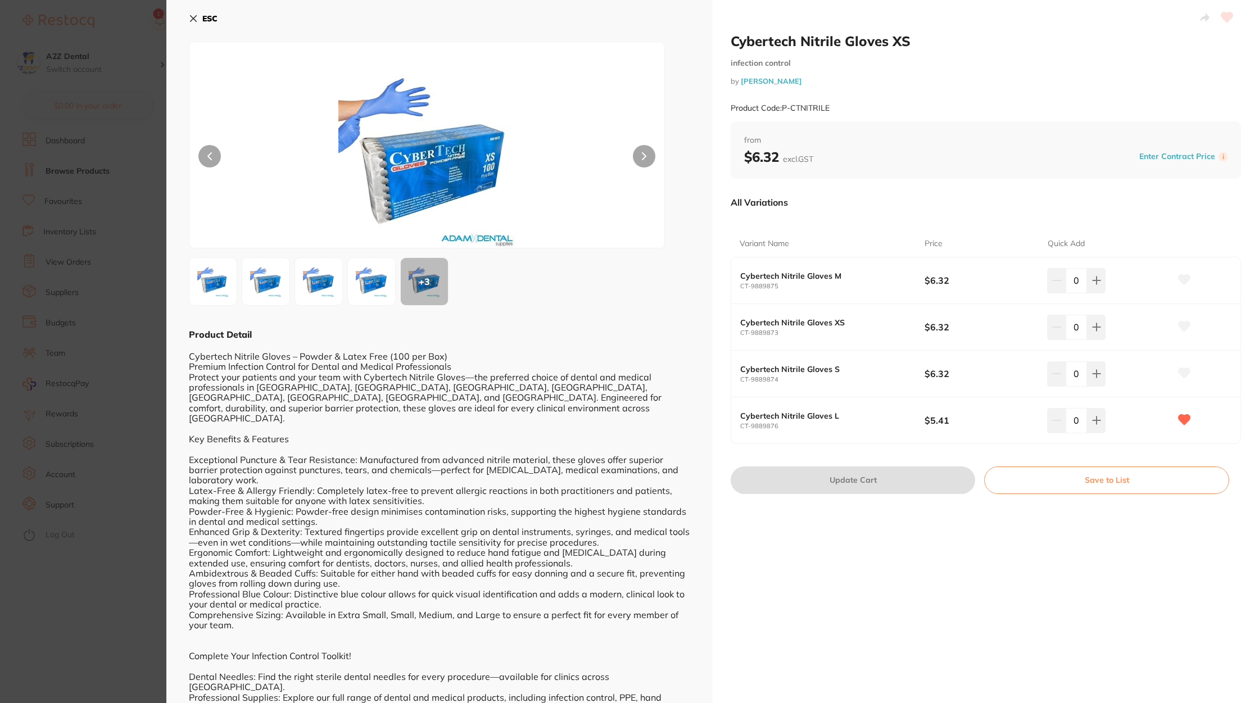
click at [1182, 279] on icon at bounding box center [1185, 280] width 12 height 10
click at [1101, 477] on button "Save to List" at bounding box center [1107, 480] width 245 height 27
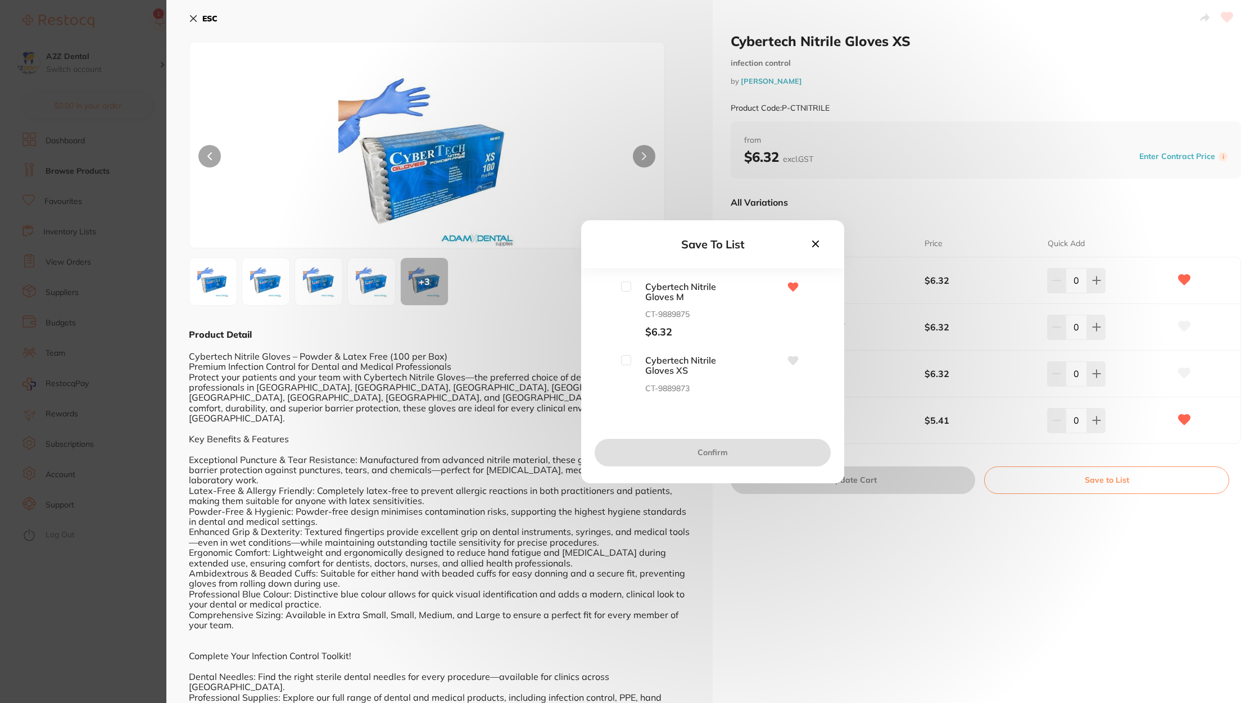
click at [629, 288] on input "checkbox" at bounding box center [626, 287] width 10 height 10
checkbox input "true"
click at [708, 448] on button "Confirm" at bounding box center [713, 452] width 236 height 27
click at [626, 311] on span "Disposables" at bounding box center [642, 314] width 66 height 10
click at [602, 317] on input "checkbox" at bounding box center [604, 314] width 10 height 10
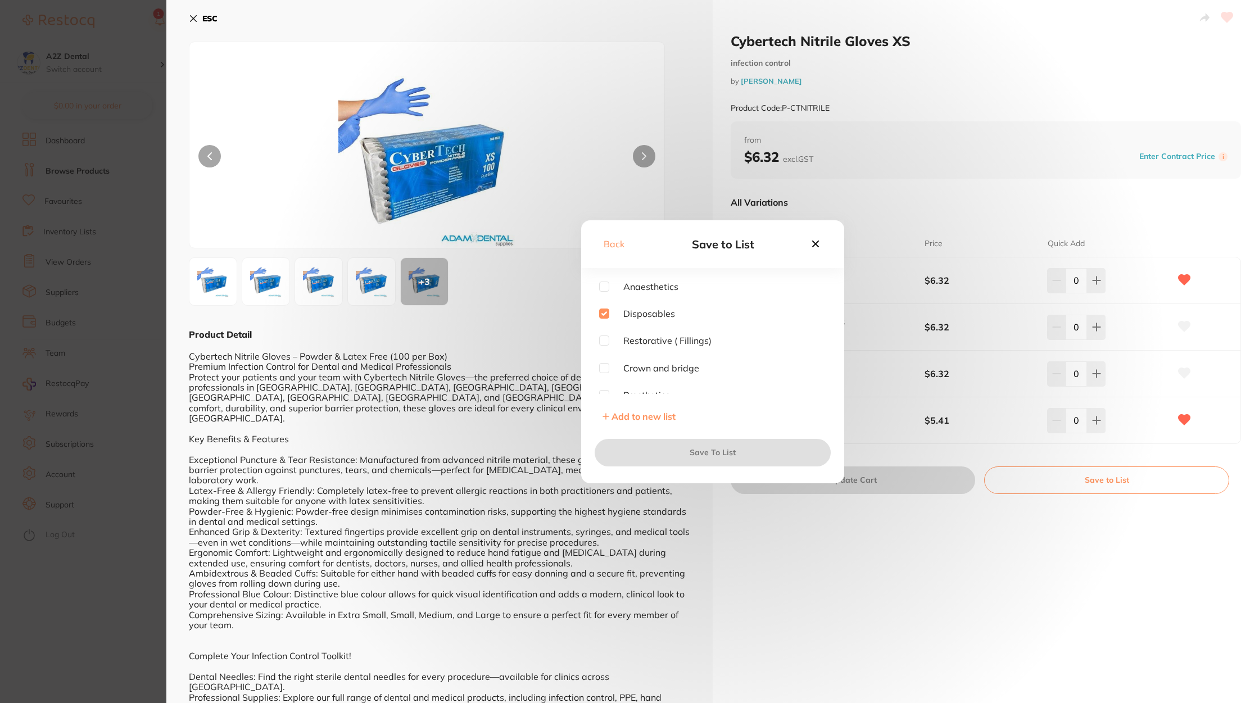
checkbox input "true"
click at [670, 449] on button "Save To List" at bounding box center [713, 452] width 236 height 27
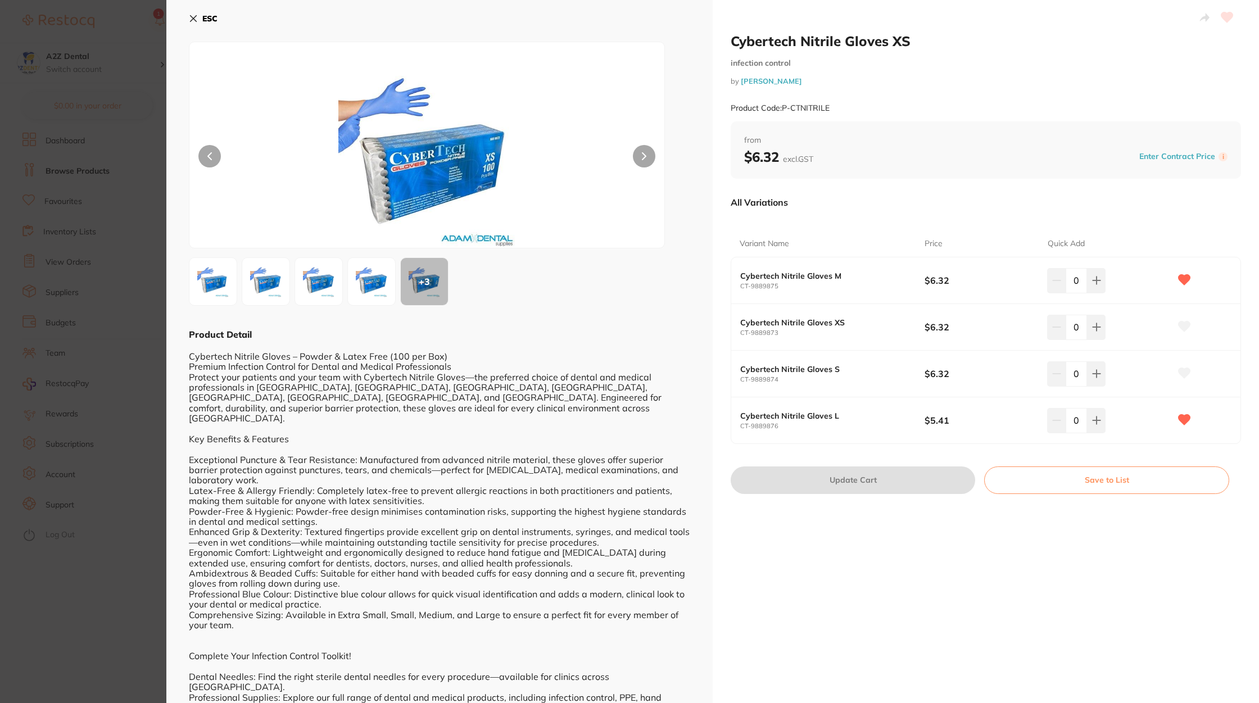
click at [191, 20] on icon at bounding box center [194, 19] width 6 height 6
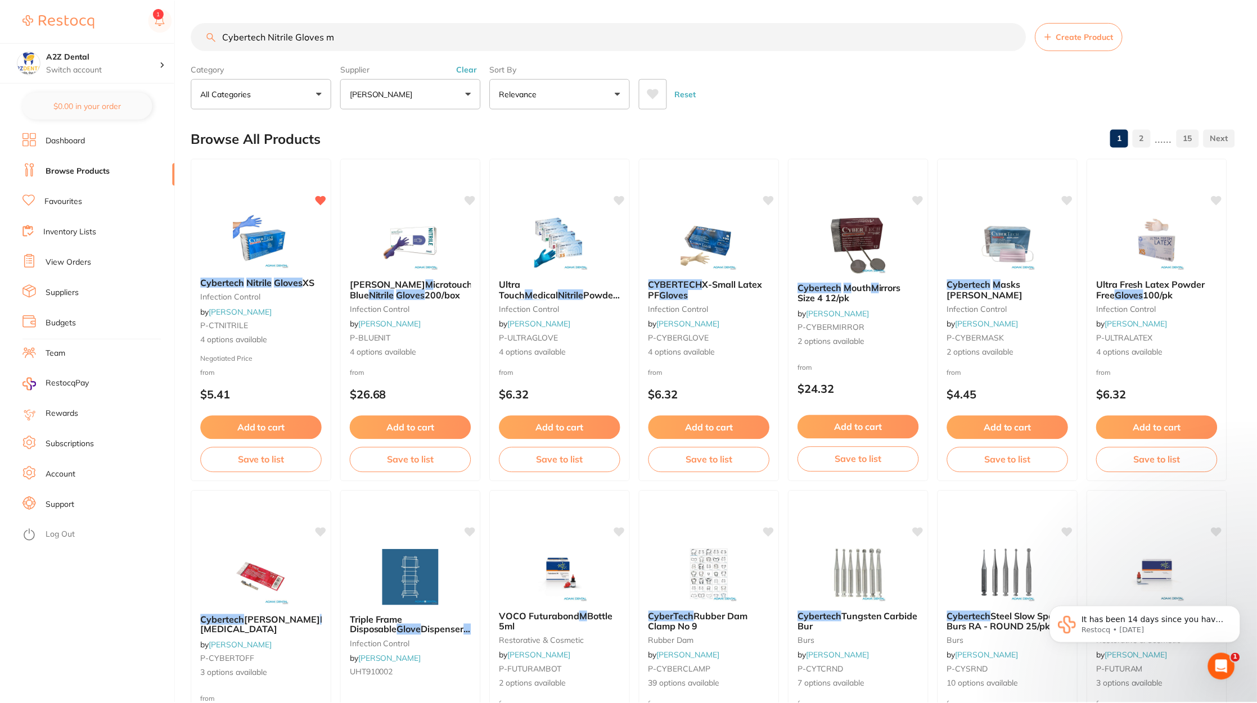
scroll to position [3, 0]
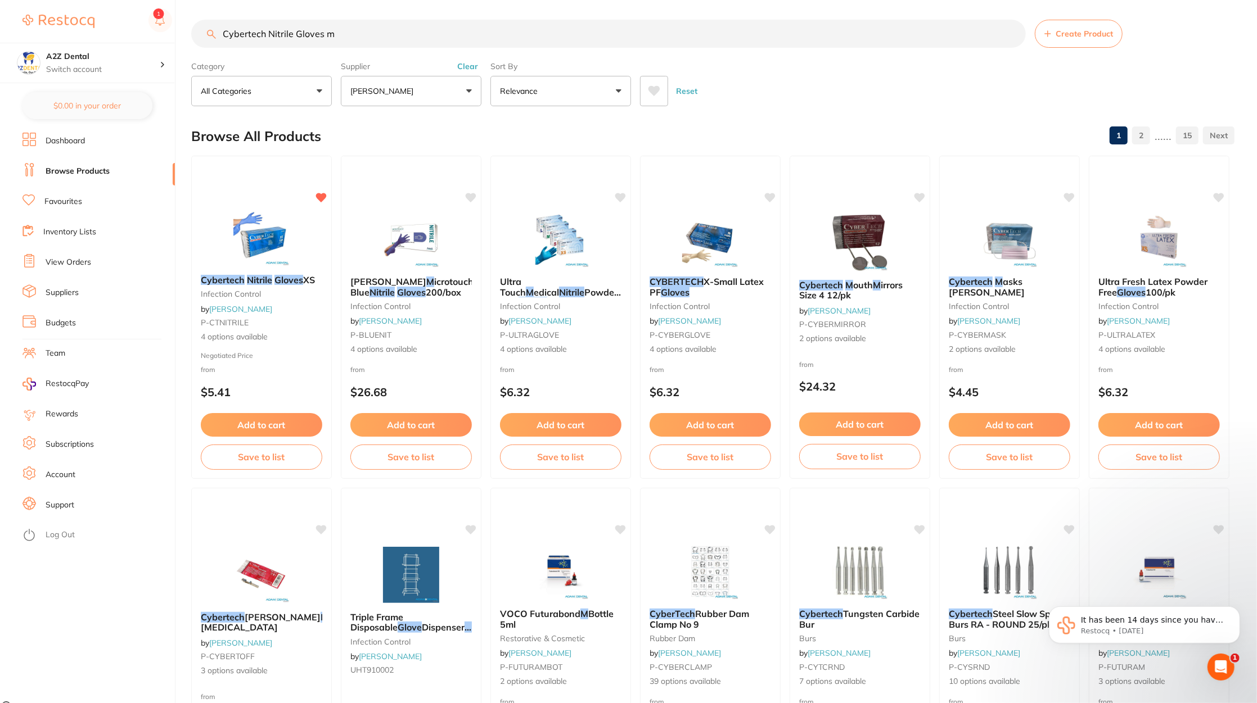
click at [100, 232] on li "Inventory Lists" at bounding box center [98, 232] width 152 height 17
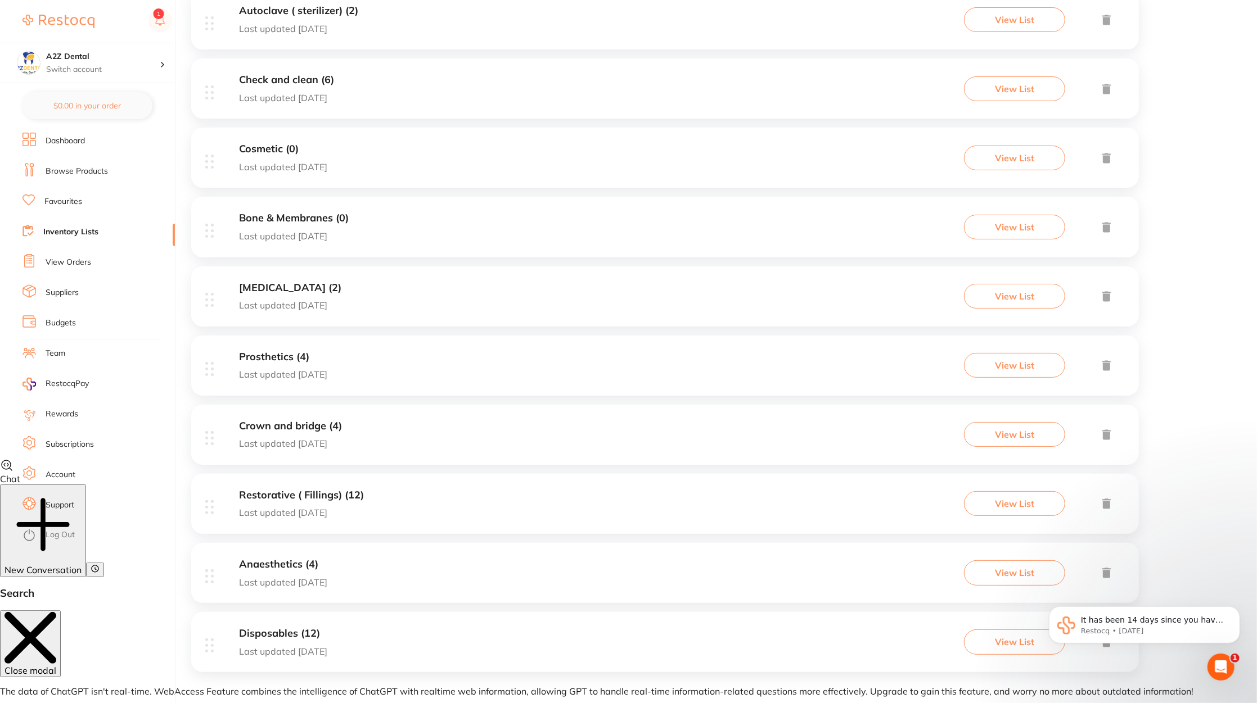
click at [407, 639] on div "Disposables (12) Last updated today View List" at bounding box center [664, 642] width 947 height 60
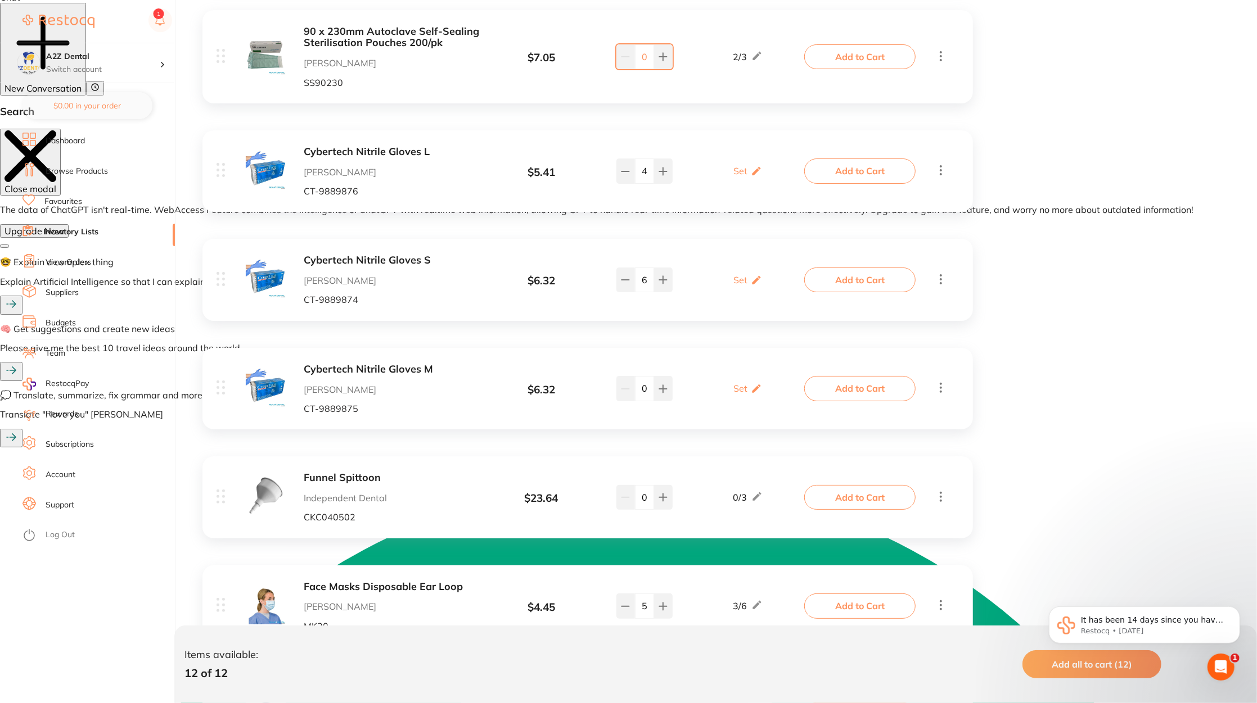
click at [67, 206] on link "Favourites" at bounding box center [63, 201] width 38 height 11
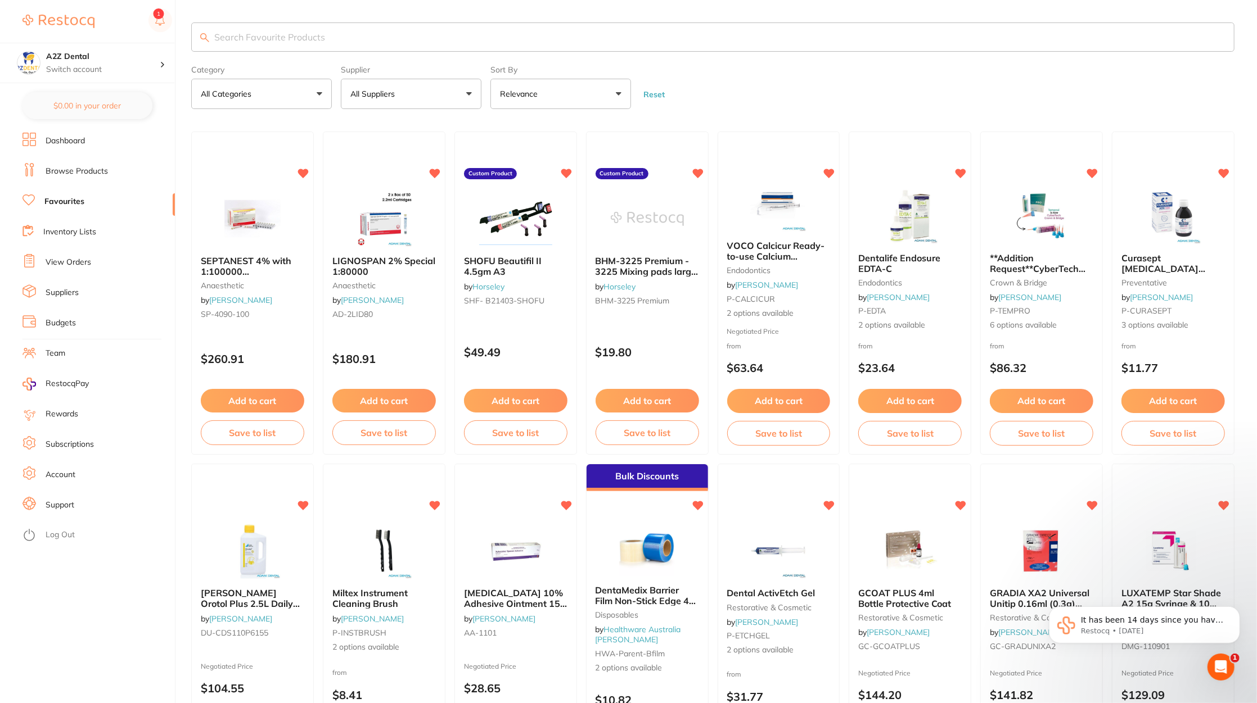
click at [408, 99] on button "All Suppliers" at bounding box center [411, 94] width 141 height 30
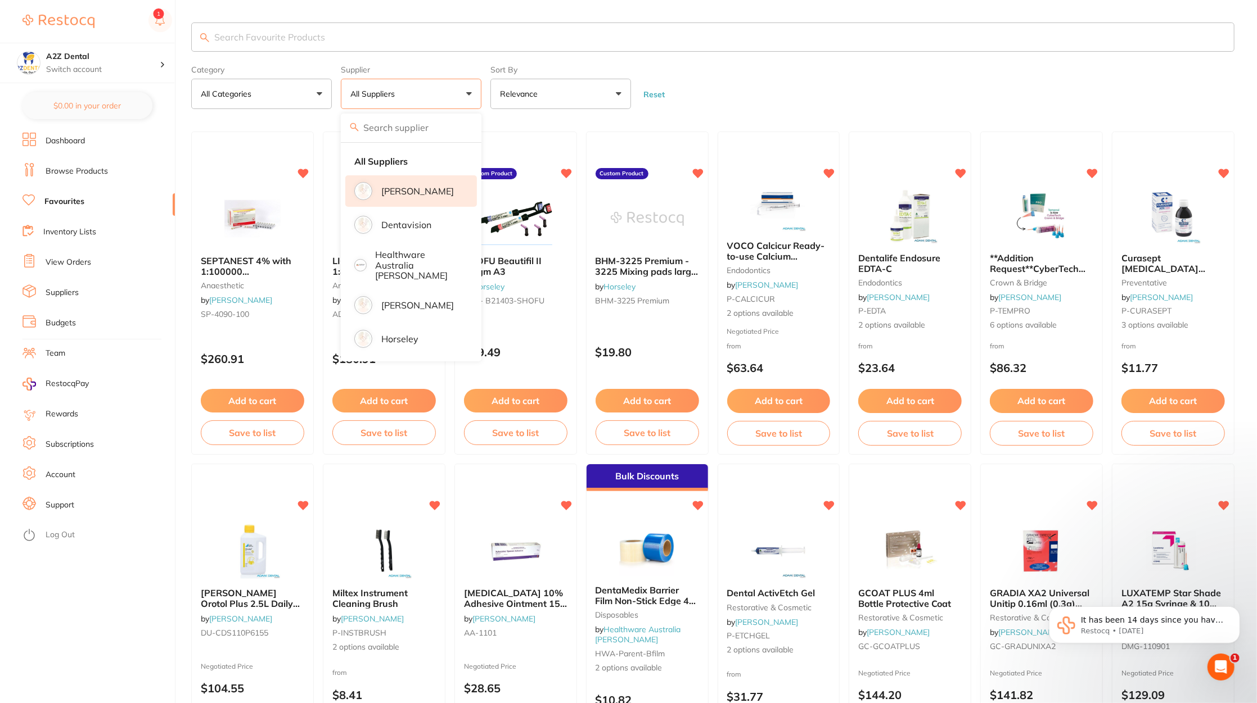
click at [420, 182] on li "[PERSON_NAME]" at bounding box center [411, 190] width 132 height 31
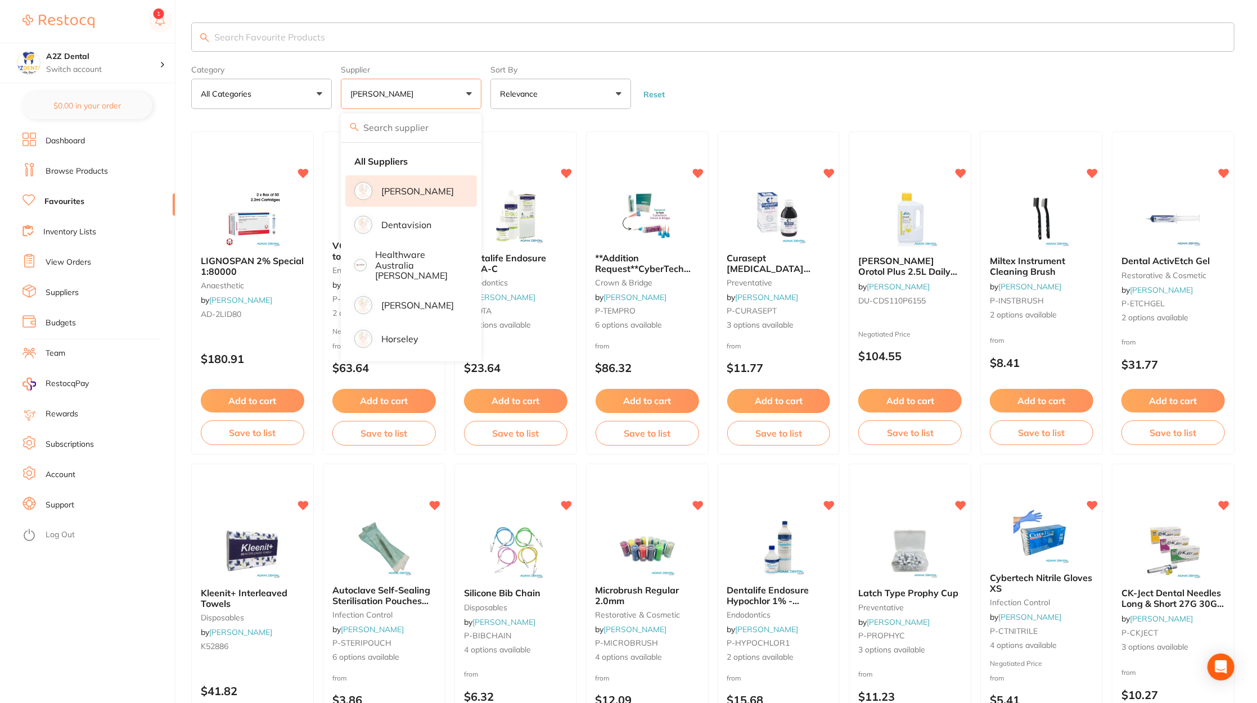
click at [449, 191] on li "[PERSON_NAME]" at bounding box center [411, 190] width 132 height 31
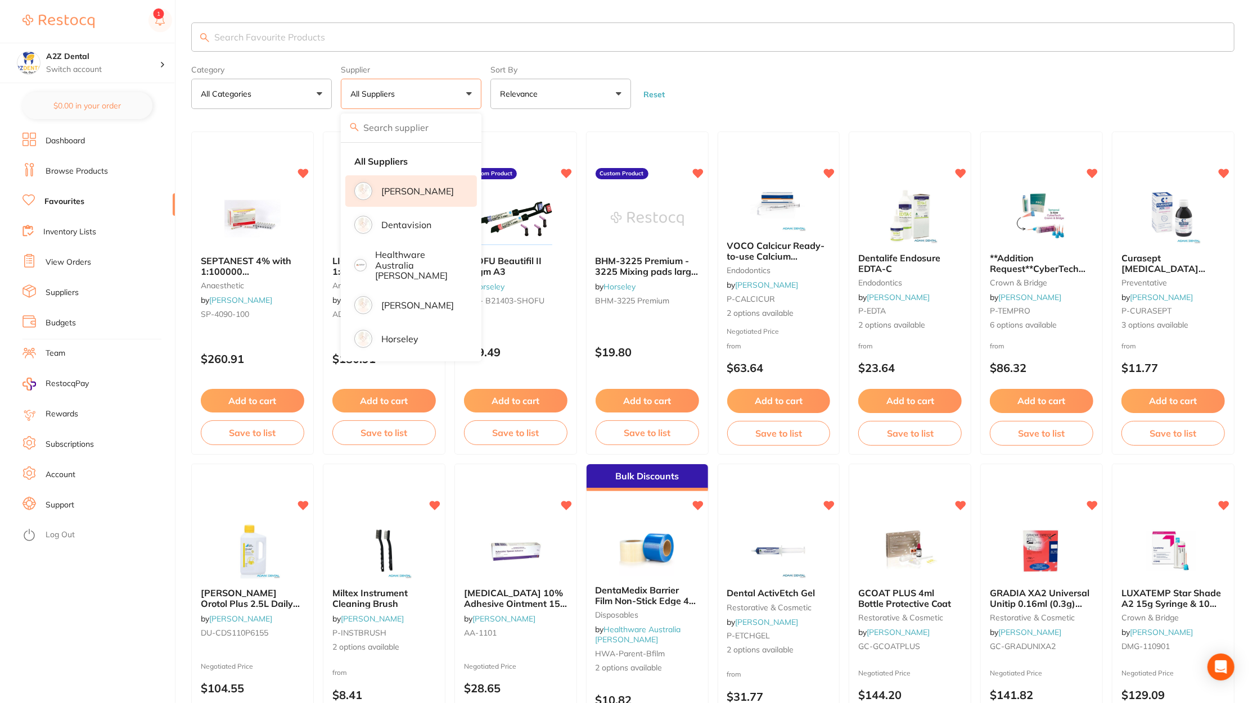
click at [435, 193] on p "[PERSON_NAME]" at bounding box center [417, 191] width 73 height 10
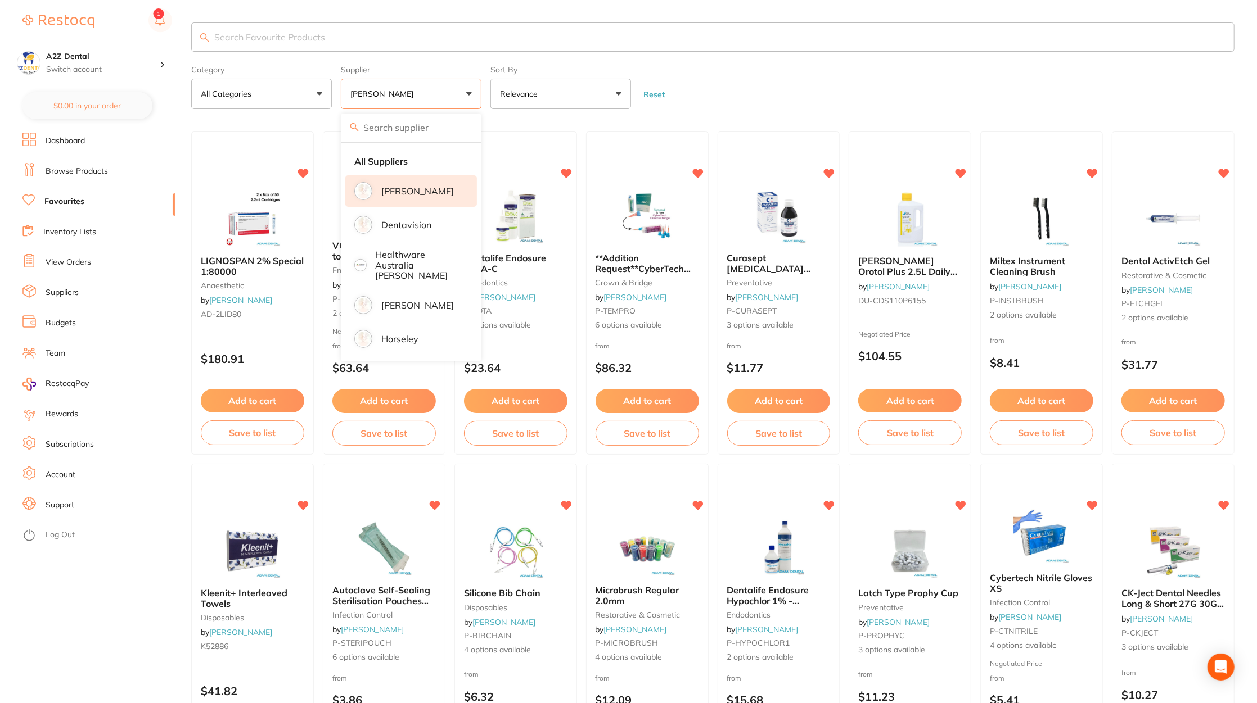
click at [815, 99] on form "Category All Categories All Categories anaesthetic crown & bridge disposables e…" at bounding box center [712, 85] width 1043 height 48
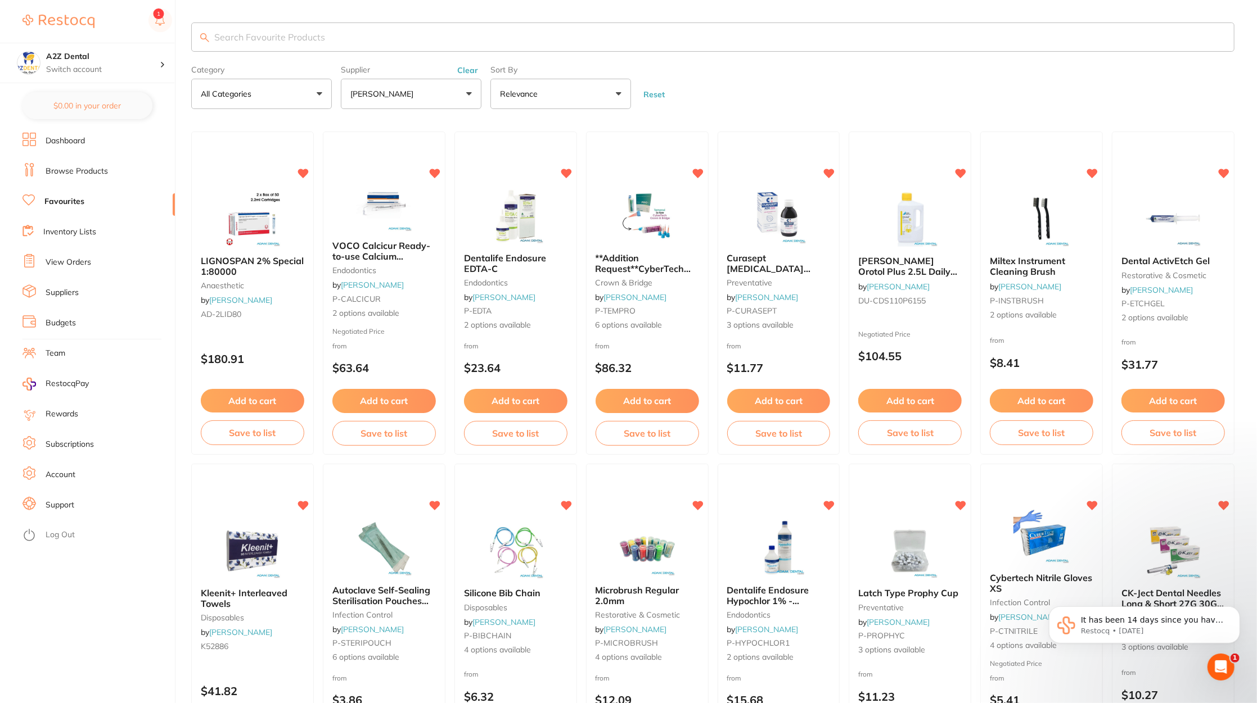
click at [459, 42] on input "search" at bounding box center [712, 36] width 1043 height 29
type input "gloves"
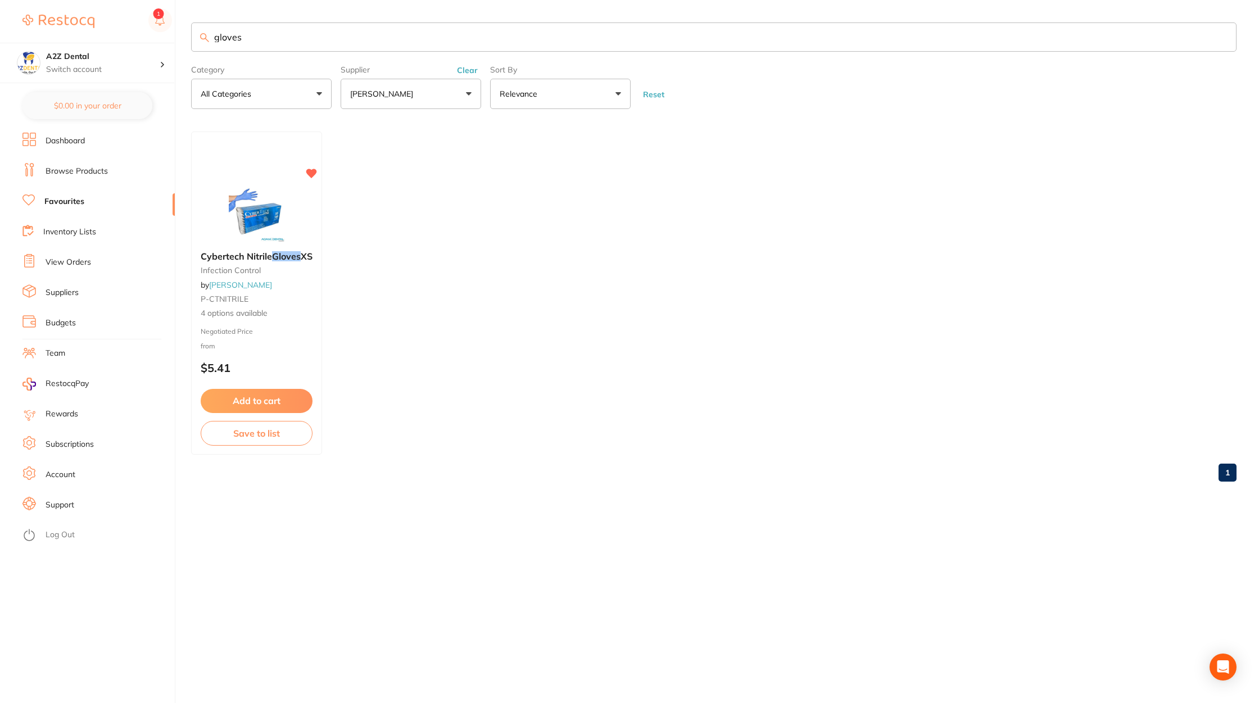
click at [311, 323] on div "Cybertech Nitrile Gloves XS infection control by Adam Dental P-CTNITRILE 4 opti…" at bounding box center [257, 285] width 130 height 86
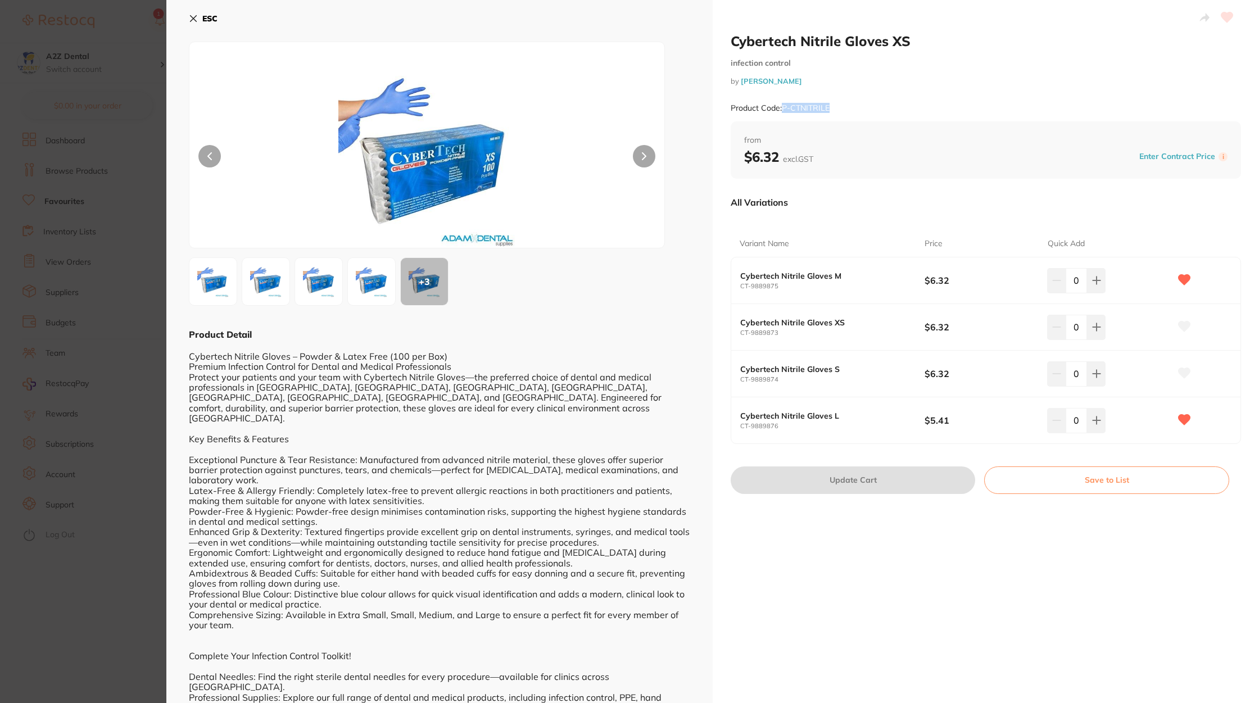
drag, startPoint x: 841, startPoint y: 106, endPoint x: 783, endPoint y: 109, distance: 58.5
click at [783, 109] on div "Product Code: P-CTNITRILE" at bounding box center [986, 108] width 511 height 28
copy small "P-CTNITRILE"
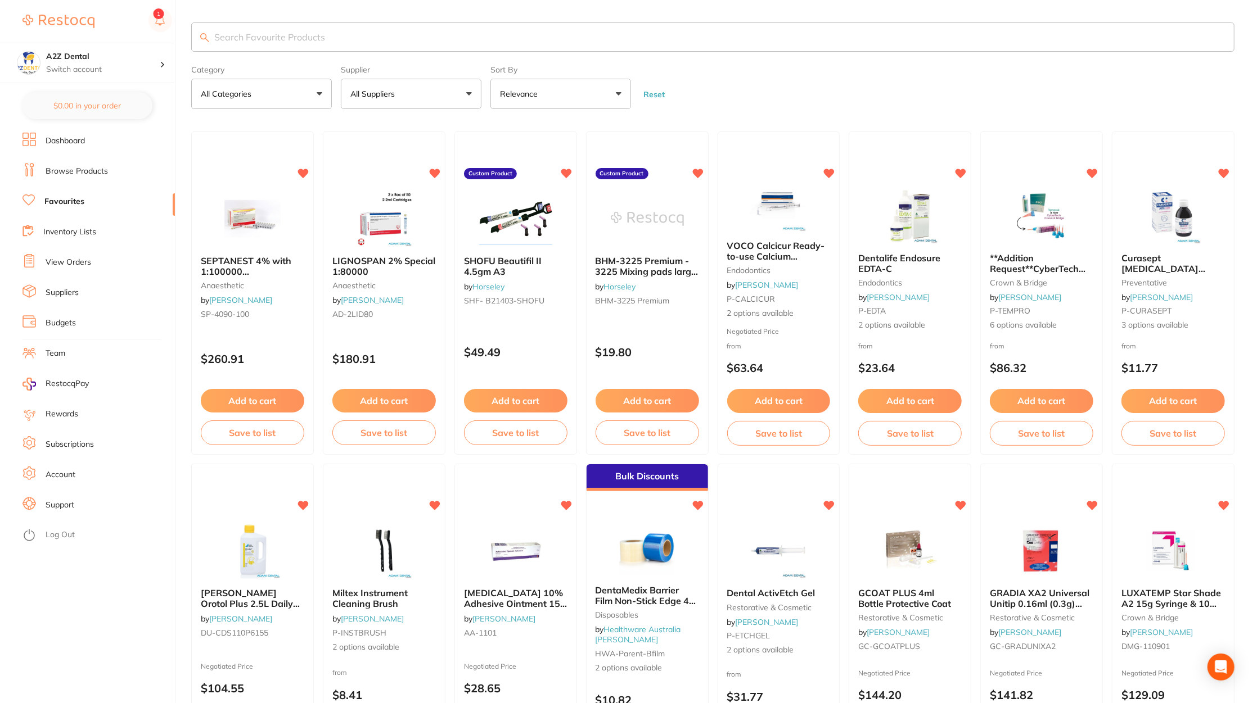
click at [364, 29] on input "search" at bounding box center [712, 36] width 1043 height 29
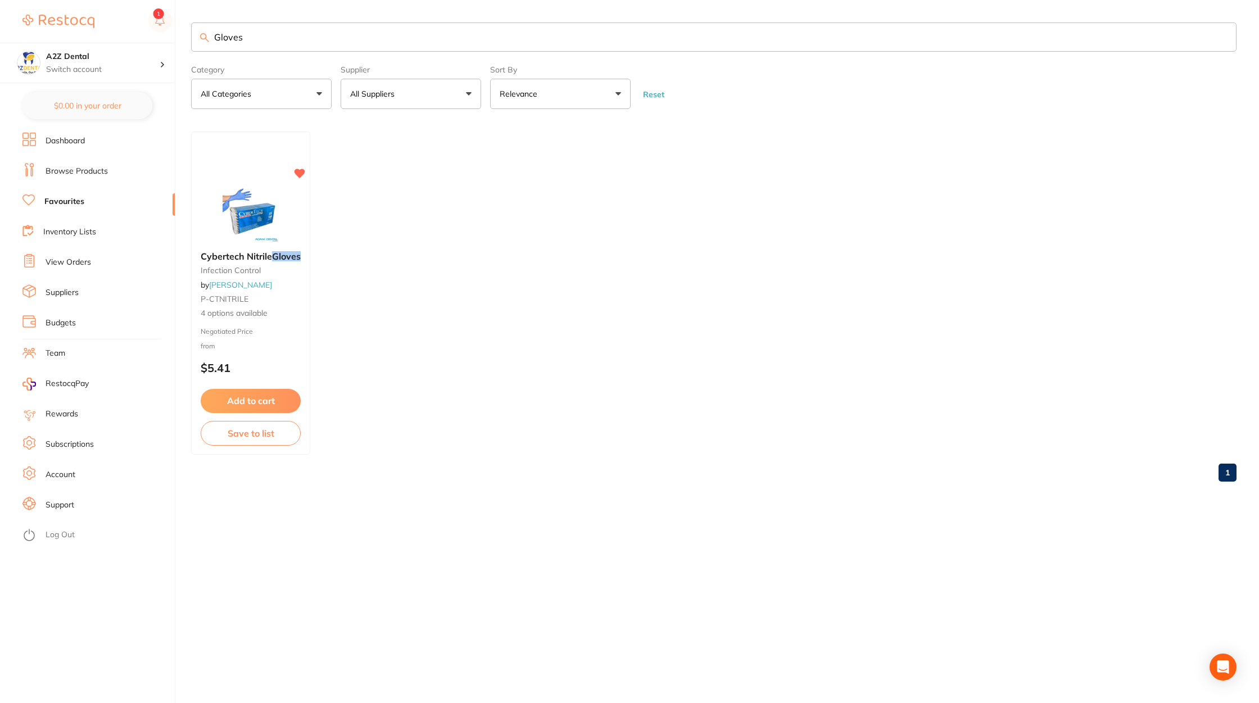
type input "Gloves"
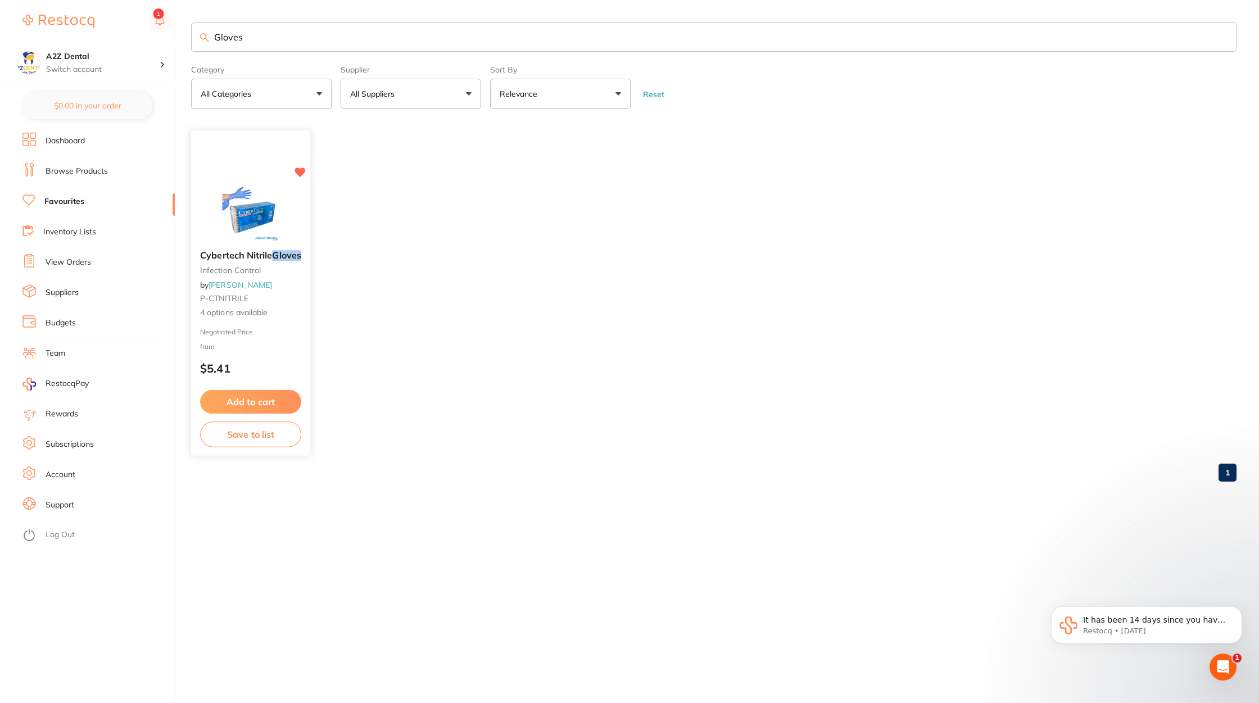
click at [276, 335] on small "Negotiated Price" at bounding box center [250, 332] width 101 height 8
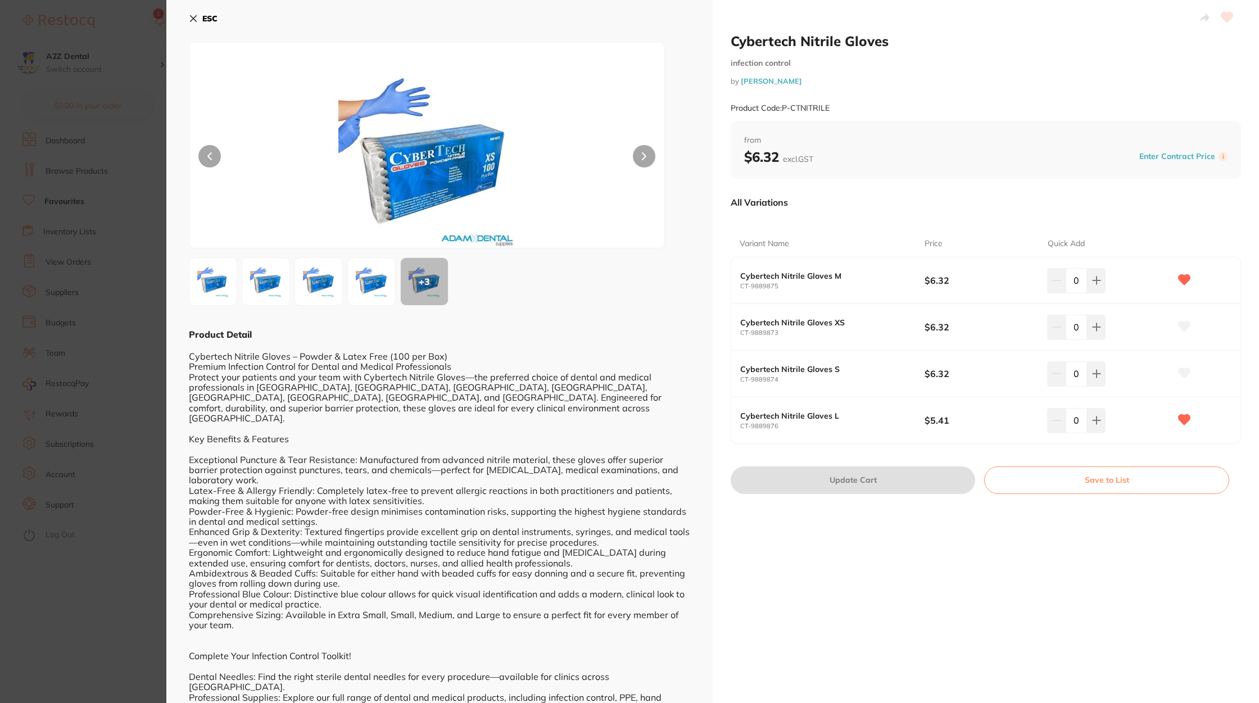
click at [1186, 381] on button at bounding box center [1185, 374] width 28 height 28
click at [1185, 327] on icon at bounding box center [1185, 327] width 12 height 10
click at [1179, 328] on icon at bounding box center [1185, 326] width 12 height 11
click at [1119, 588] on div "Cybertech Nitrile Gloves infection control by Adam Dental Product Code: P-CTNIT…" at bounding box center [986, 459] width 547 height 919
